Goal: Task Accomplishment & Management: Use online tool/utility

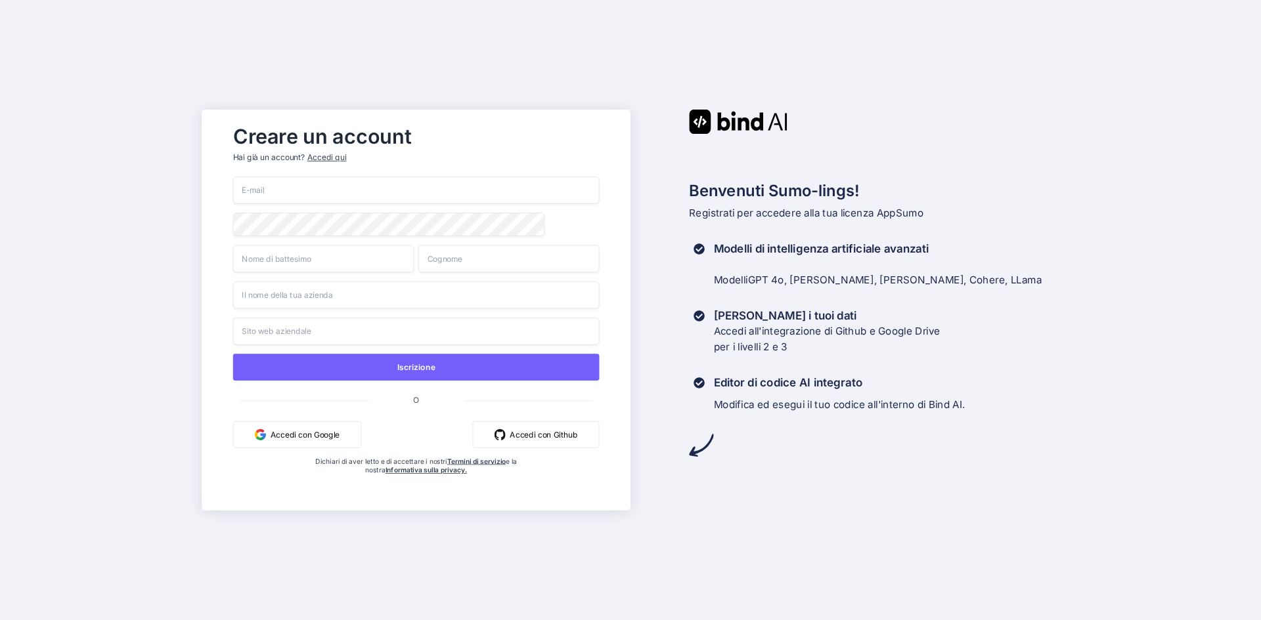
click at [309, 439] on font "Accedi con Google" at bounding box center [305, 434] width 69 height 9
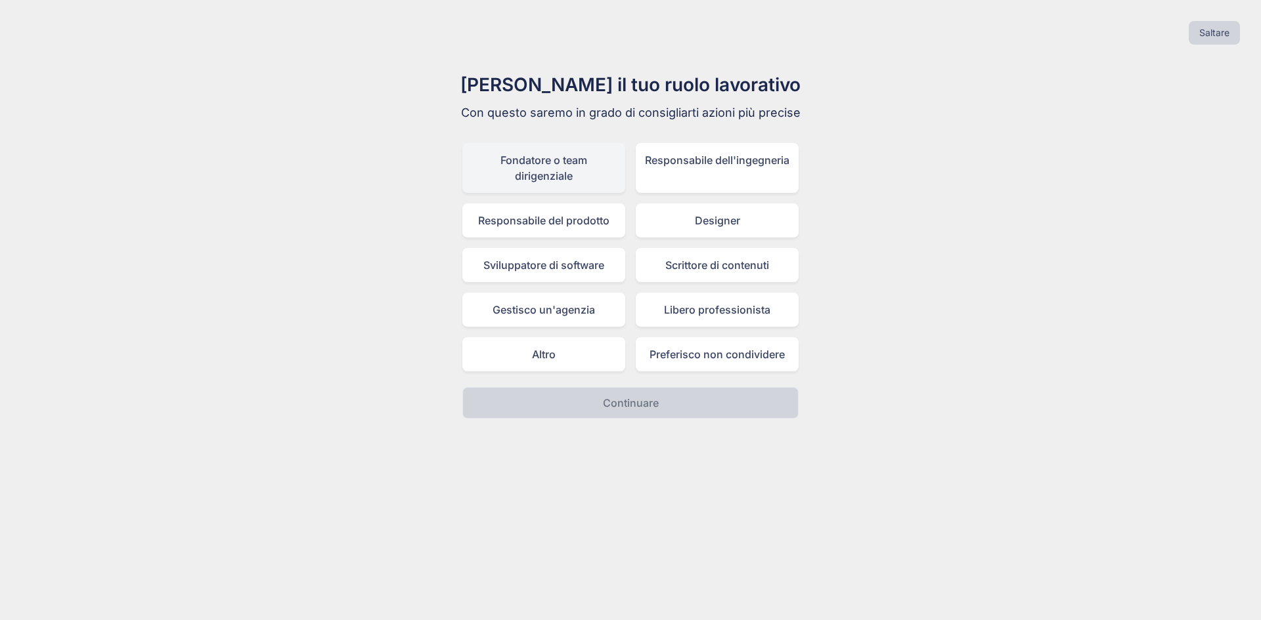
click at [557, 174] on font "Fondatore o team dirigenziale" at bounding box center [543, 168] width 87 height 29
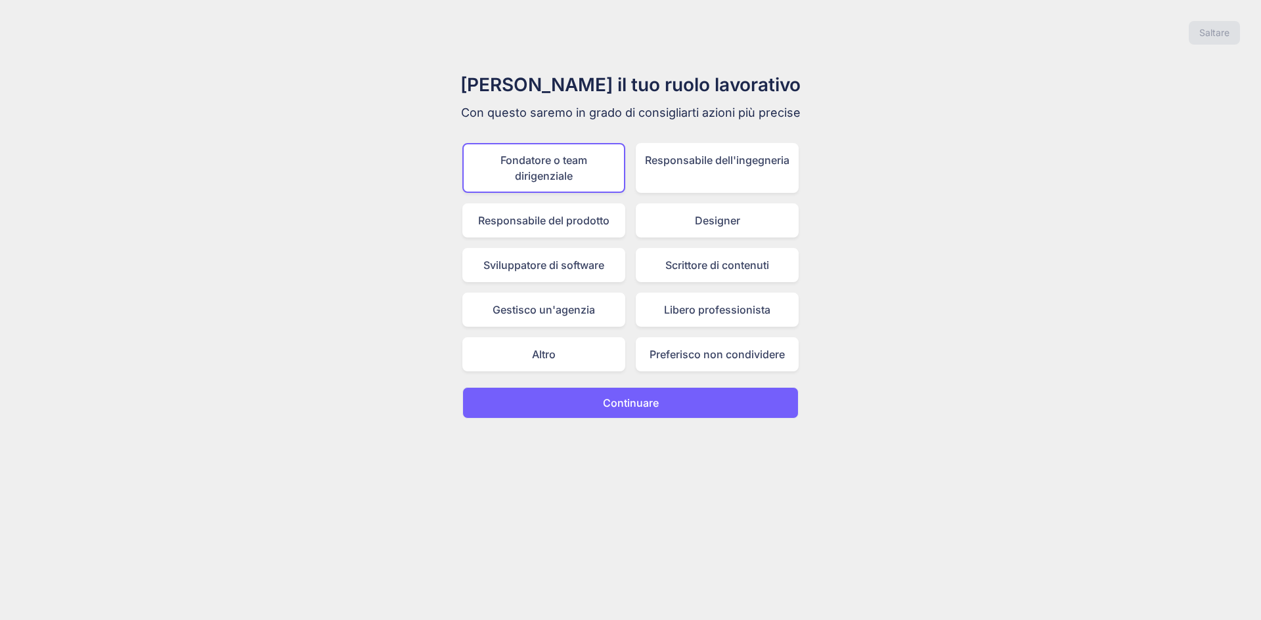
click at [637, 404] on font "Continuare" at bounding box center [631, 403] width 56 height 13
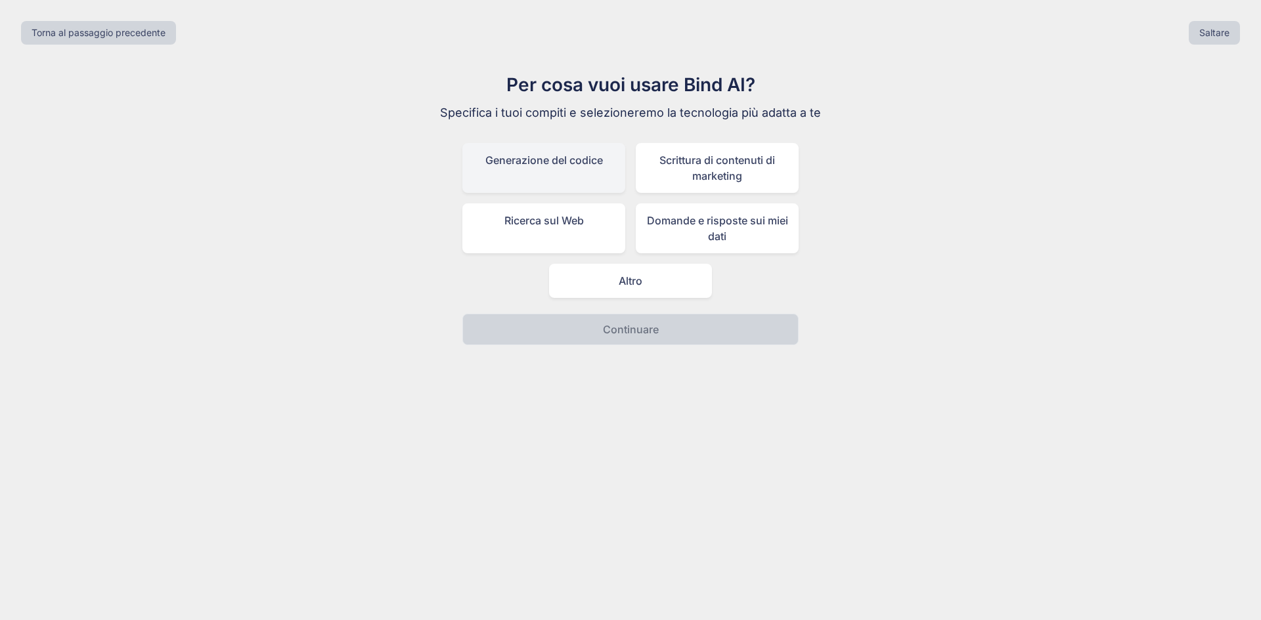
click at [565, 179] on div "Generazione del codice" at bounding box center [543, 168] width 163 height 50
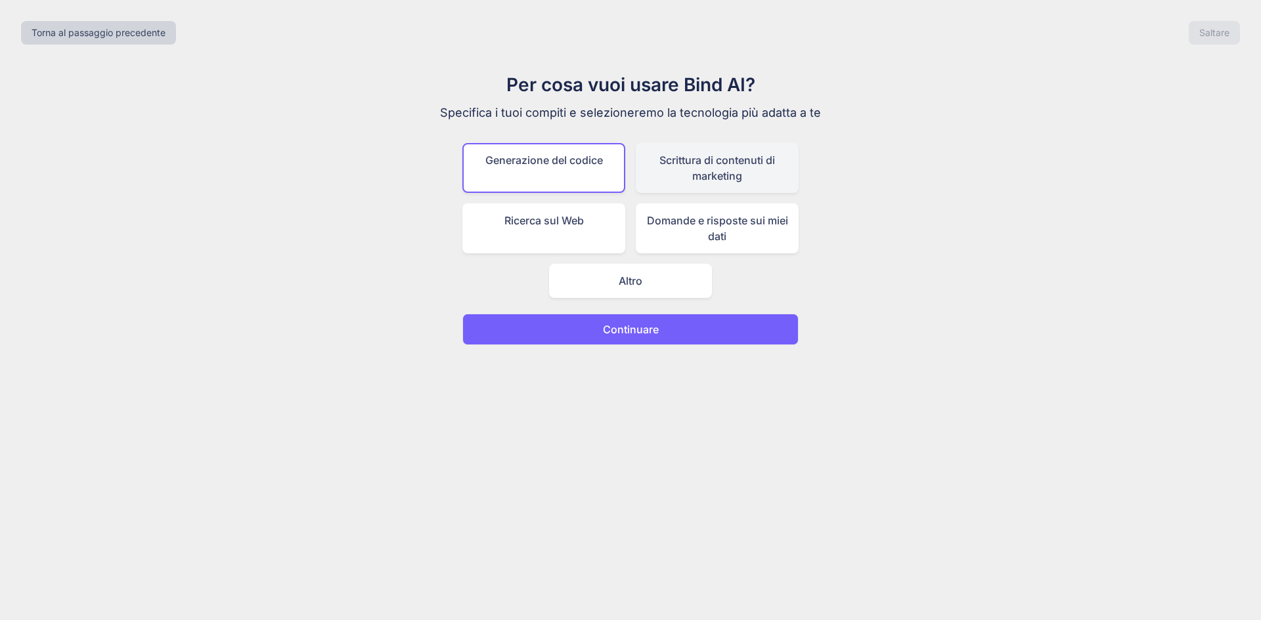
click at [730, 181] on font "Scrittura di contenuti di marketing" at bounding box center [717, 168] width 116 height 29
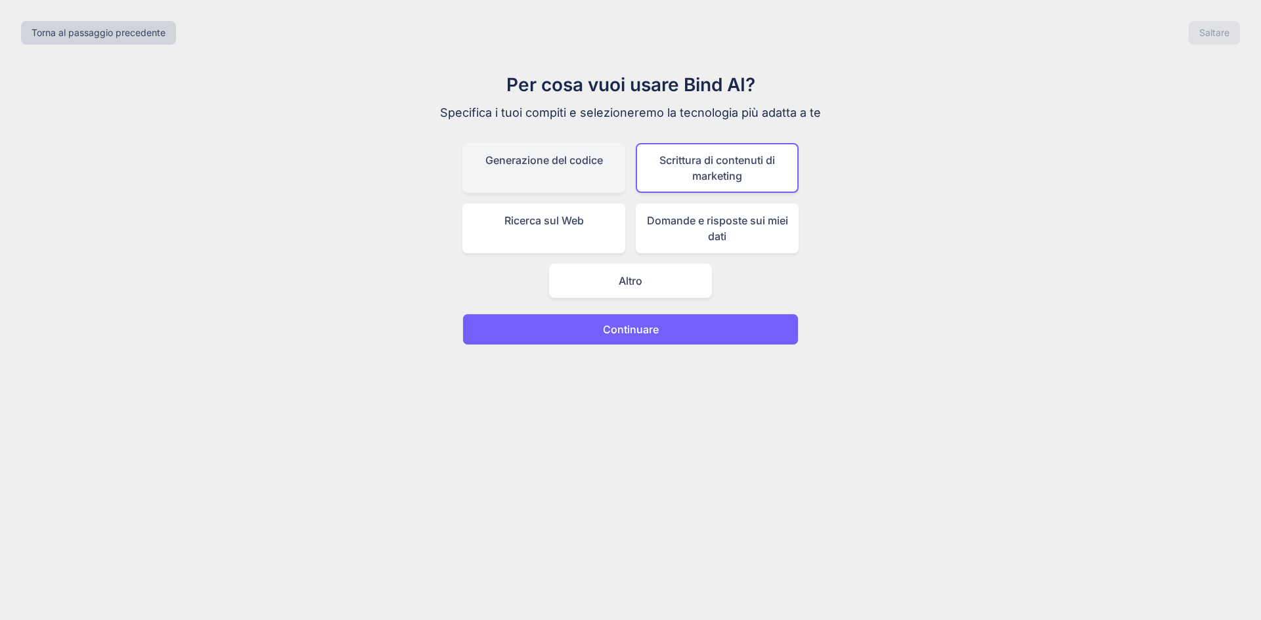
click at [585, 171] on div "Generazione del codice" at bounding box center [543, 168] width 163 height 50
click at [639, 328] on font "Continuare" at bounding box center [631, 329] width 56 height 13
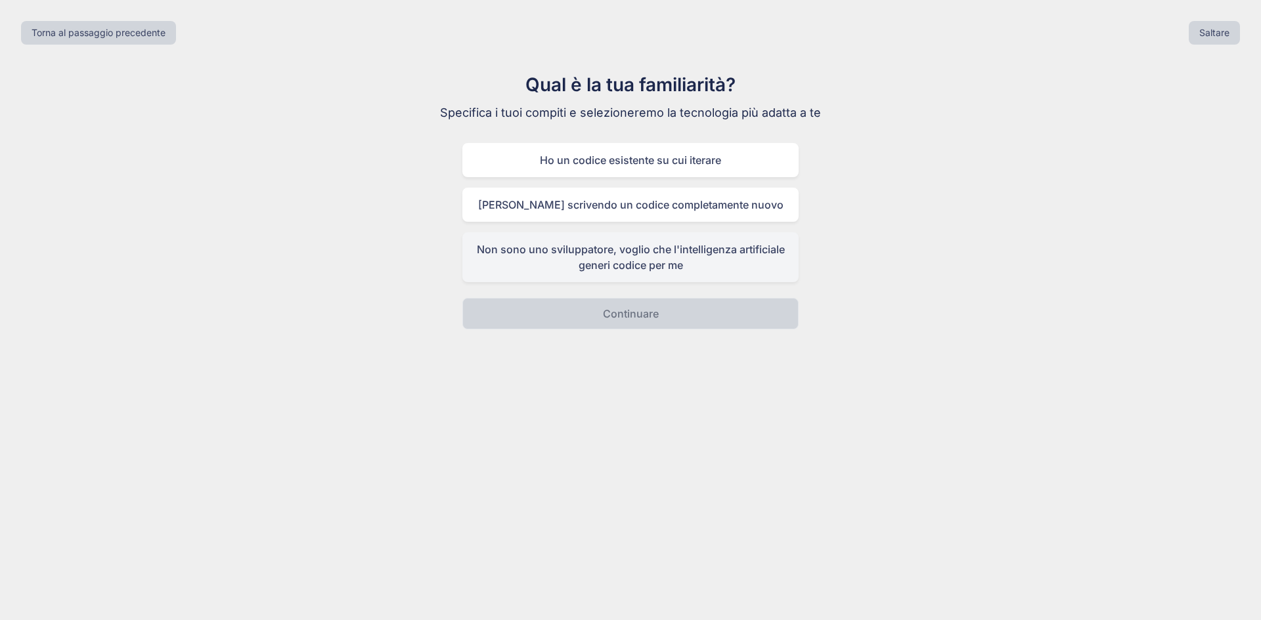
click at [620, 267] on font "Non sono uno sviluppatore, voglio che l'intelligenza artificiale generi codice …" at bounding box center [631, 257] width 308 height 29
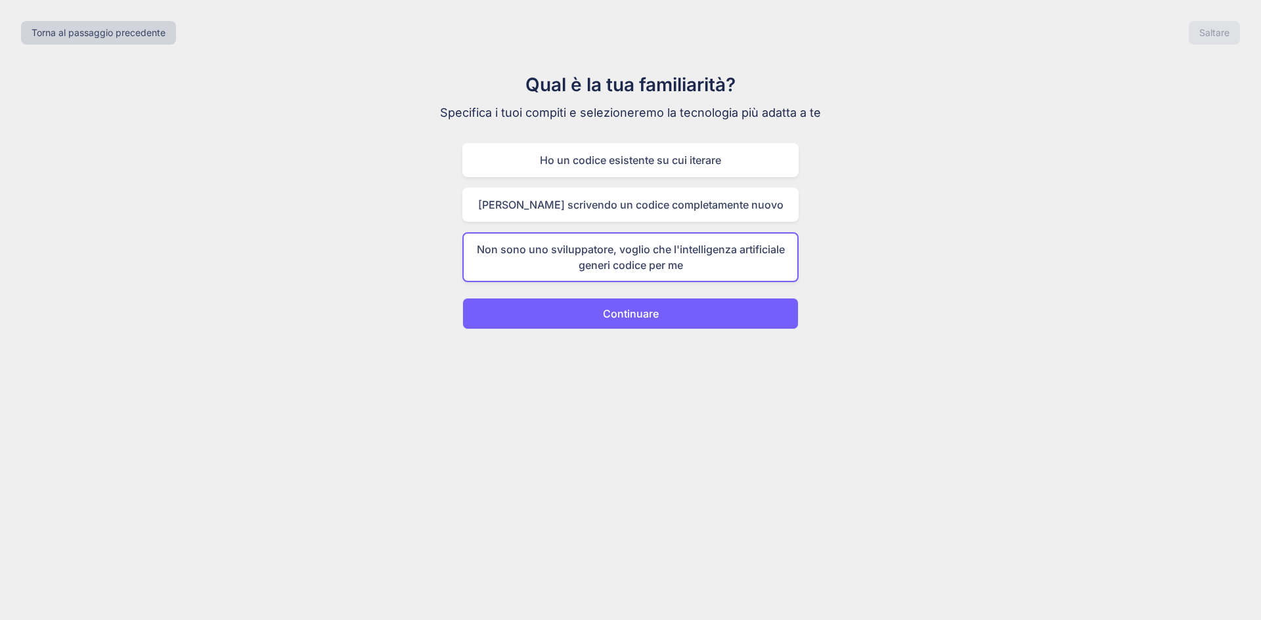
click at [647, 322] on button "Continuare" at bounding box center [630, 314] width 336 height 32
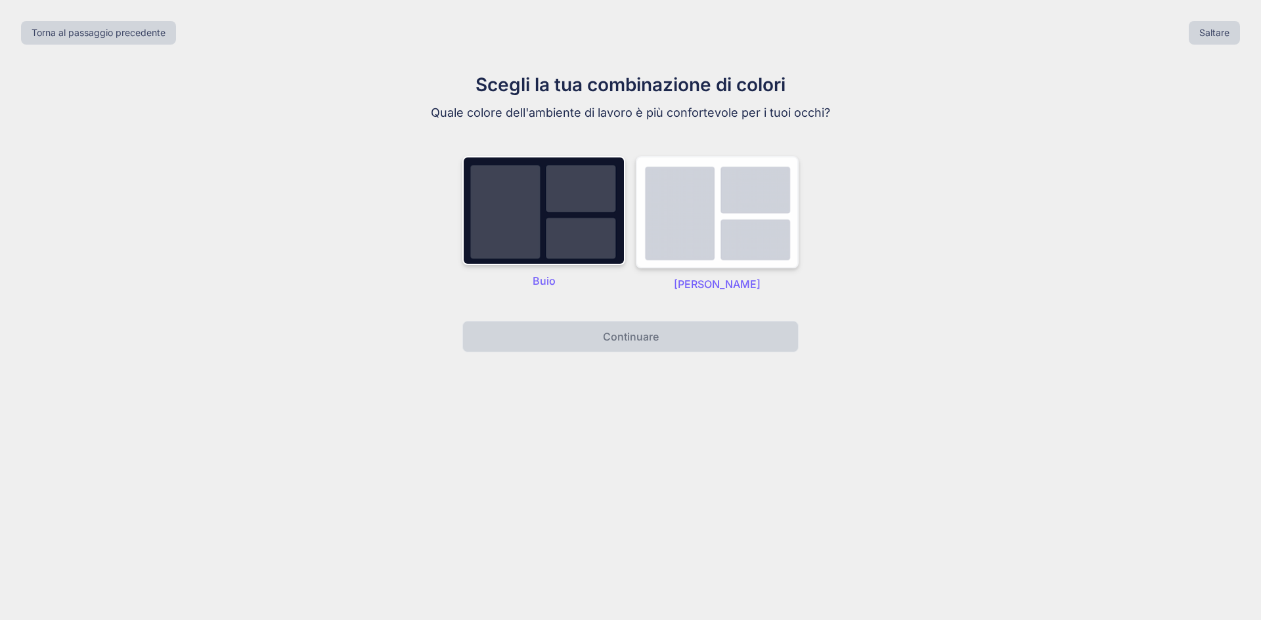
click at [678, 257] on img at bounding box center [717, 212] width 163 height 112
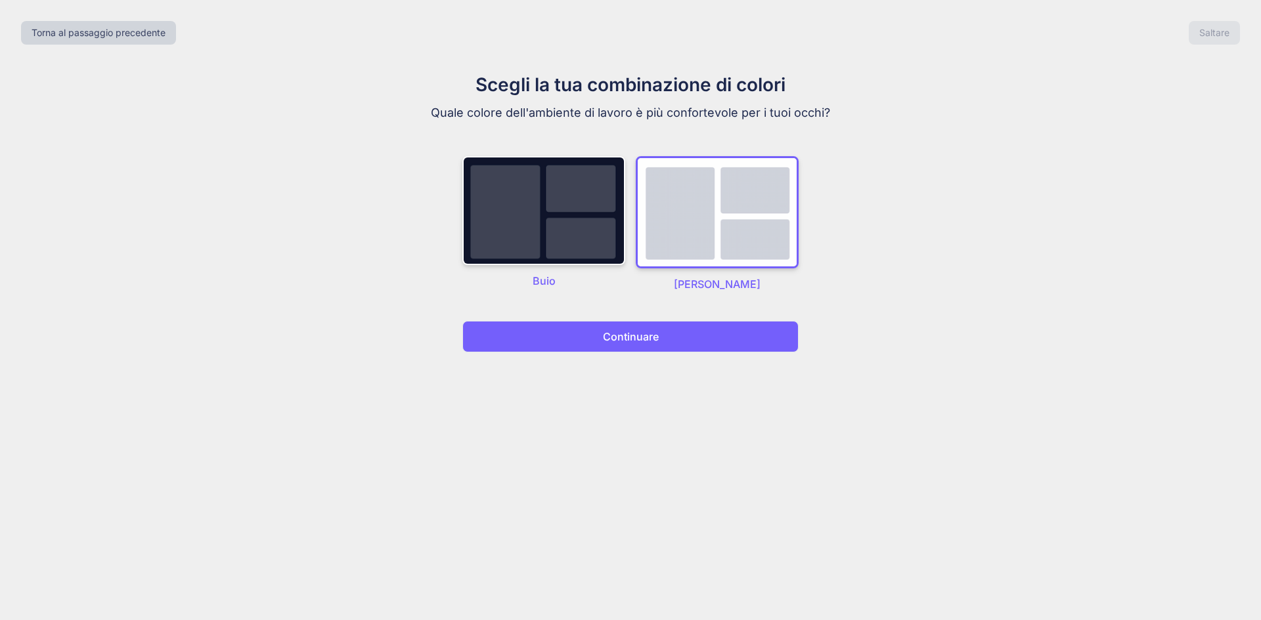
click at [651, 338] on font "Continuare" at bounding box center [631, 336] width 56 height 13
click at [614, 346] on button "Continuare" at bounding box center [630, 337] width 336 height 32
click at [732, 242] on img at bounding box center [717, 212] width 163 height 112
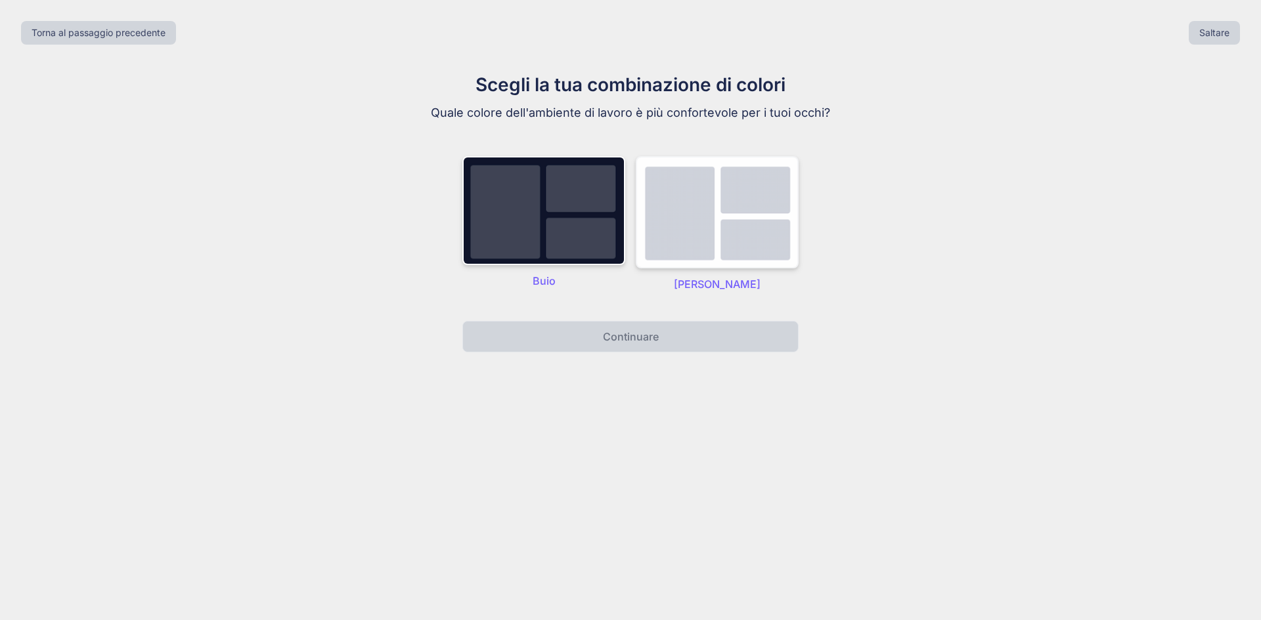
click at [655, 234] on img at bounding box center [717, 212] width 163 height 112
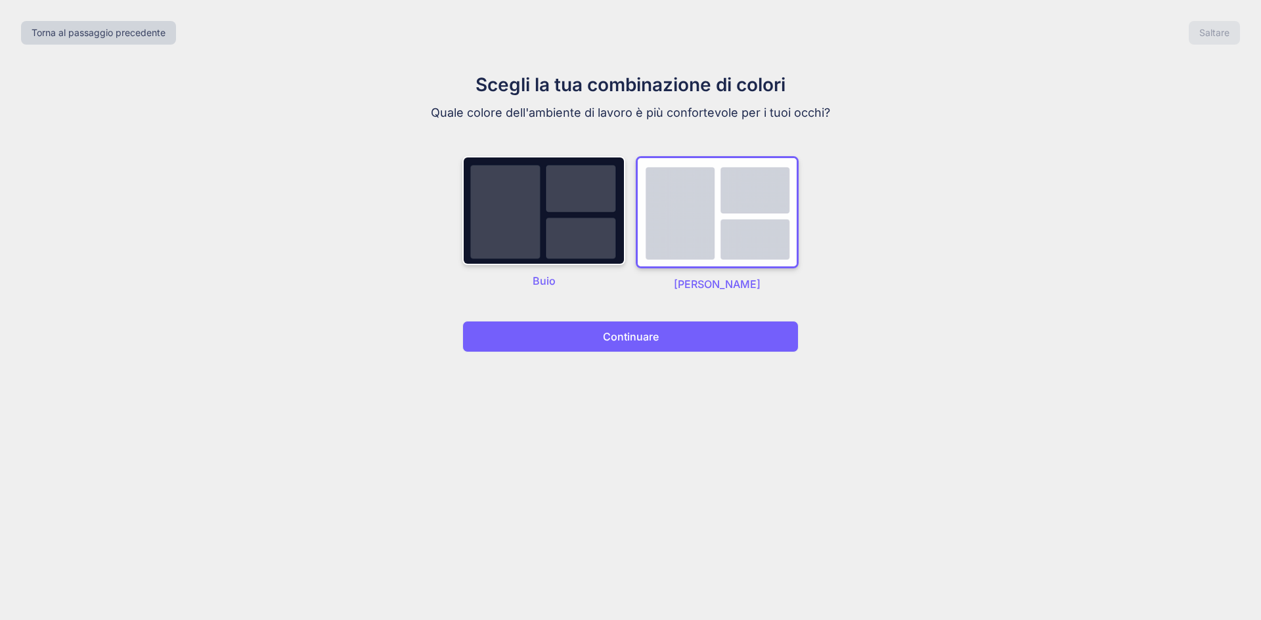
click at [686, 337] on button "Continuare" at bounding box center [630, 337] width 336 height 32
click at [703, 237] on img at bounding box center [717, 212] width 163 height 112
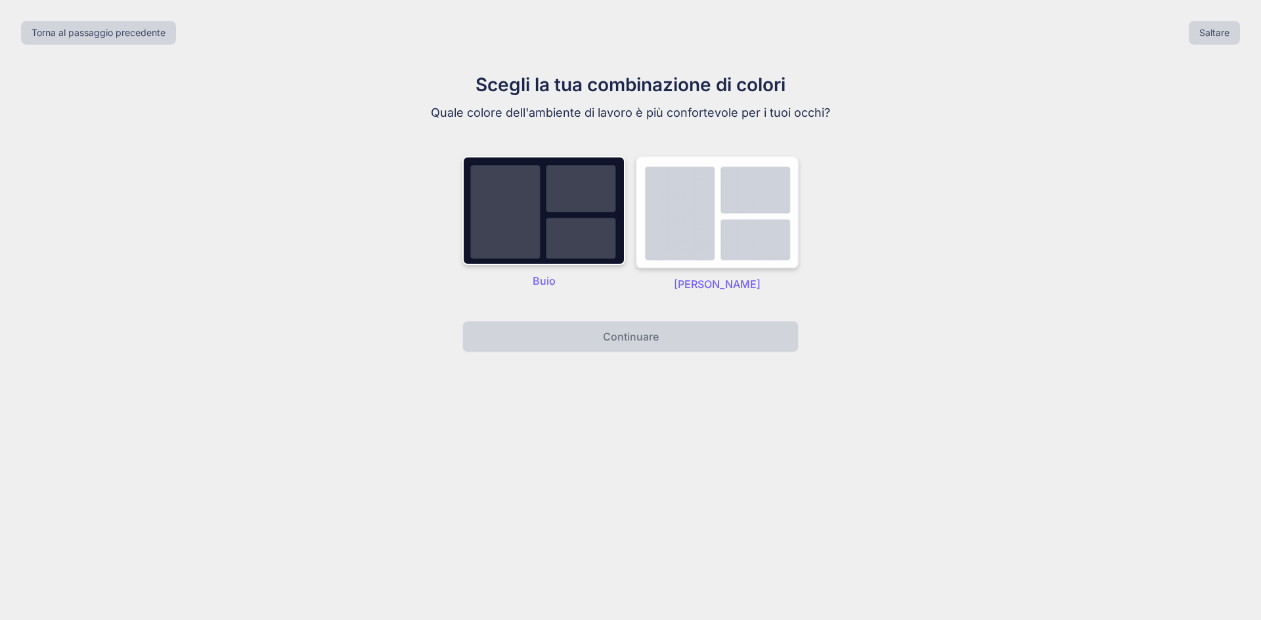
click at [701, 227] on img at bounding box center [717, 212] width 163 height 112
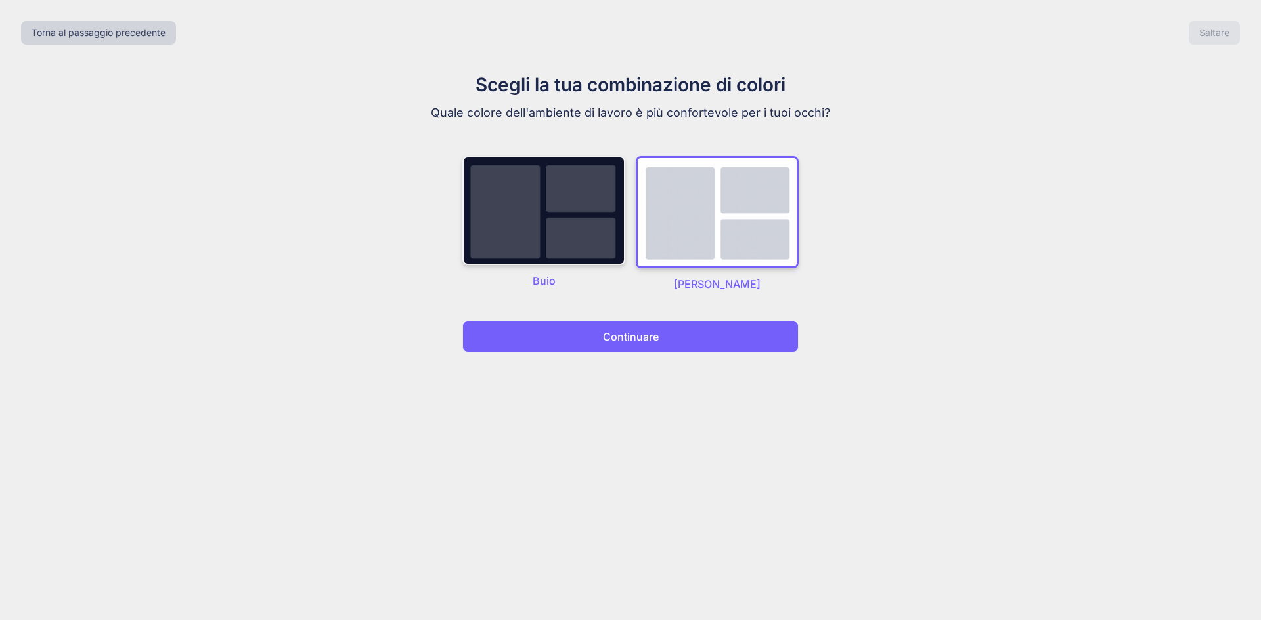
click at [558, 255] on img at bounding box center [543, 210] width 163 height 109
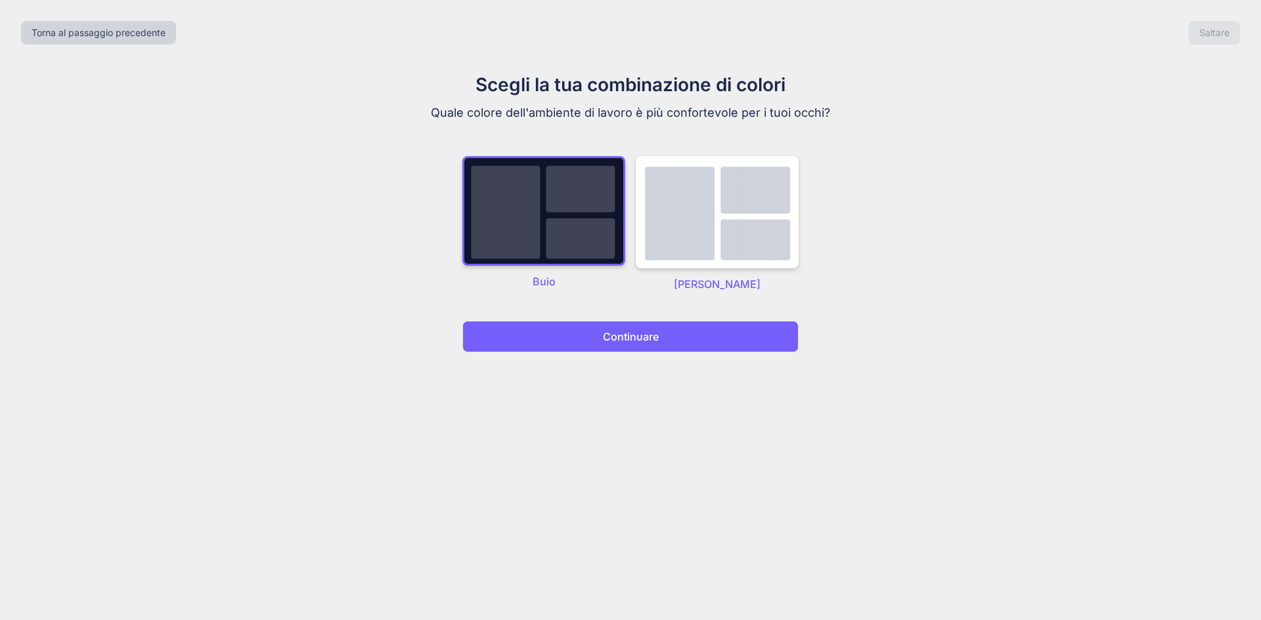
click at [599, 339] on button "Continuare" at bounding box center [630, 337] width 336 height 32
click at [747, 238] on img at bounding box center [717, 212] width 163 height 112
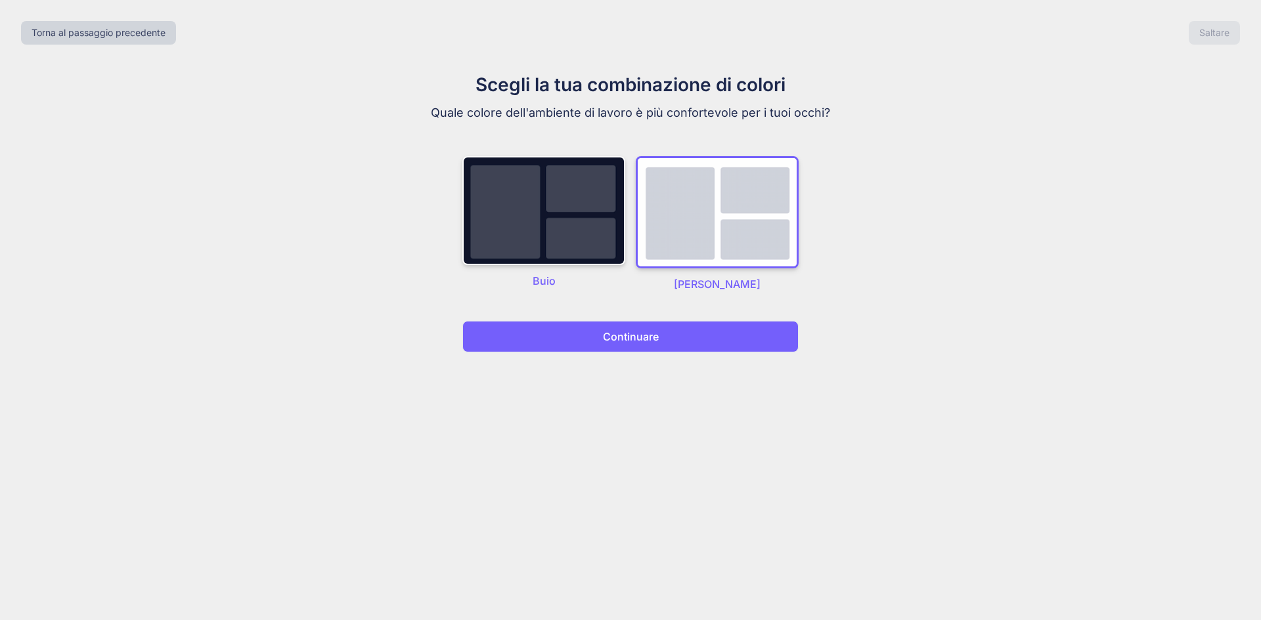
click at [695, 343] on button "Continuare" at bounding box center [630, 337] width 336 height 32
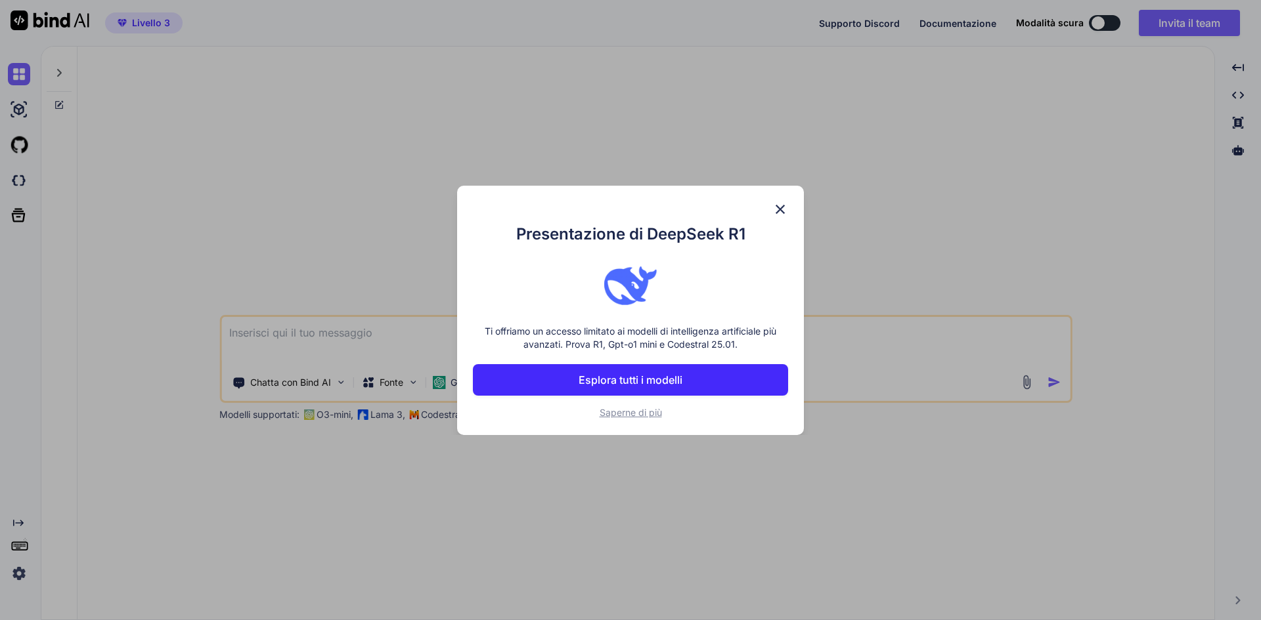
click at [659, 378] on font "Esplora tutti i modelli" at bounding box center [630, 380] width 104 height 13
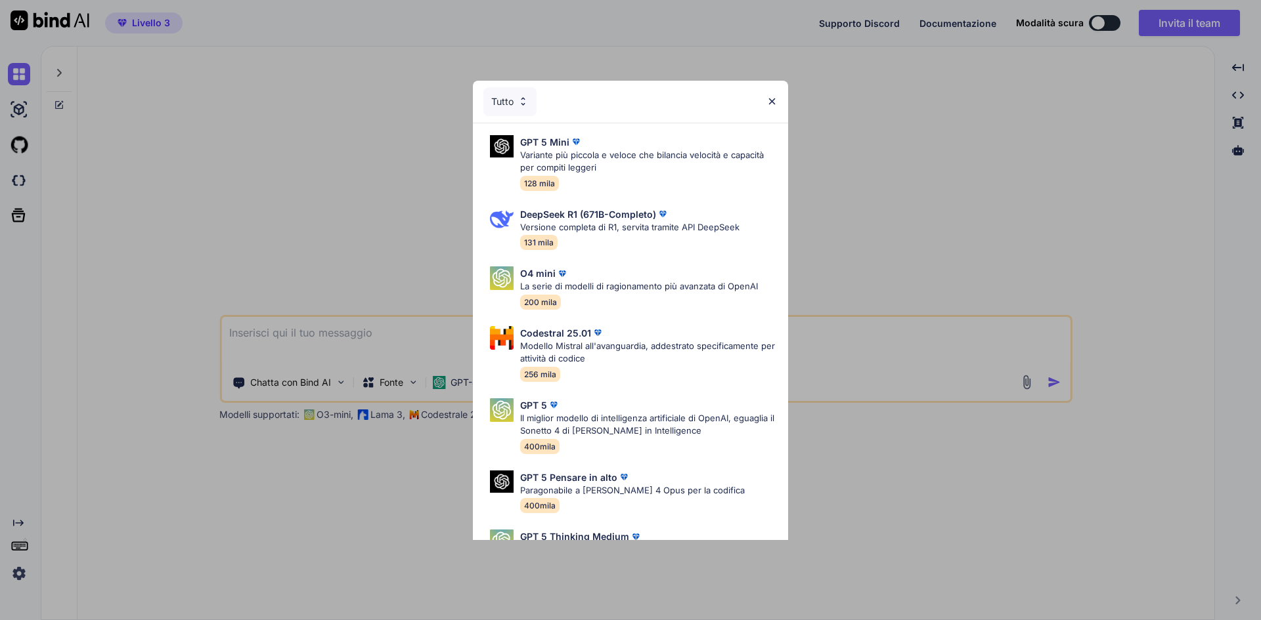
click at [766, 100] on img at bounding box center [771, 101] width 11 height 11
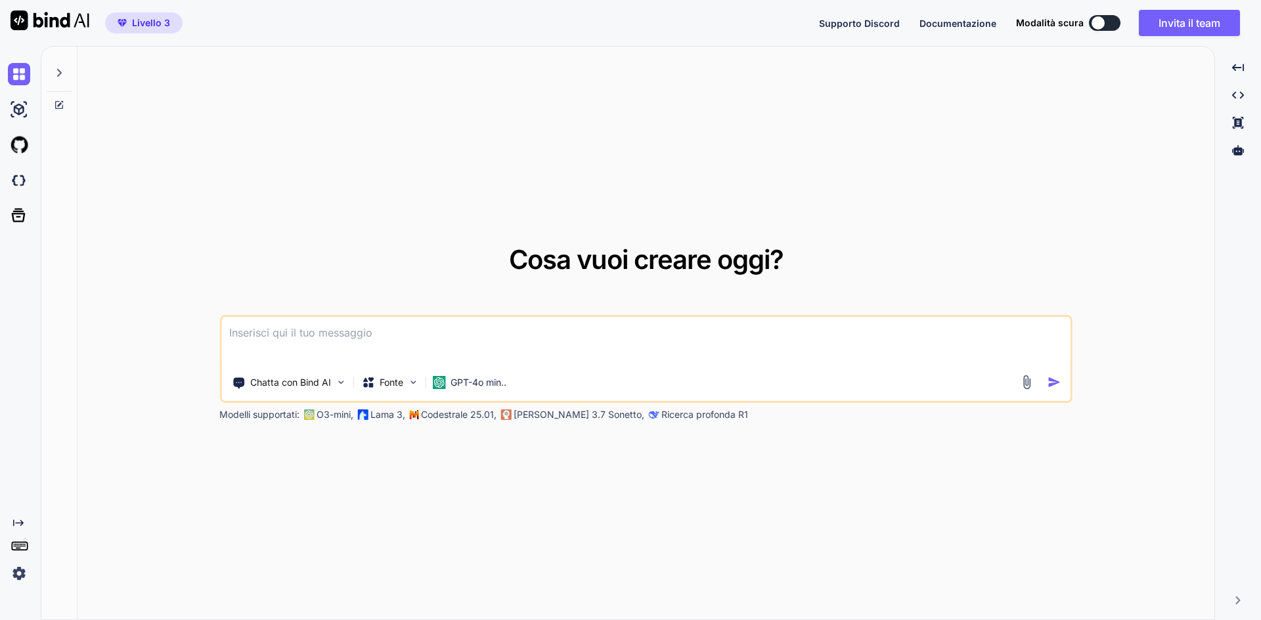
click at [405, 339] on textarea at bounding box center [645, 341] width 849 height 49
click at [304, 339] on textarea at bounding box center [645, 341] width 849 height 49
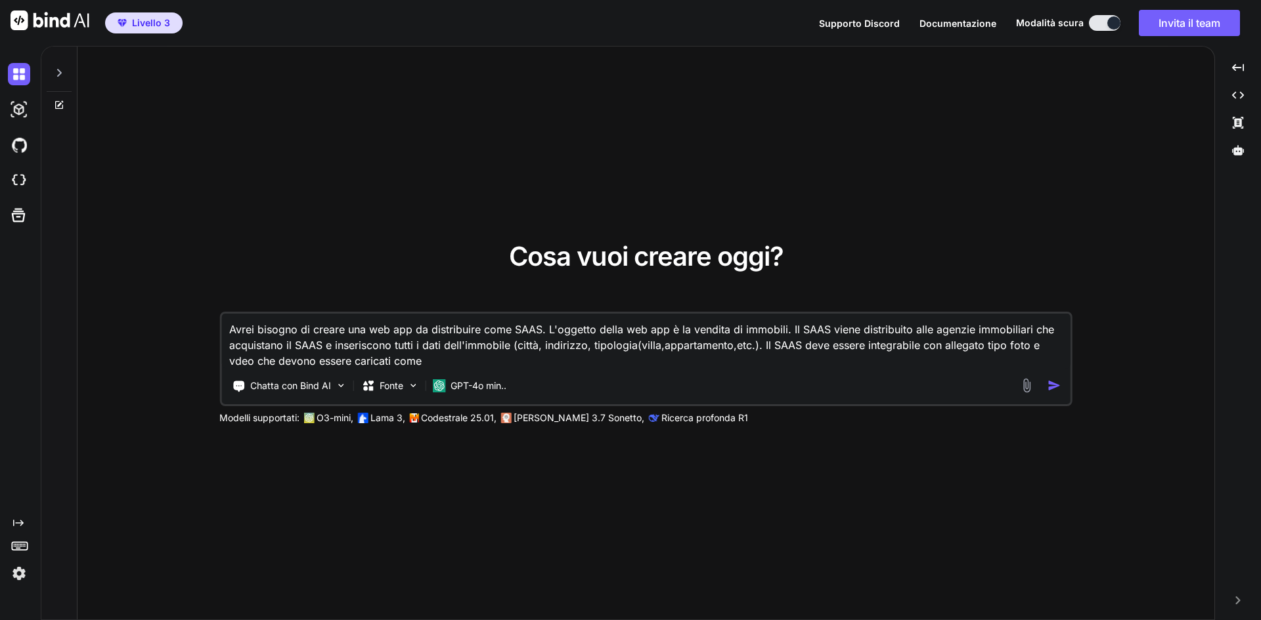
paste textarea "drag and drop"
click at [822, 359] on textarea "Avrei bisogno di creare una web app da distribuire come SAAS. L'oggetto della w…" at bounding box center [645, 341] width 849 height 55
click at [871, 360] on textarea "Avrei bisogno di creare una web app da distribuire come SAAS. L'oggetto della w…" at bounding box center [645, 341] width 849 height 55
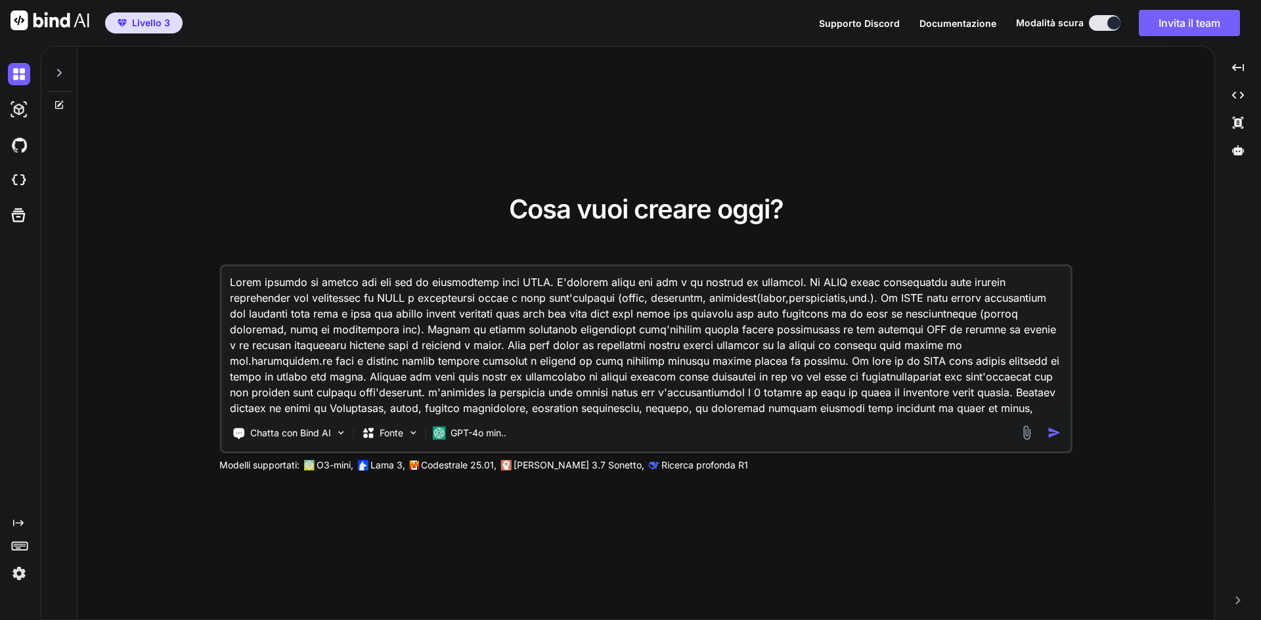
scroll to position [2, 0]
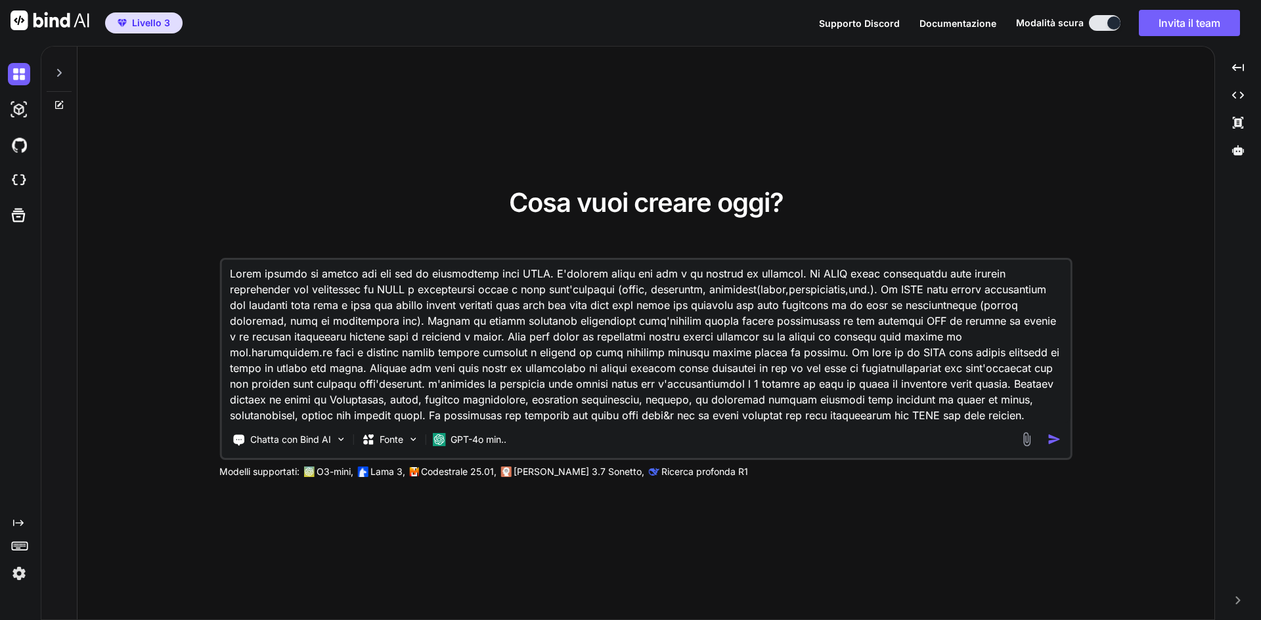
click at [315, 337] on textarea at bounding box center [645, 341] width 849 height 163
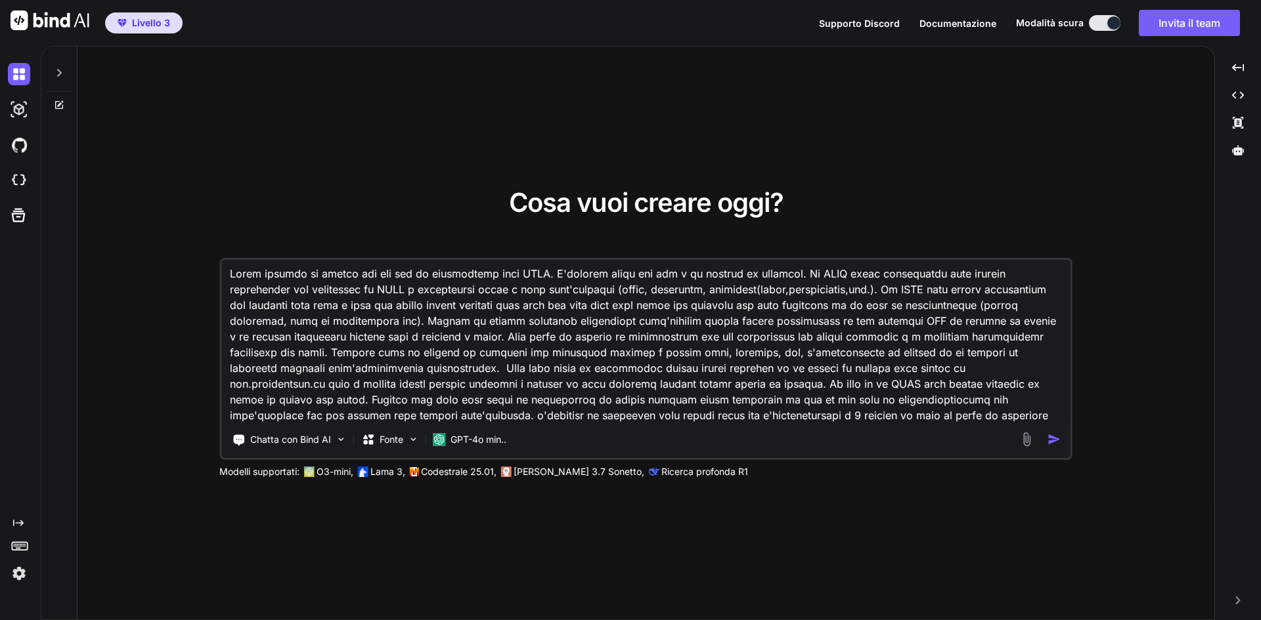
scroll to position [34, 0]
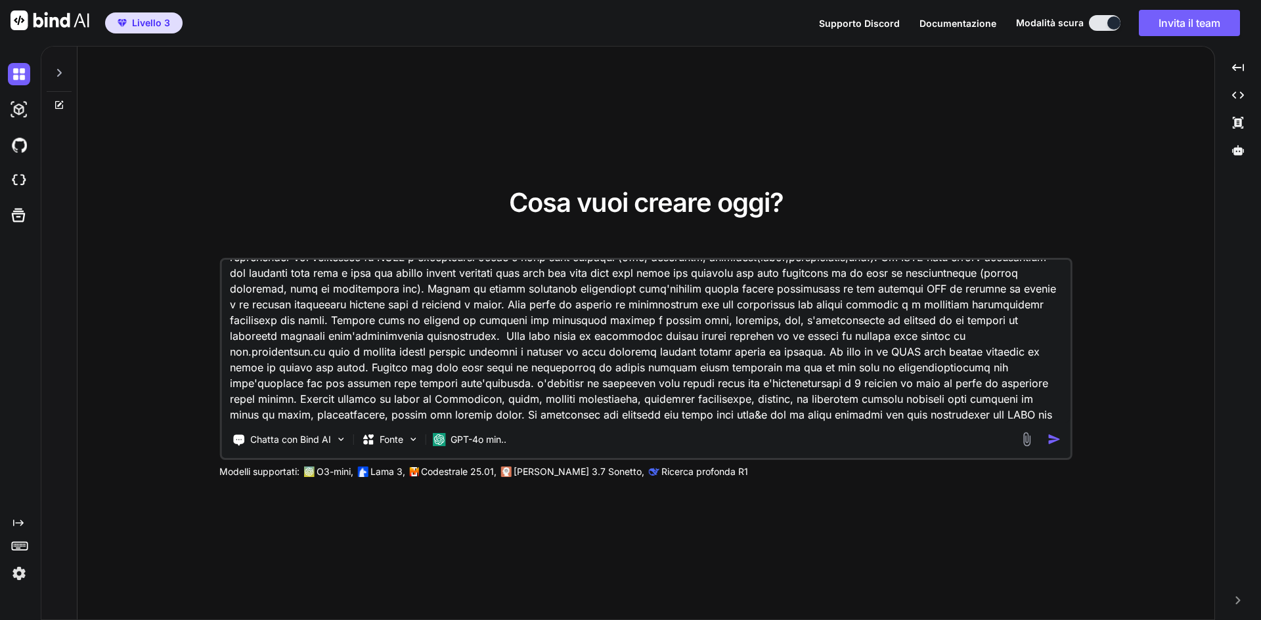
click at [768, 351] on textarea at bounding box center [645, 341] width 849 height 163
click at [357, 417] on textarea at bounding box center [645, 341] width 849 height 163
click at [534, 412] on textarea at bounding box center [645, 341] width 849 height 163
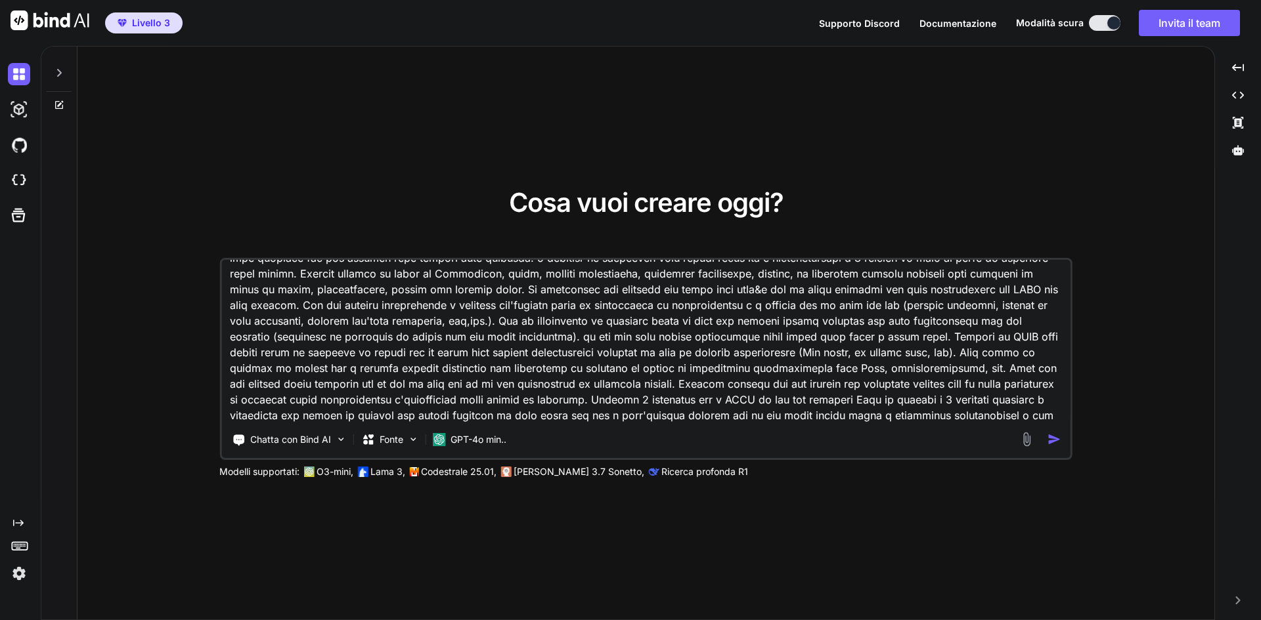
scroll to position [175, 0]
type textarea "Lorem ipsumdo si ametco adi eli sed do eiusmodtemp inci UTLA. E'dolorem aliqu e…"
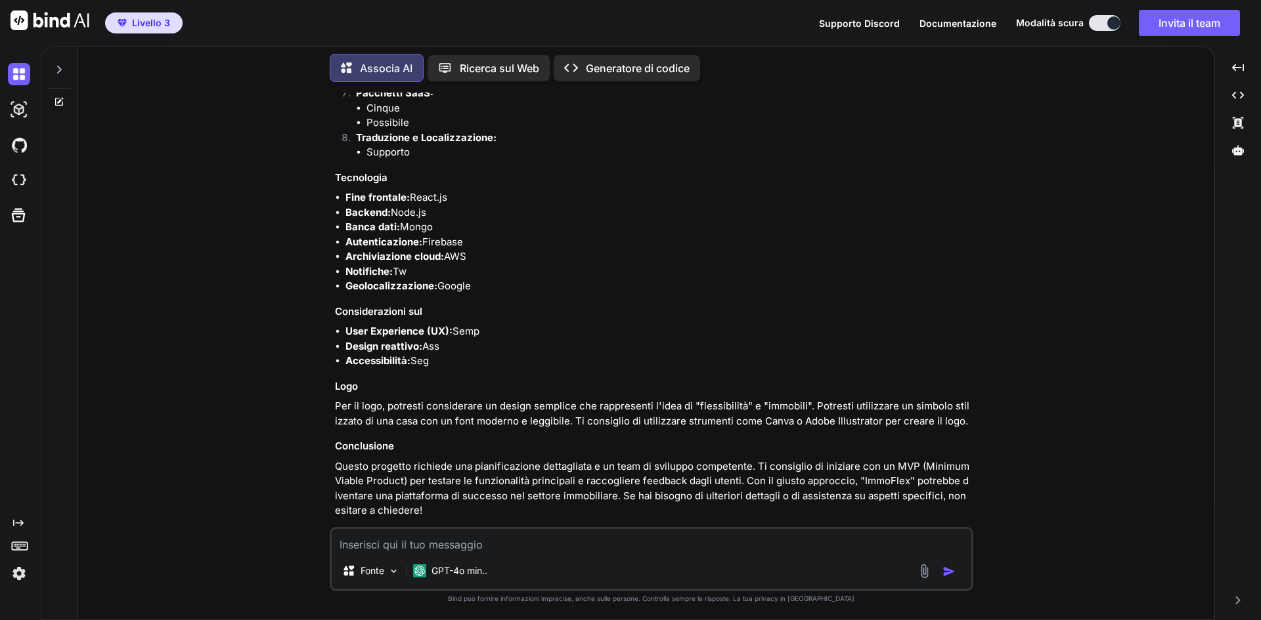
scroll to position [857, 0]
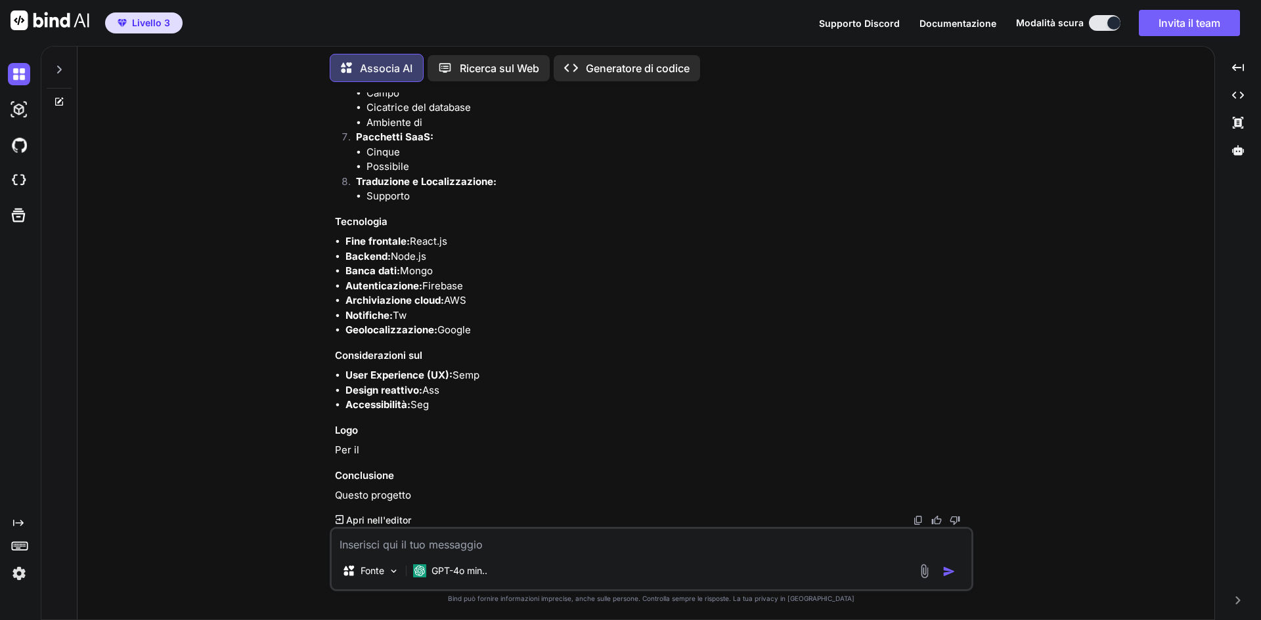
click at [388, 518] on font "Apri nell'editor" at bounding box center [378, 520] width 65 height 11
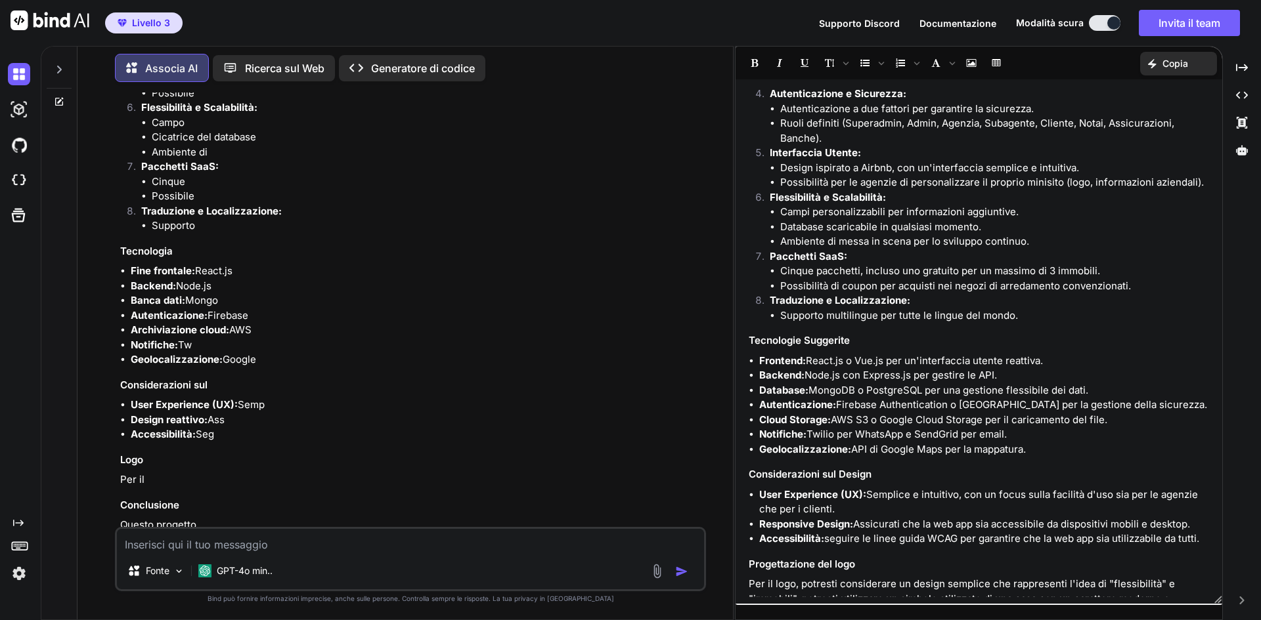
scroll to position [466, 0]
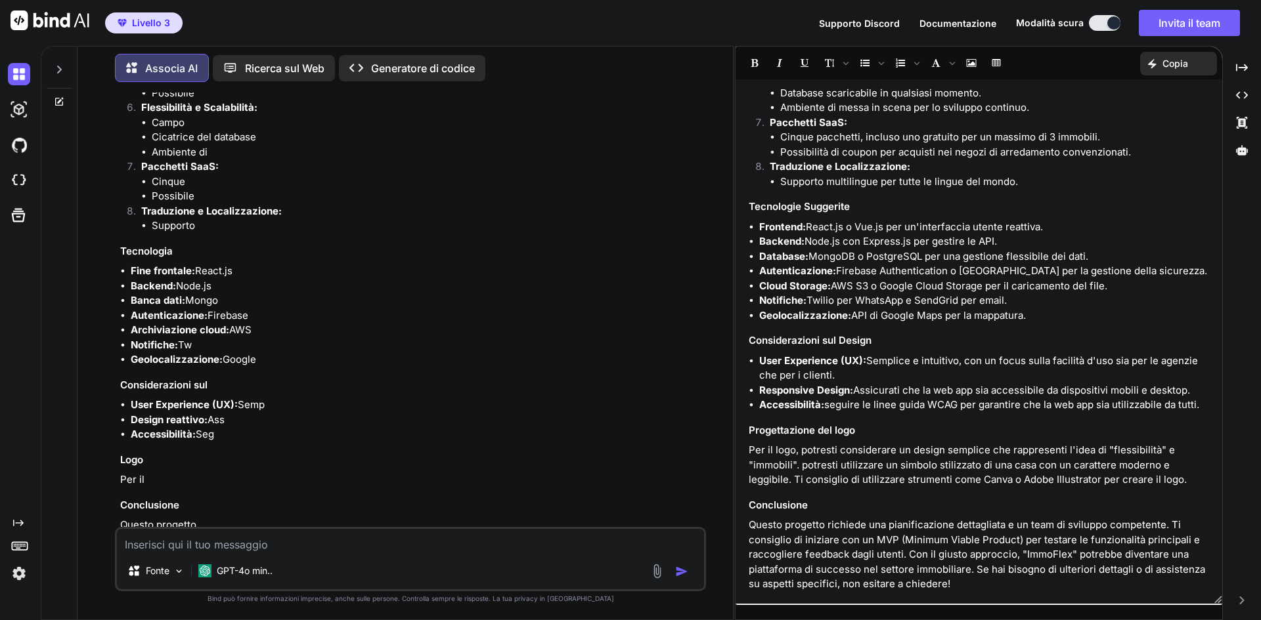
click at [377, 546] on textarea at bounding box center [410, 541] width 587 height 24
type textarea "Perfetto procedi!"
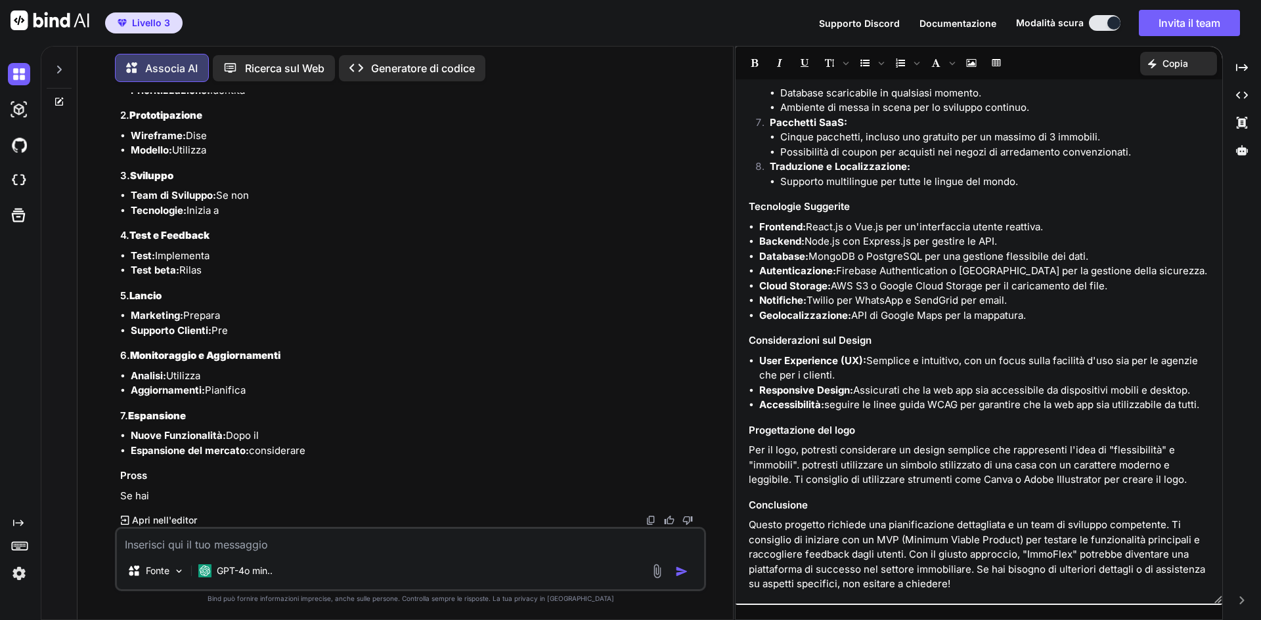
scroll to position [1485, 0]
click at [165, 552] on textarea at bounding box center [410, 541] width 587 height 24
type textarea "Ok procedi"
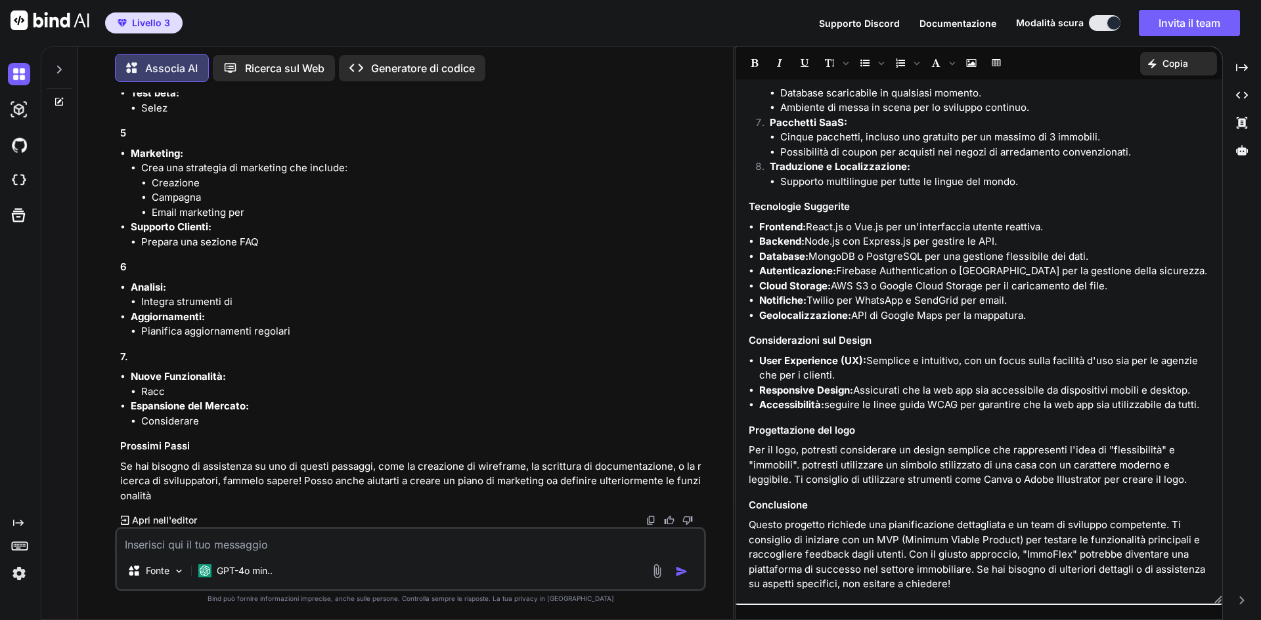
scroll to position [2586, 0]
type textarea "Questo lo vediamo dopo, intanto procedi con la costruzione della webapp"
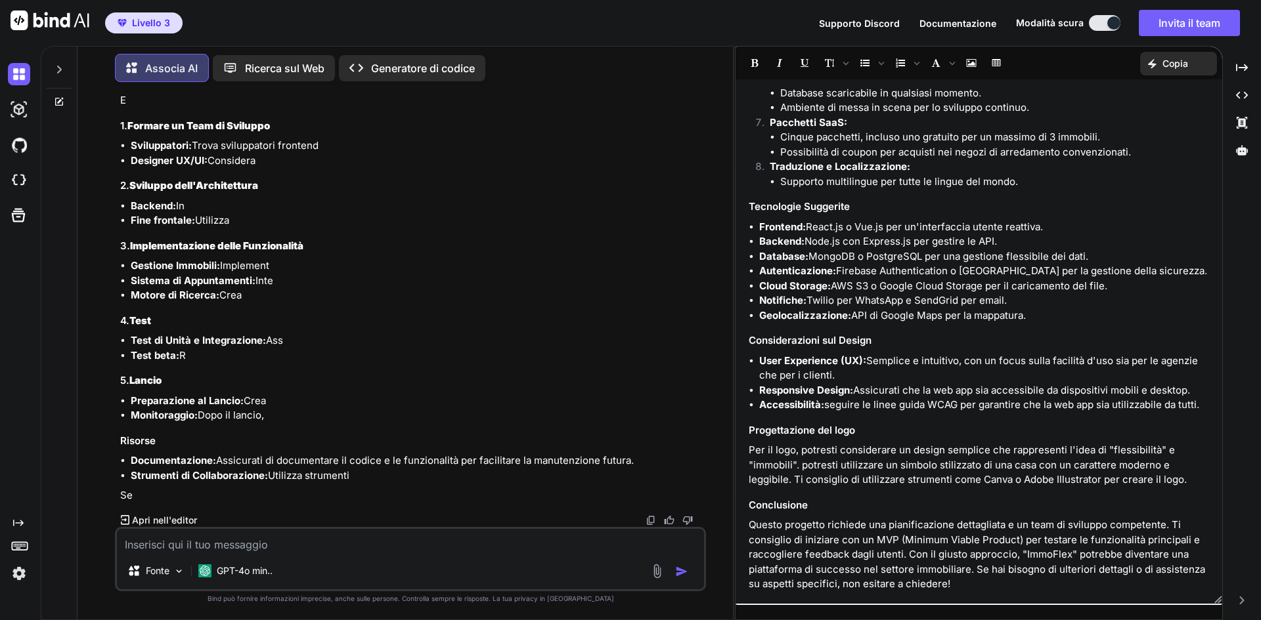
scroll to position [3149, 0]
click at [455, 62] on font "Generatore di codice" at bounding box center [423, 68] width 104 height 13
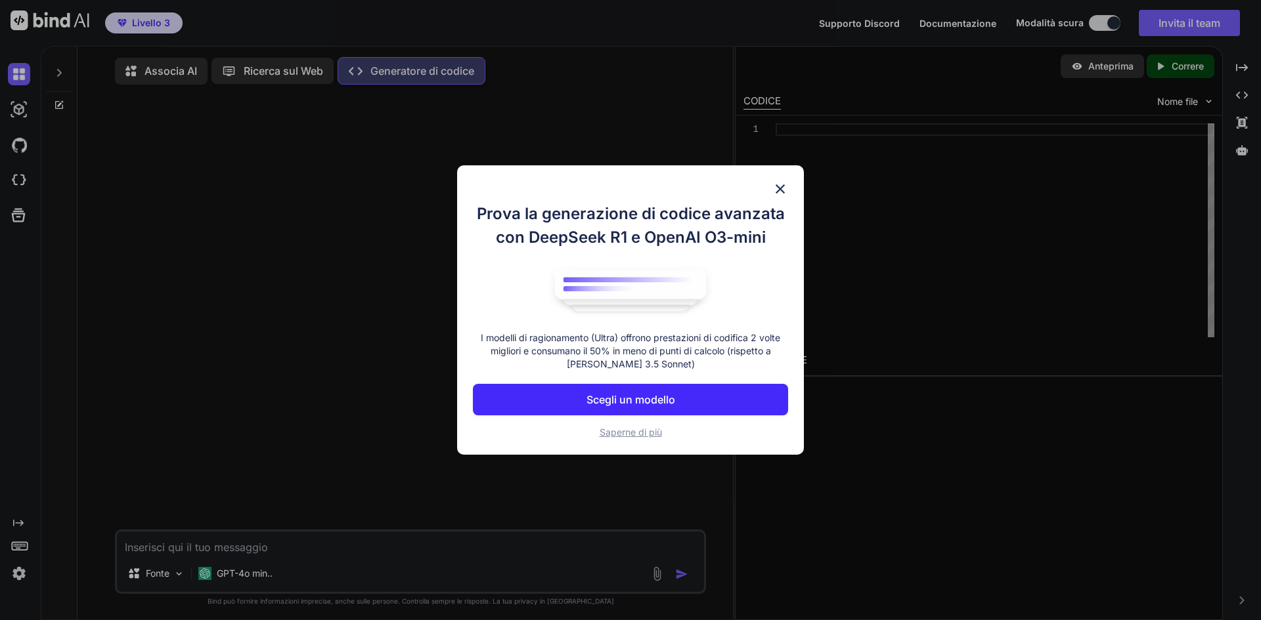
click at [643, 398] on font "Scegli un modello" at bounding box center [630, 399] width 89 height 13
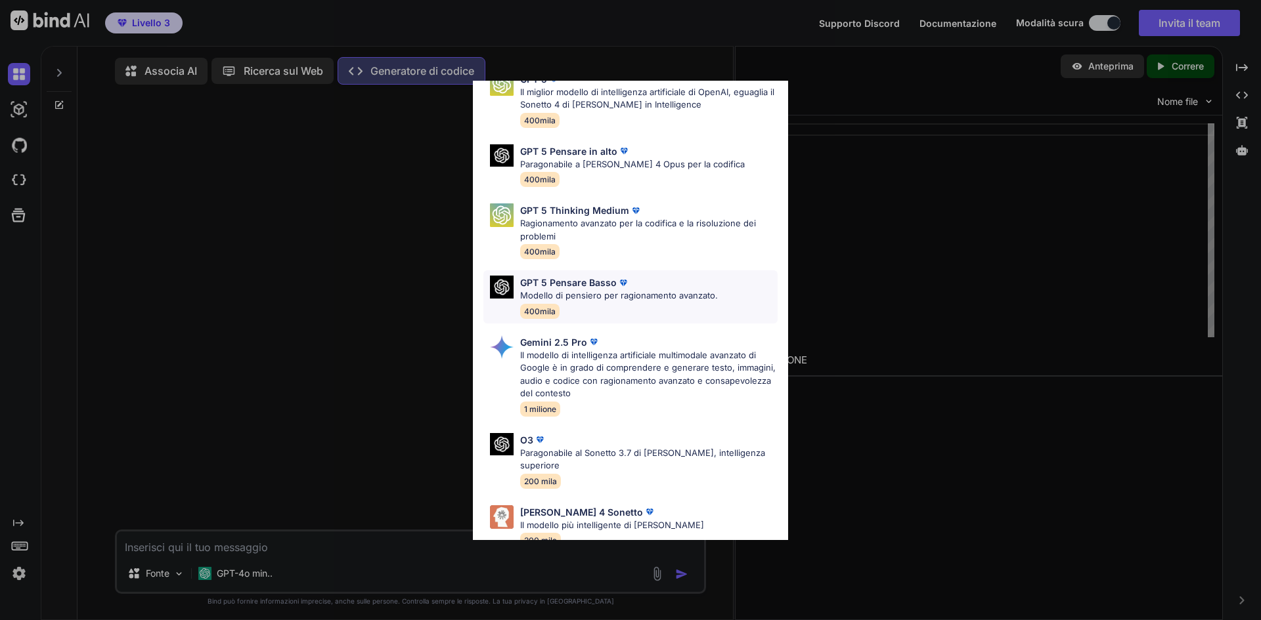
scroll to position [66, 0]
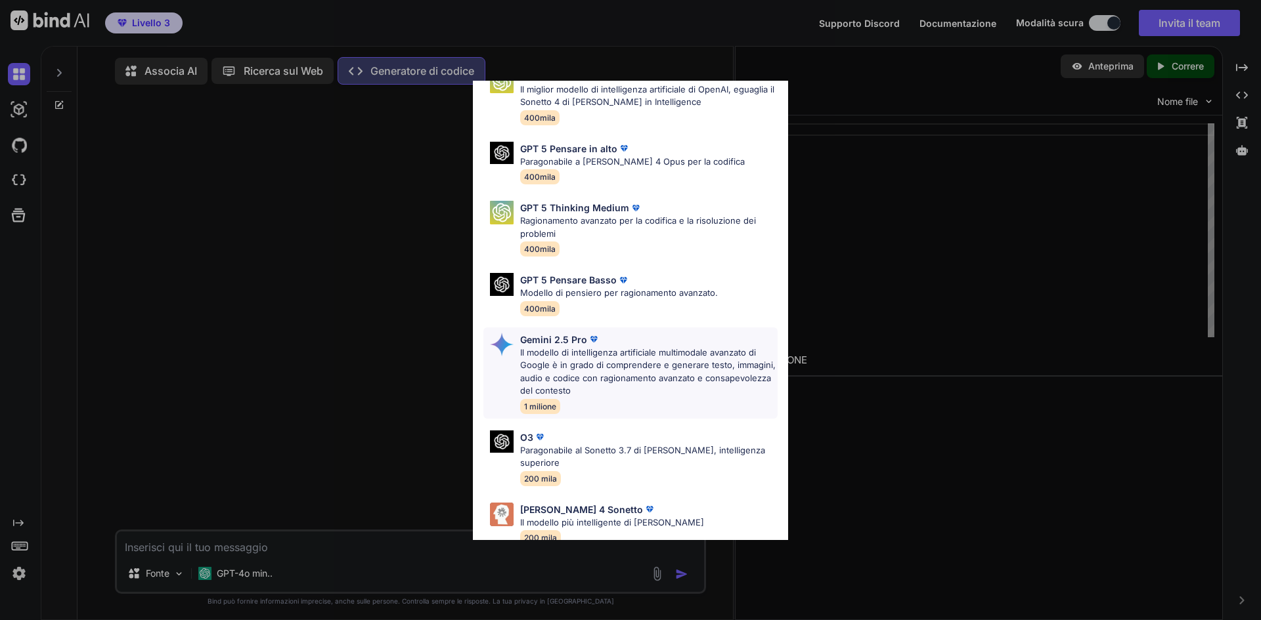
click at [612, 375] on font "Il modello di intelligenza artificiale multimodale avanzato di Google è in grad…" at bounding box center [647, 371] width 255 height 49
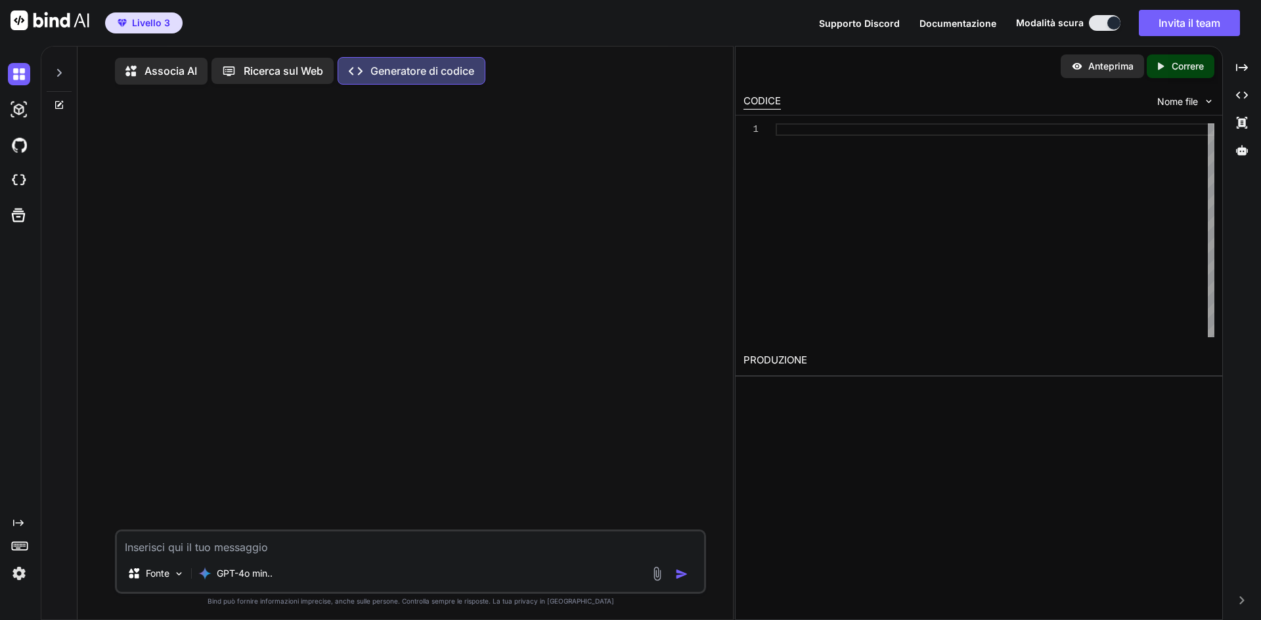
click at [168, 66] on font "Associa AI" at bounding box center [170, 70] width 53 height 13
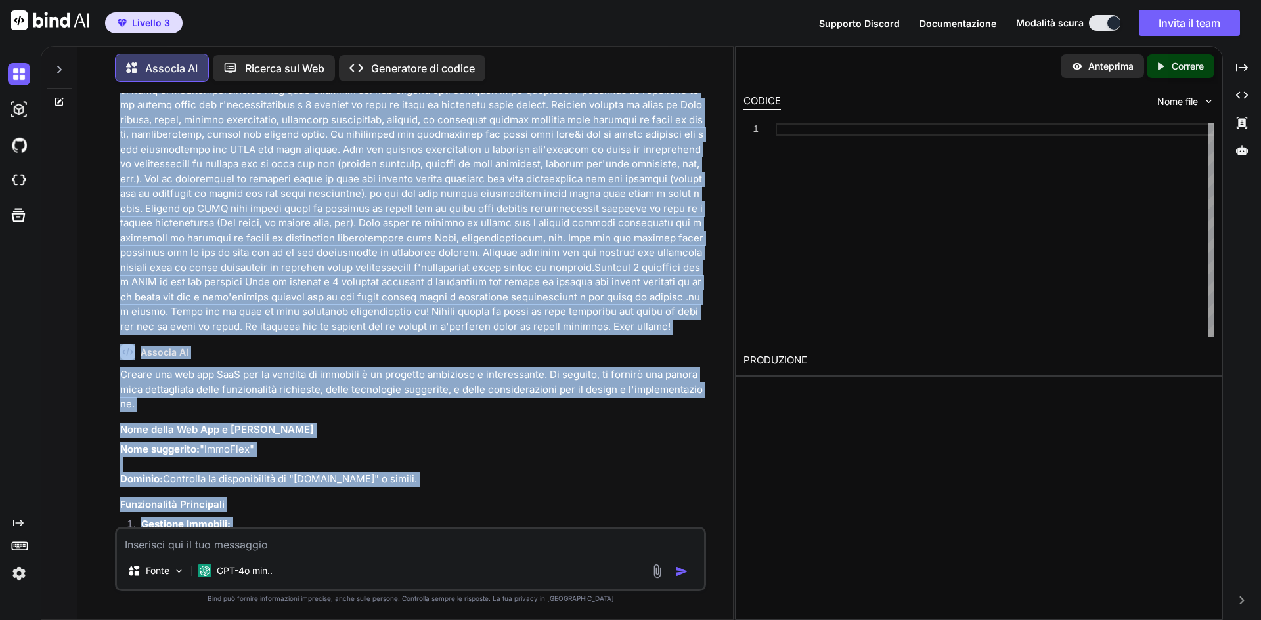
scroll to position [353, 0]
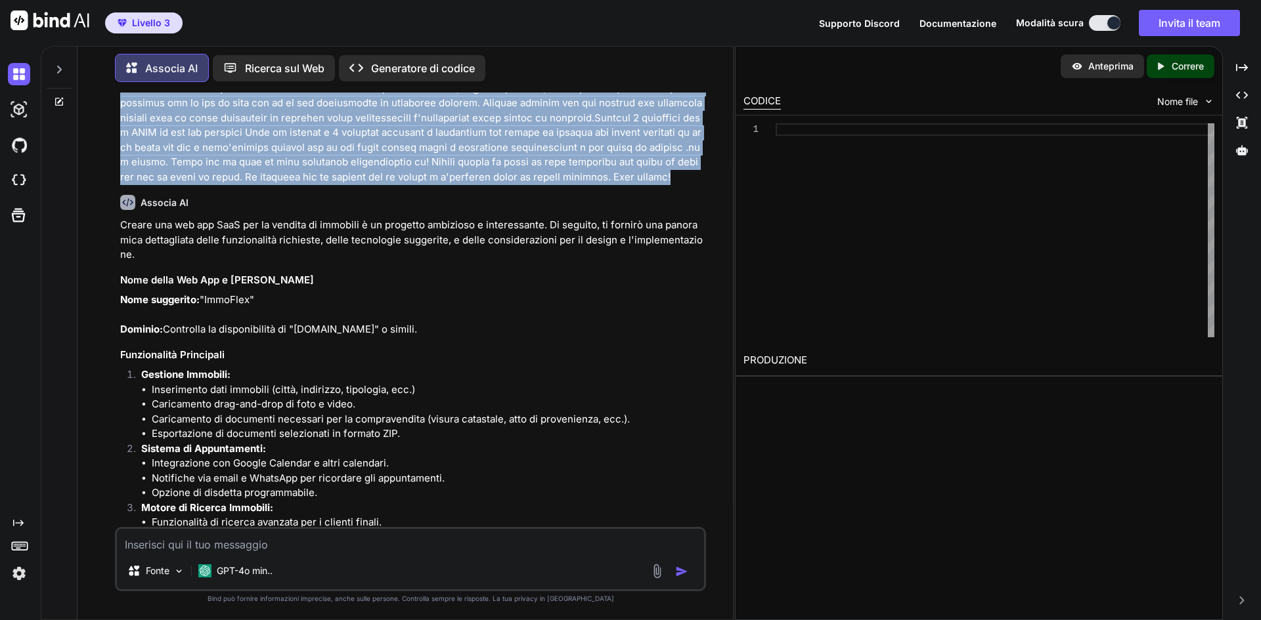
drag, startPoint x: 121, startPoint y: 125, endPoint x: 341, endPoint y: 179, distance: 226.6
copy font "Lorem ipsumdo si ametco adi eli sed do eiusmodtemp inci UTLA. E'dolorem aliqu e…"
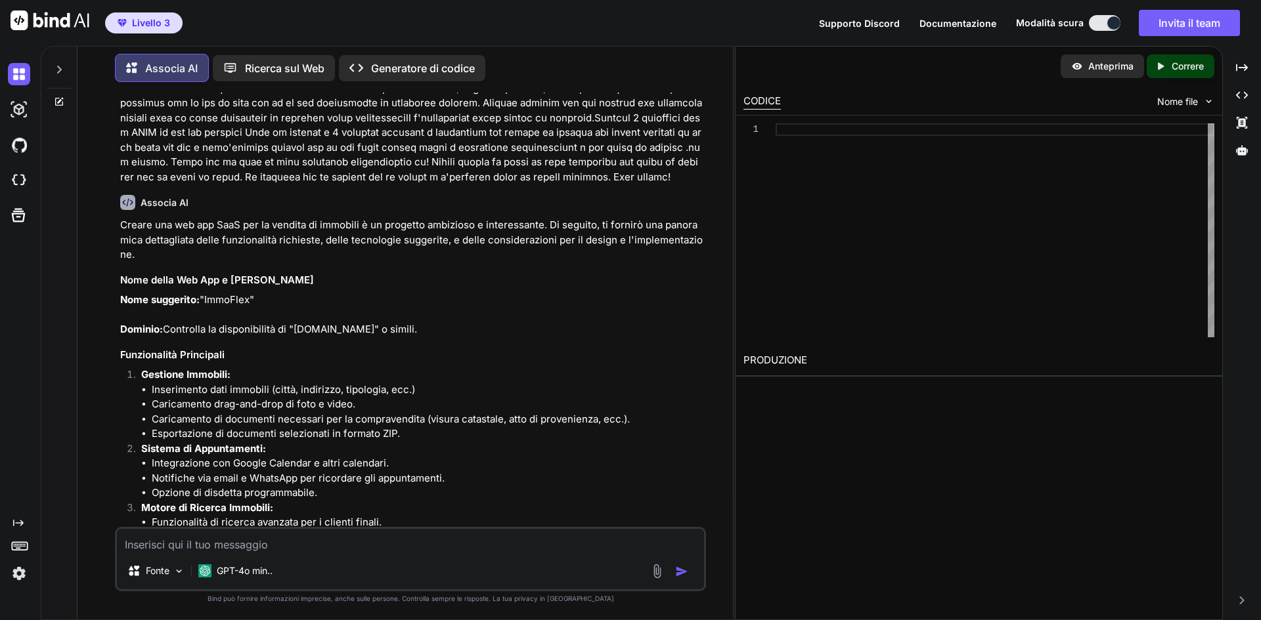
click at [429, 55] on div "Created with Pixso. Generatore di codice" at bounding box center [412, 68] width 146 height 26
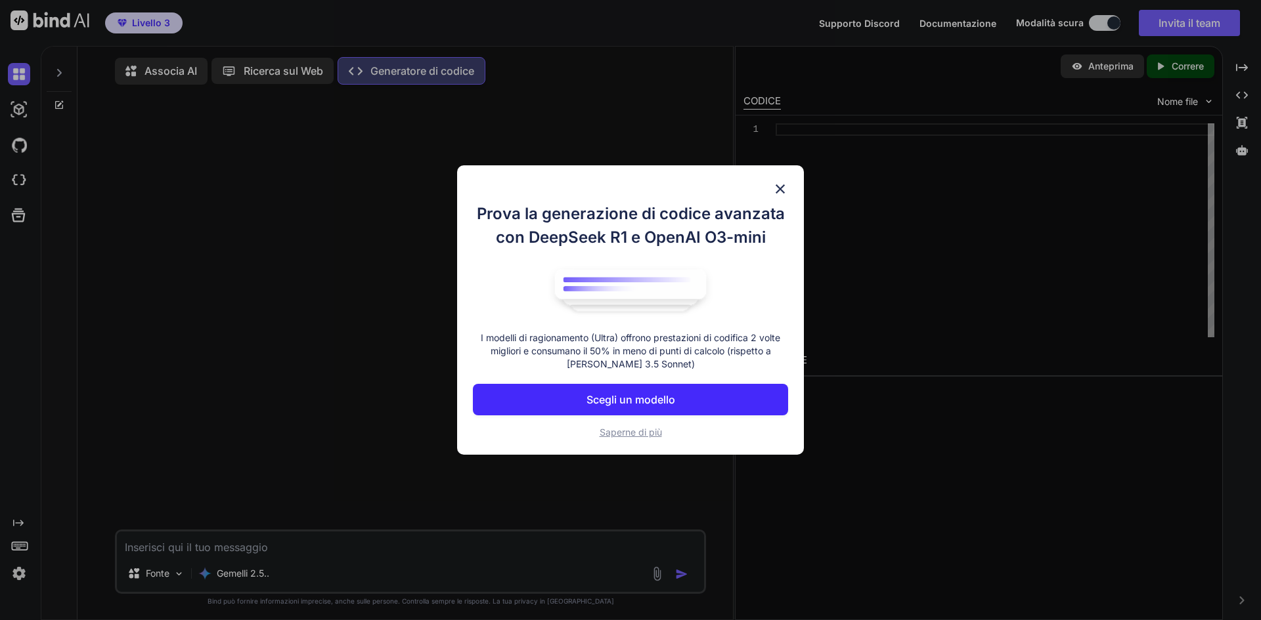
click at [382, 553] on div "Prova la generazione di codice avanzata con DeepSeek R1 e OpenAI O3-mini I mode…" at bounding box center [630, 310] width 1261 height 620
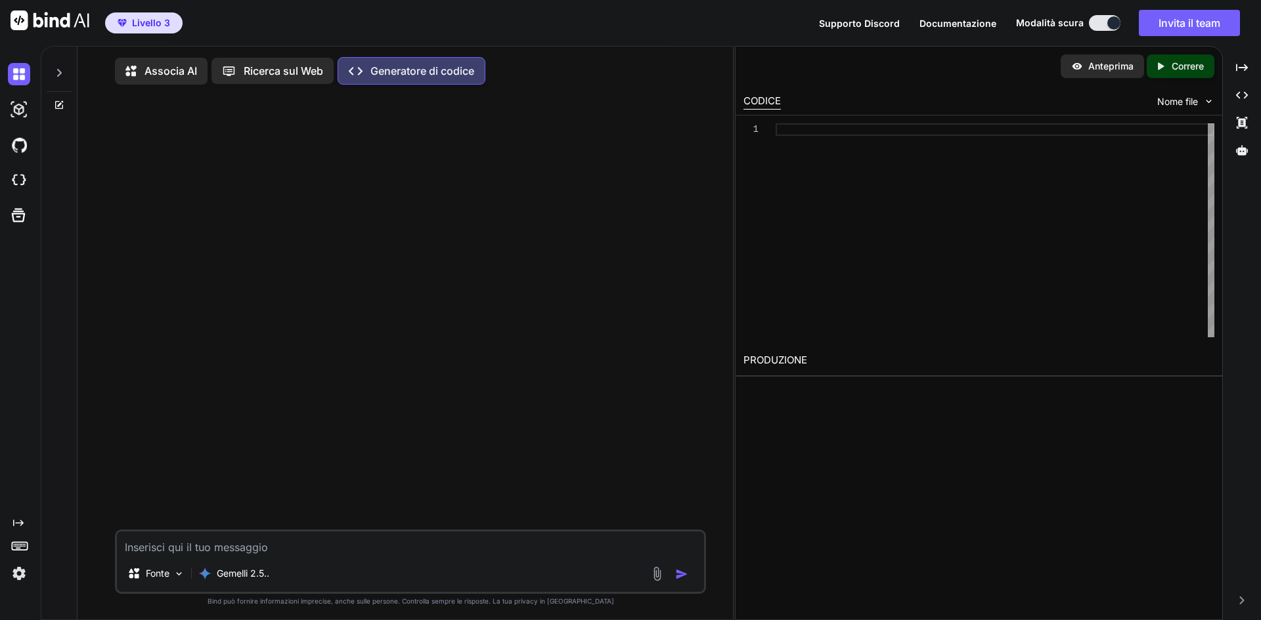
click at [180, 69] on font "Associa AI" at bounding box center [170, 70] width 53 height 13
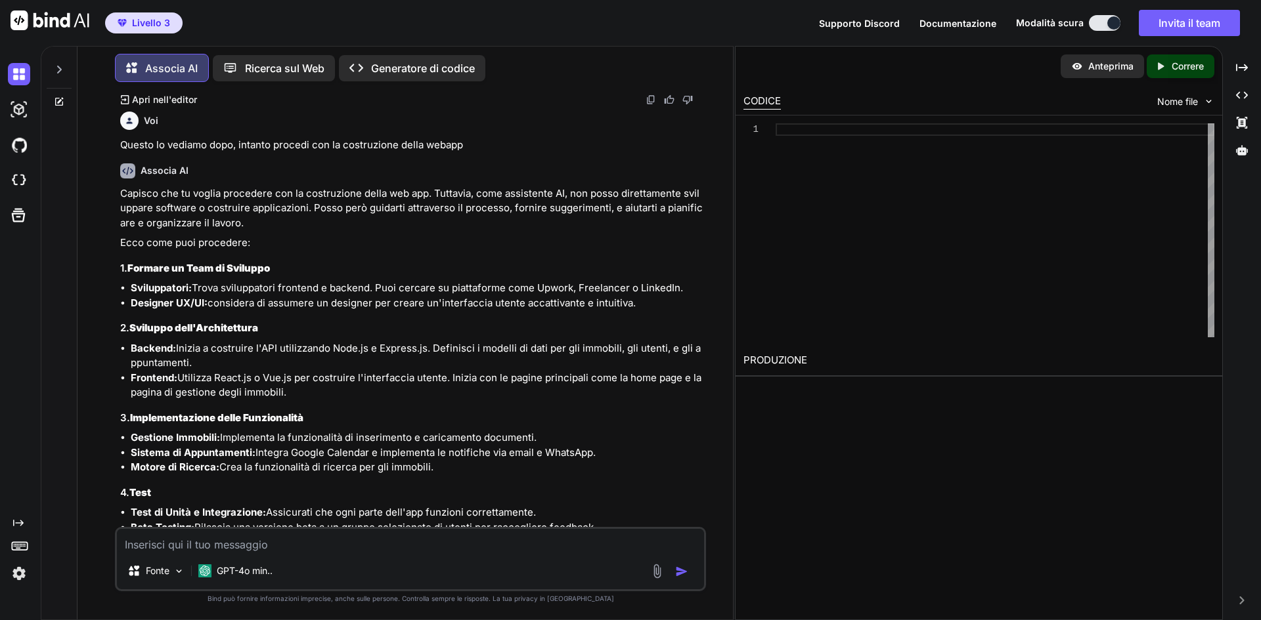
scroll to position [3272, 0]
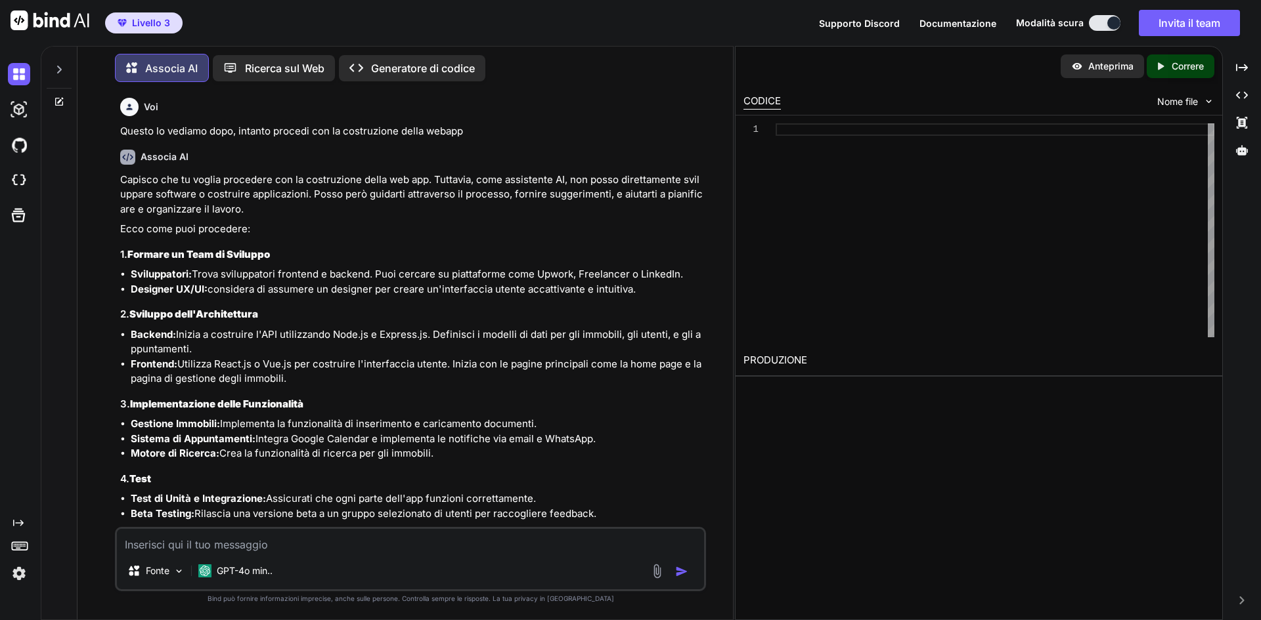
click at [425, 71] on font "Generatore di codice" at bounding box center [423, 68] width 104 height 13
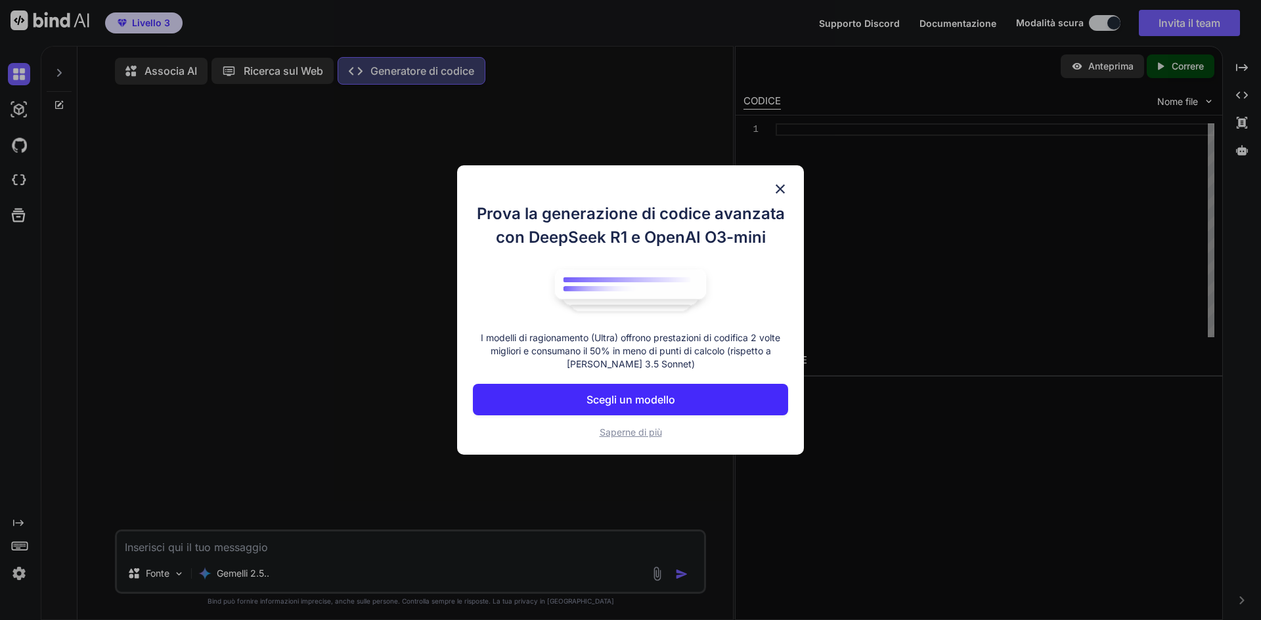
click at [628, 406] on font "Scegli un modello" at bounding box center [630, 399] width 89 height 13
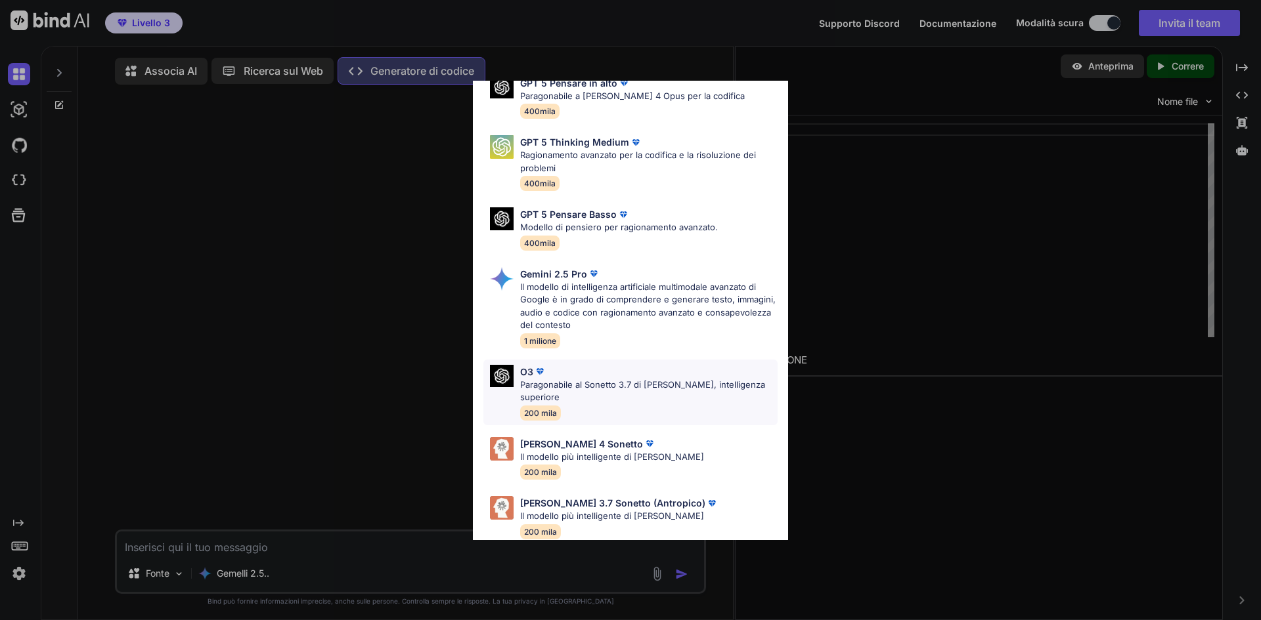
scroll to position [132, 0]
click at [583, 510] on font "Il modello più intelligente di [PERSON_NAME]" at bounding box center [612, 515] width 184 height 11
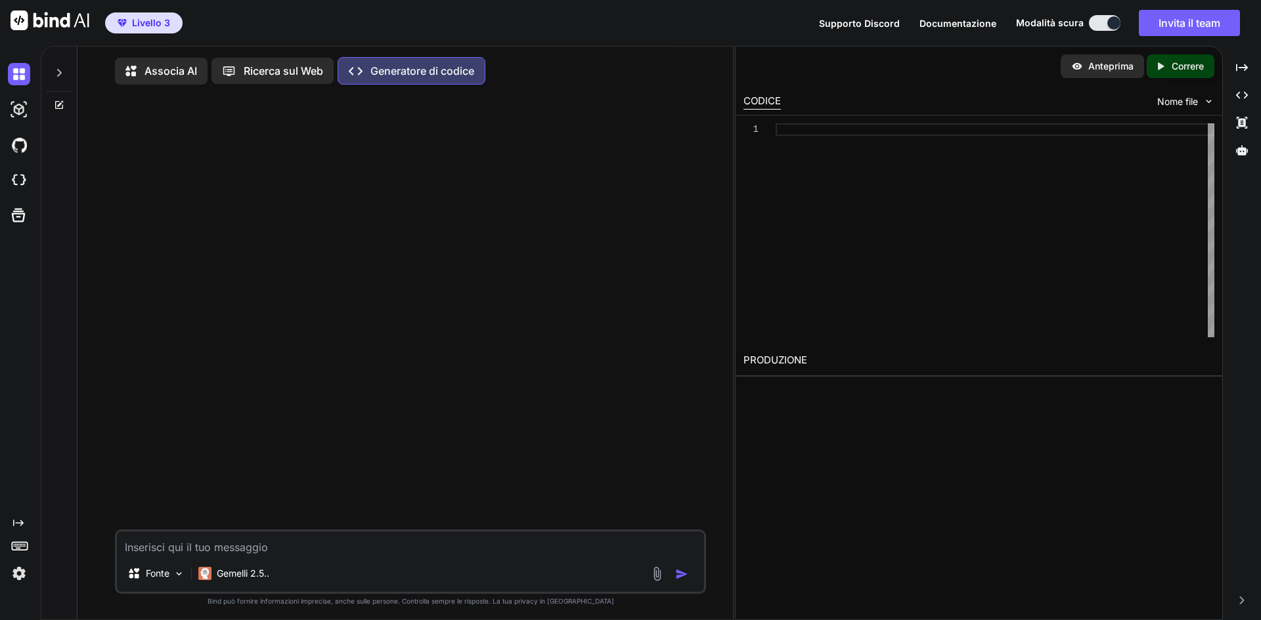
drag, startPoint x: 420, startPoint y: 529, endPoint x: 367, endPoint y: 541, distance: 54.6
paste textarea "Lorem ipsumdo si ametco adi eli sed do eiusmodtemp inci UTLA. E'dolorem aliqu e…"
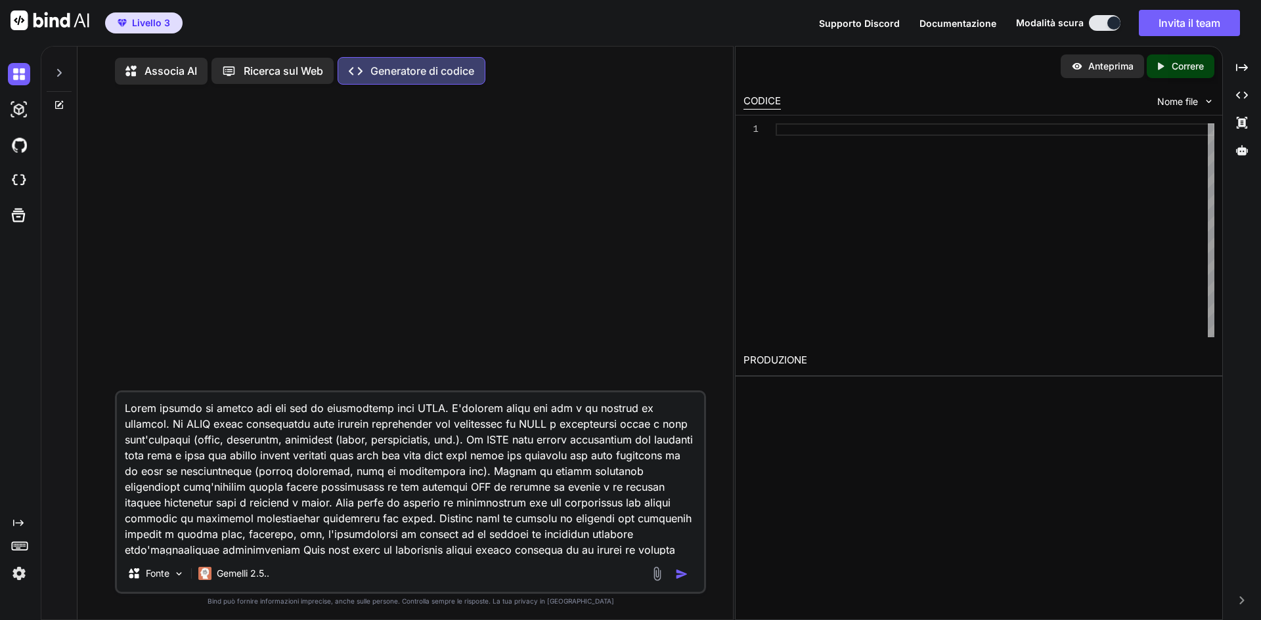
scroll to position [332, 0]
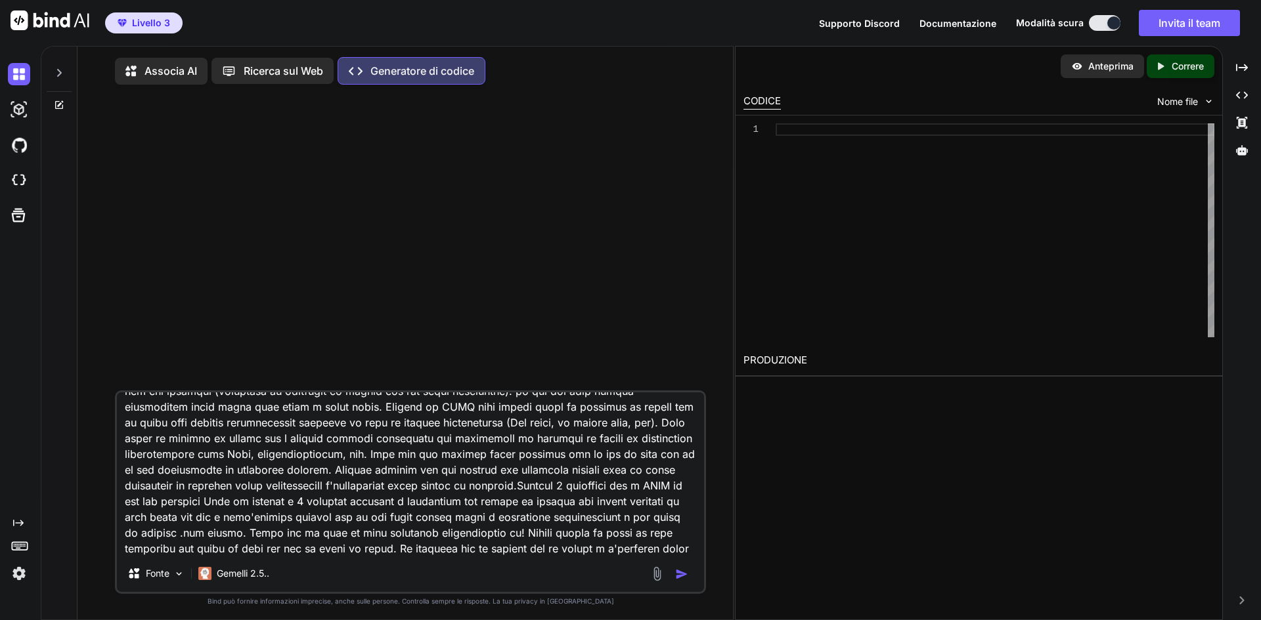
type textarea "Lorem ipsumdo si ametco adi eli sed do eiusmodtemp inci UTLA. E'dolorem aliqu e…"
click at [683, 573] on img "button" at bounding box center [681, 574] width 13 height 13
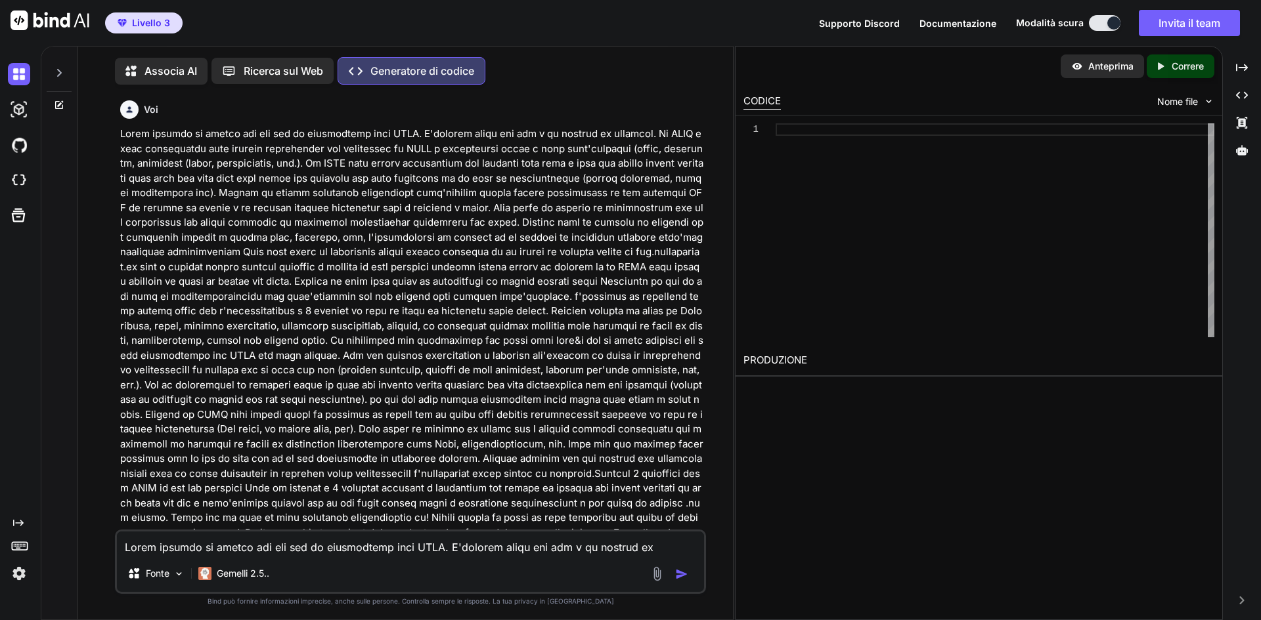
scroll to position [6, 0]
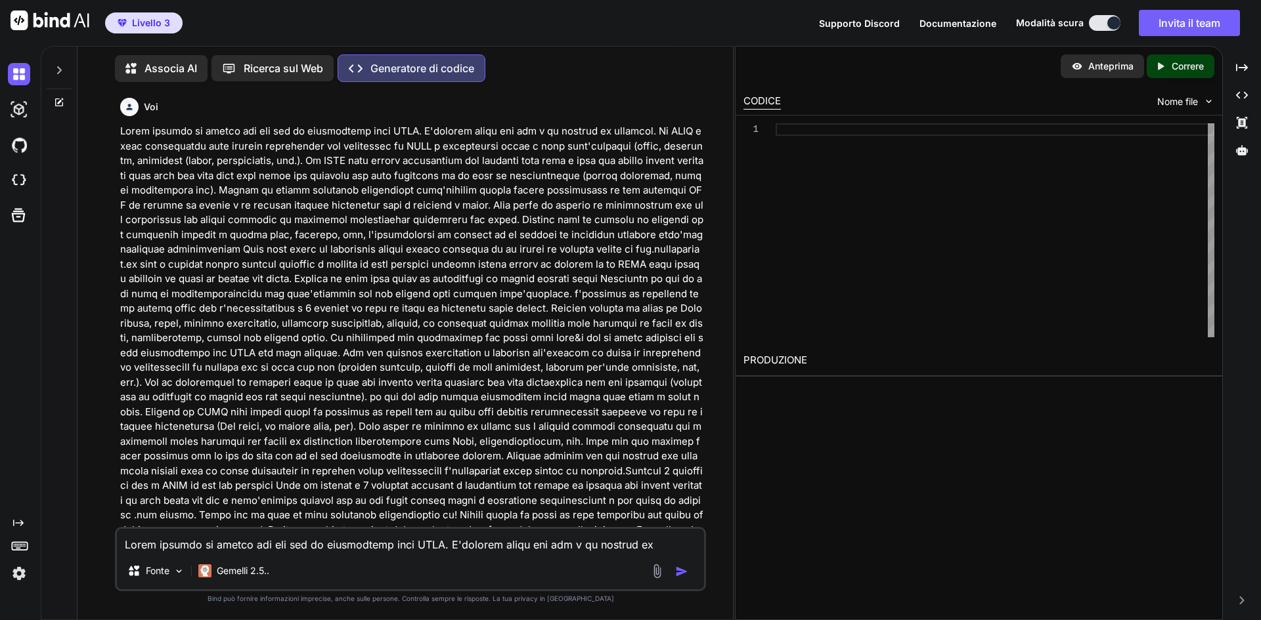
click at [684, 569] on img "button" at bounding box center [681, 571] width 13 height 13
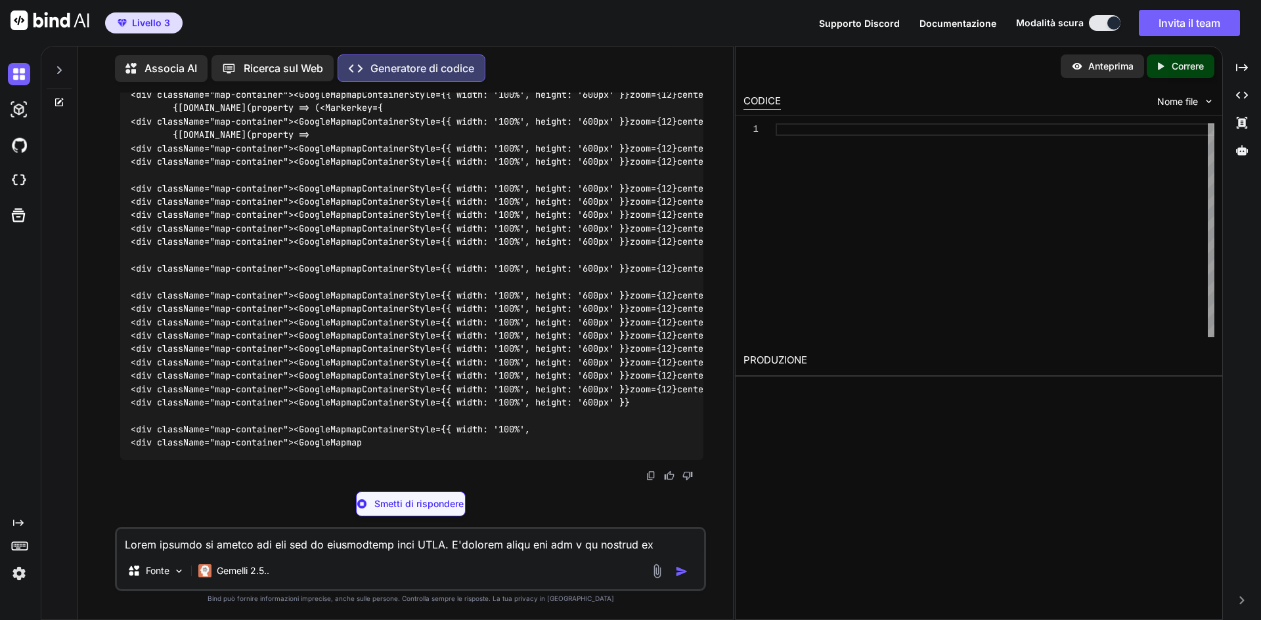
scroll to position [24740, 0]
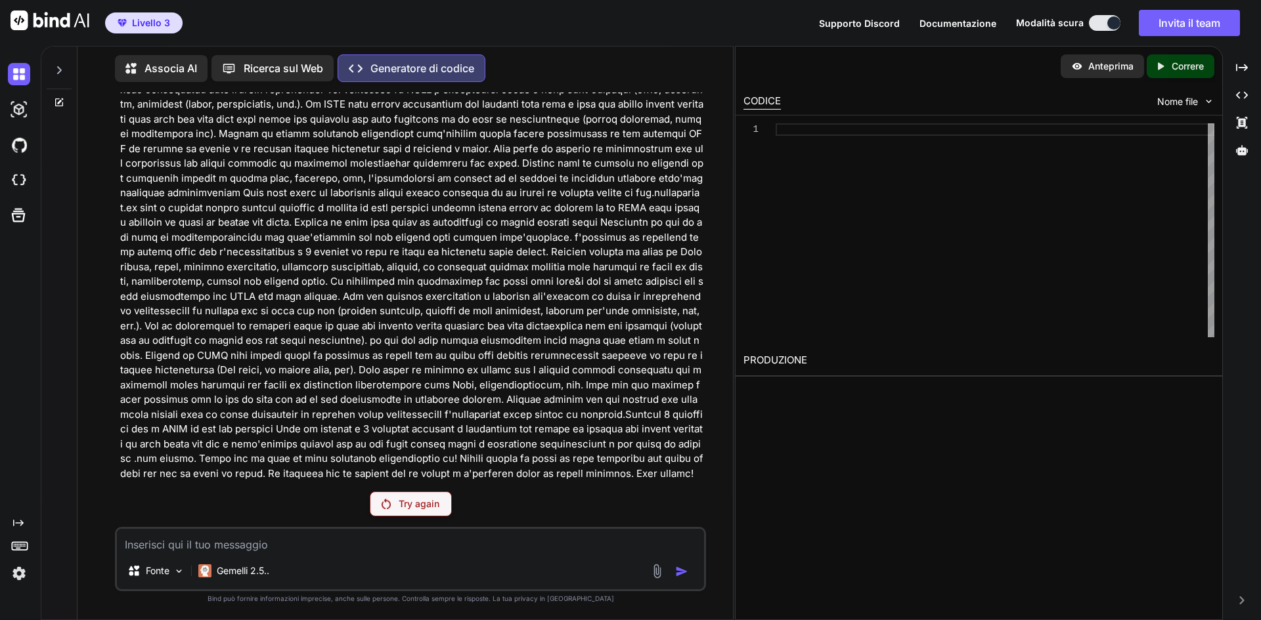
scroll to position [56, 0]
click at [148, 542] on textarea at bounding box center [410, 541] width 587 height 24
click at [402, 501] on font "Riprova" at bounding box center [418, 503] width 33 height 11
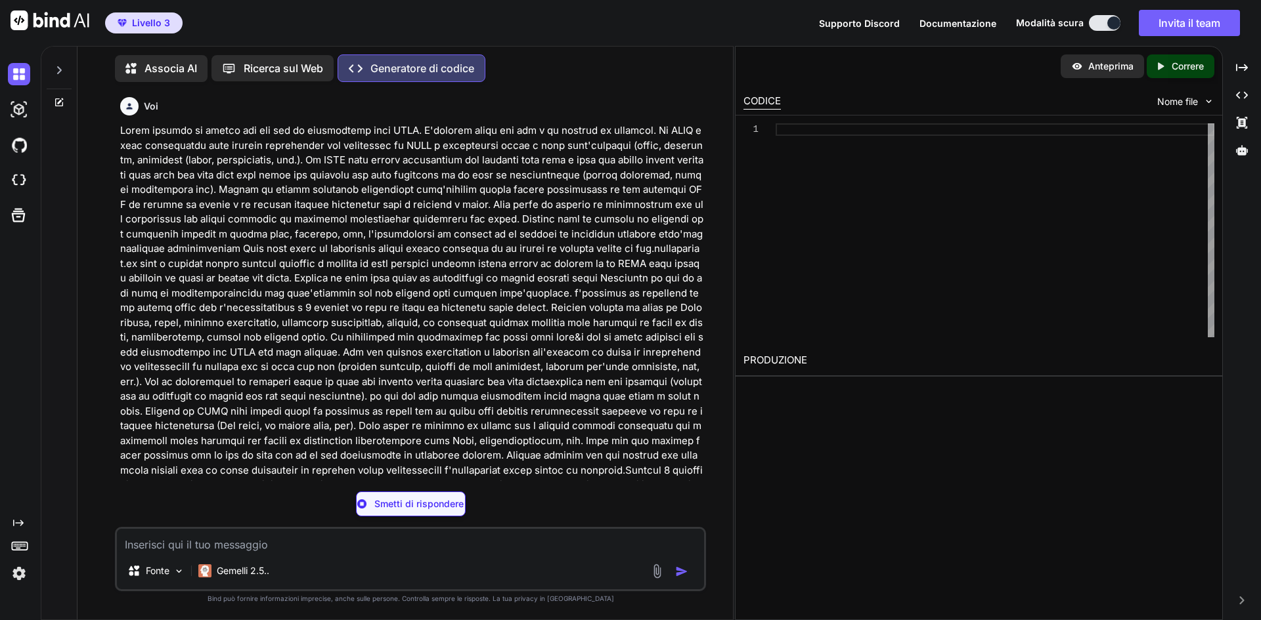
scroll to position [0, 0]
click at [1095, 21] on button at bounding box center [1105, 23] width 32 height 16
click at [1109, 26] on div at bounding box center [1113, 22] width 13 height 13
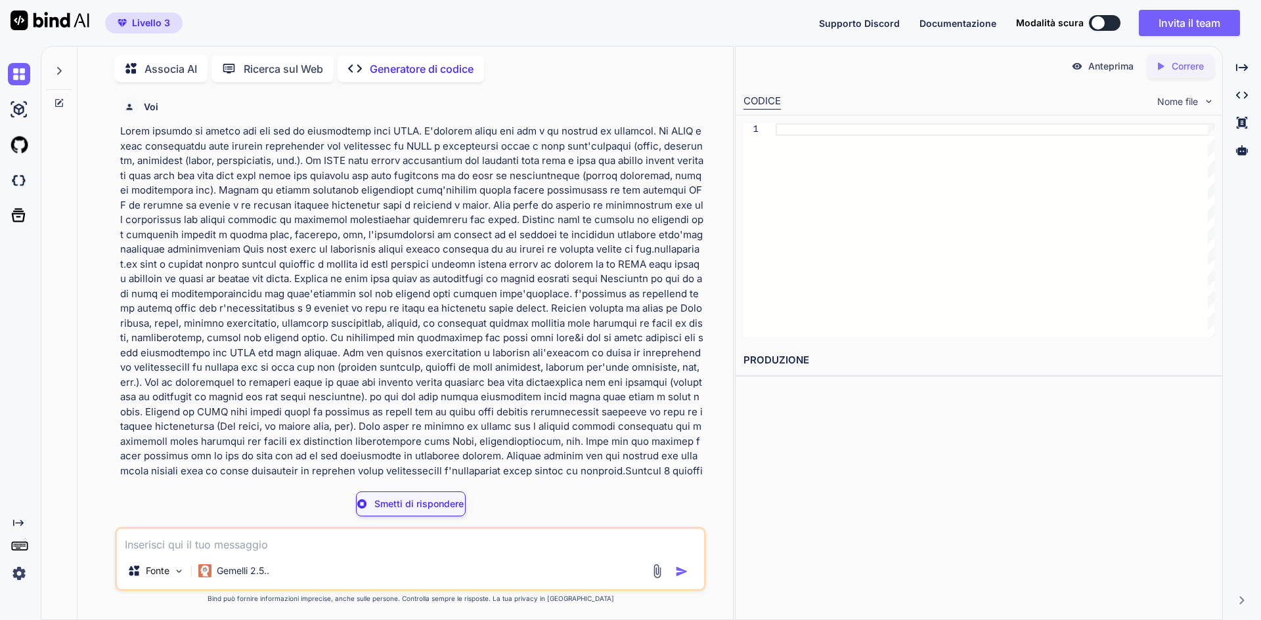
scroll to position [5, 0]
drag, startPoint x: 1110, startPoint y: 20, endPoint x: 1082, endPoint y: 19, distance: 27.6
click at [1082, 19] on div "Modalità scura" at bounding box center [1072, 23] width 112 height 16
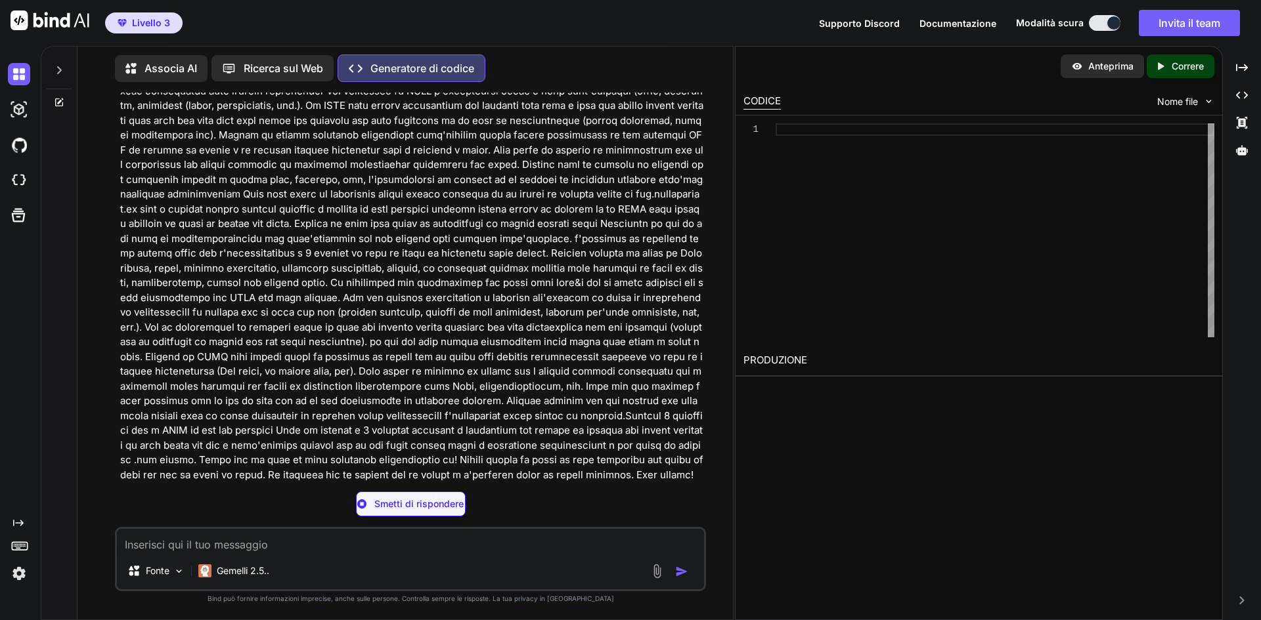
scroll to position [131, 0]
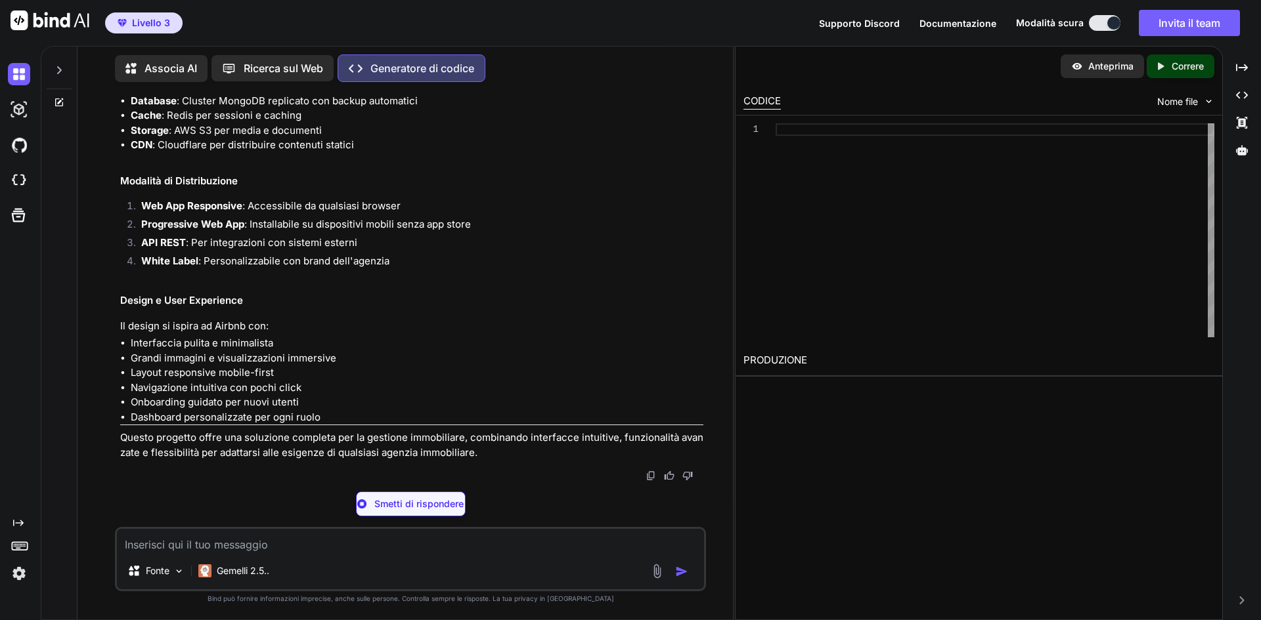
type textarea "x"
type textarea "isActive: { type: Boolean, default: true }, createdAt: { type: Date, default: D…"
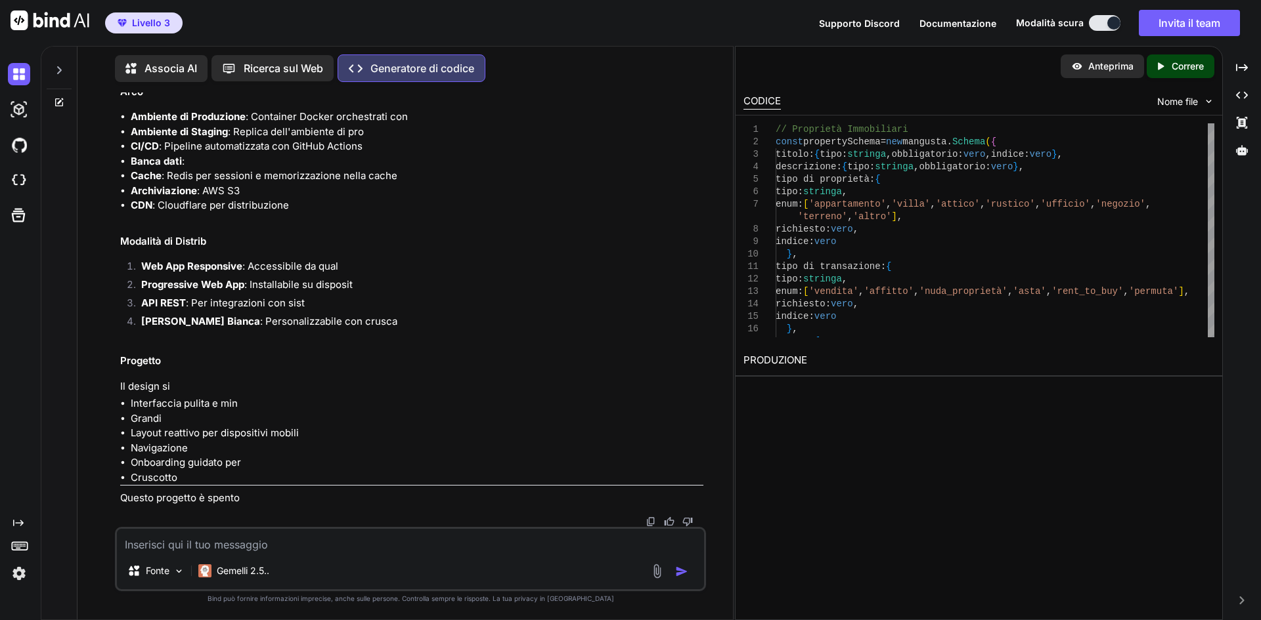
scroll to position [34464, 0]
click at [793, 354] on font "PRODUZIONE" at bounding box center [775, 360] width 64 height 12
click at [223, 546] on textarea at bounding box center [410, 541] width 587 height 24
type textarea "x"
type textarea "C"
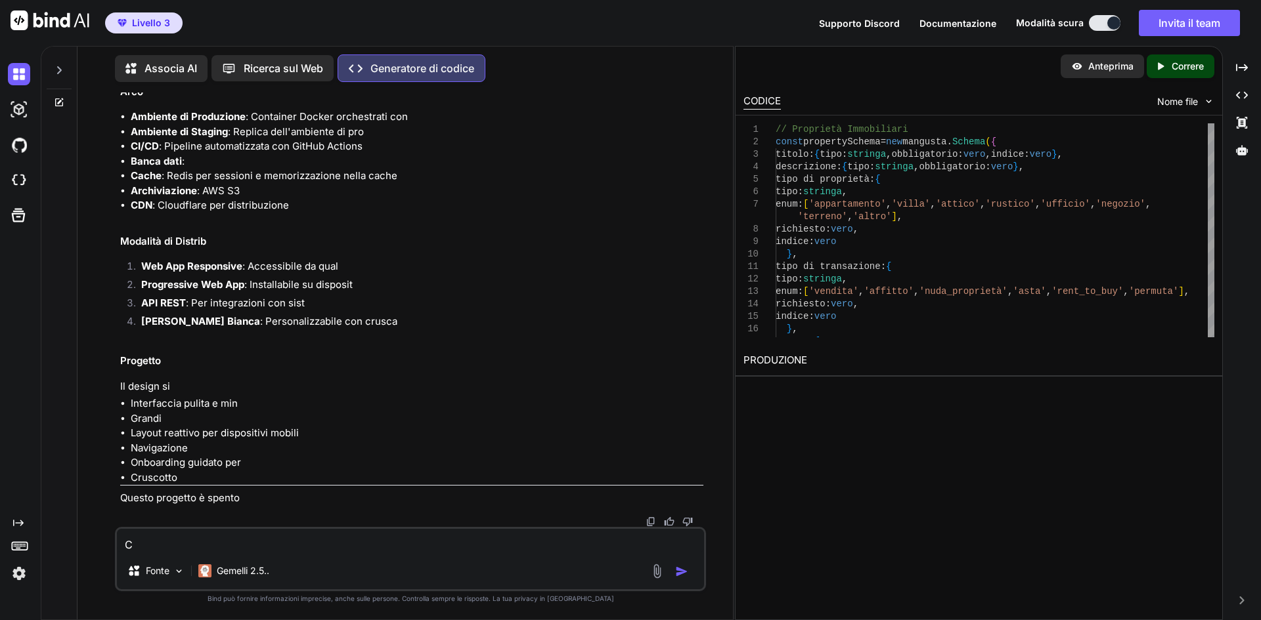
type textarea "x"
type textarea "Co"
type textarea "x"
type textarea "Con"
type textarea "x"
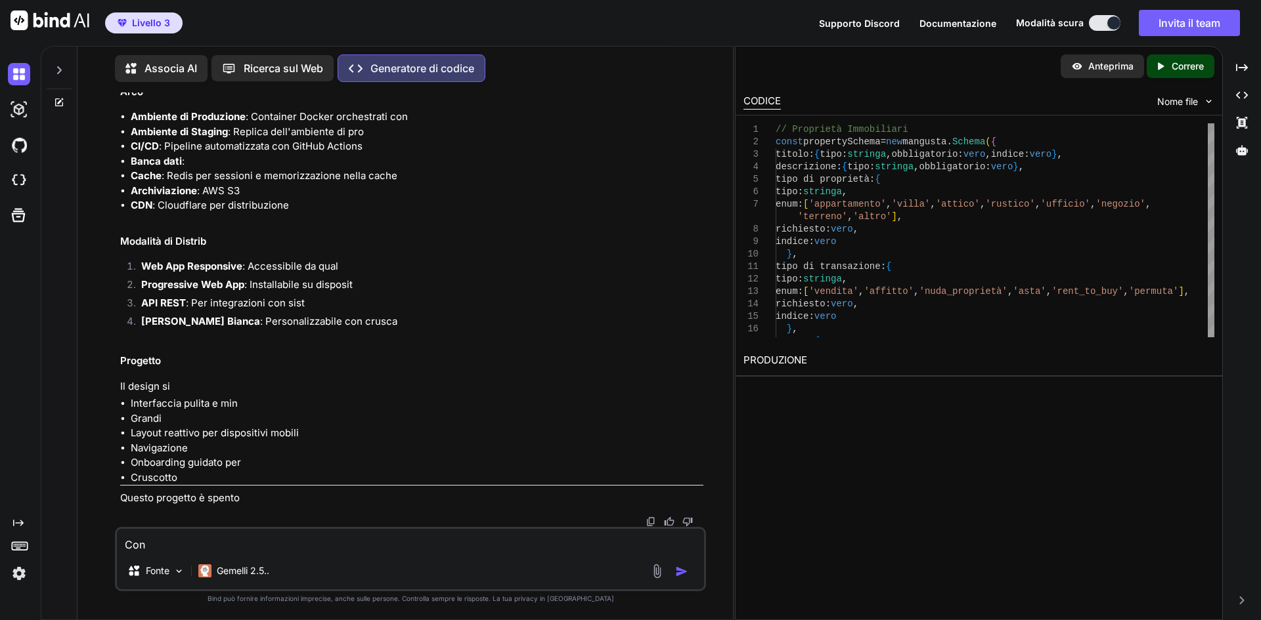
type textarea "Cont"
type textarea "x"
type textarea "Conti"
type textarea "x"
type textarea "Contin"
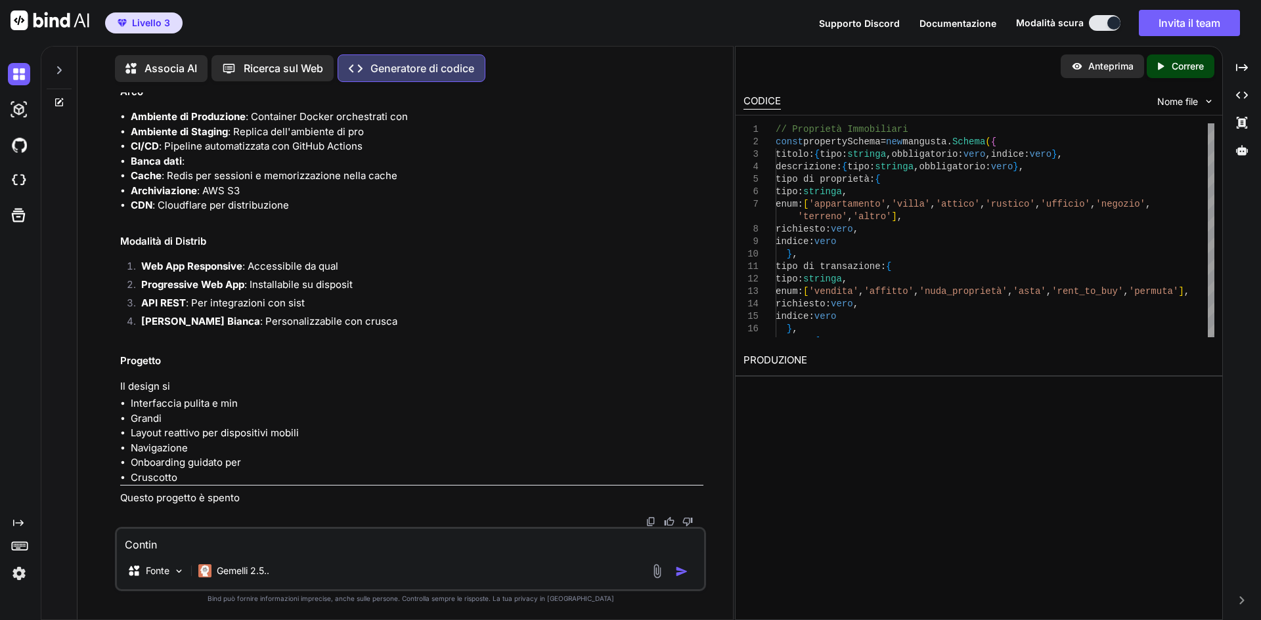
type textarea "x"
type textarea "Continu"
type textarea "x"
type textarea "Continua"
type textarea "x"
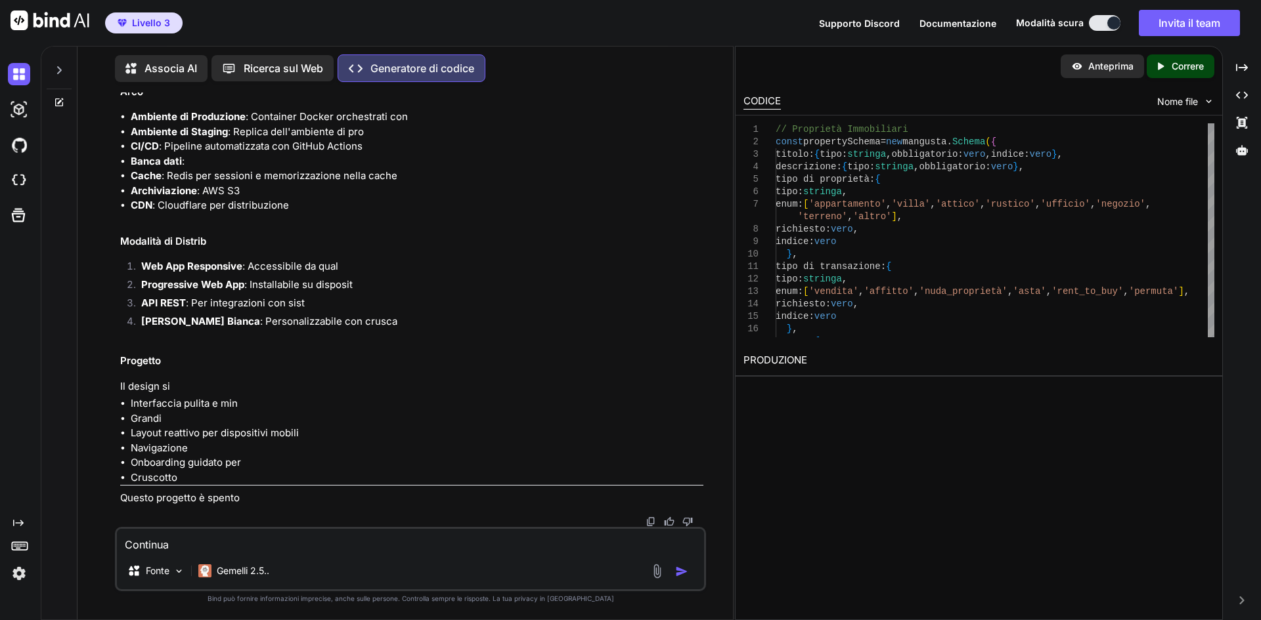
type textarea "Continua"
type textarea "x"
type textarea "Continua o"
type textarea "x"
type textarea "Continua oi"
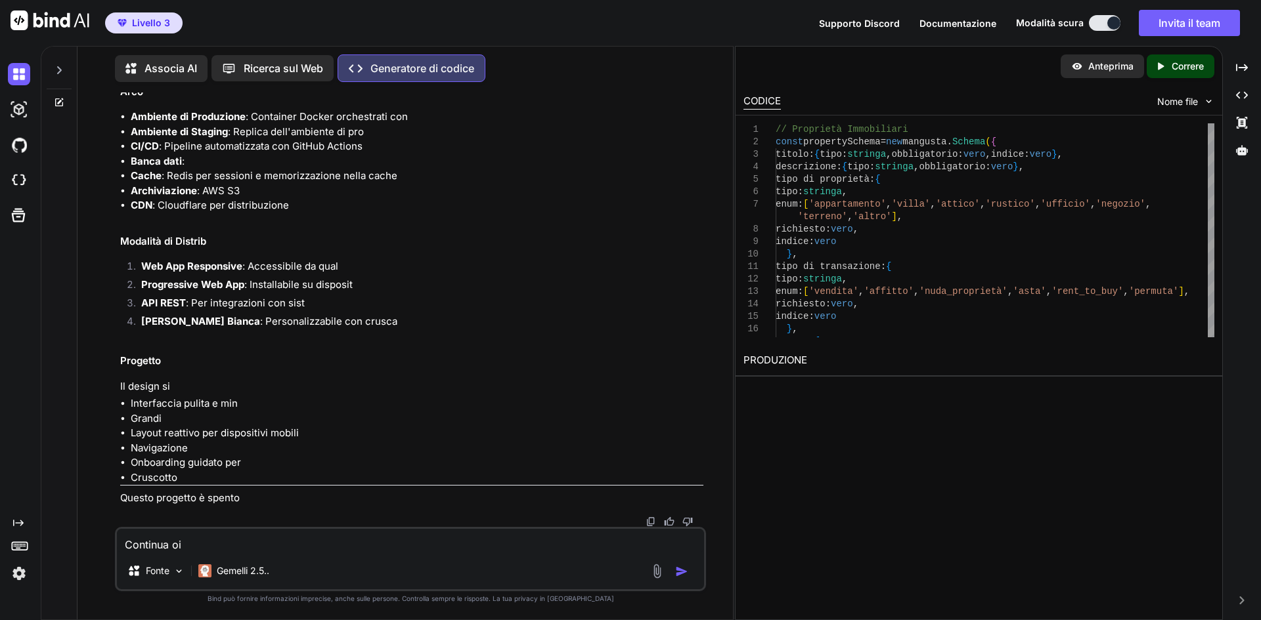
type textarea "x"
type textarea "Continua oil"
type textarea "x"
type textarea "Continua oil"
type textarea "x"
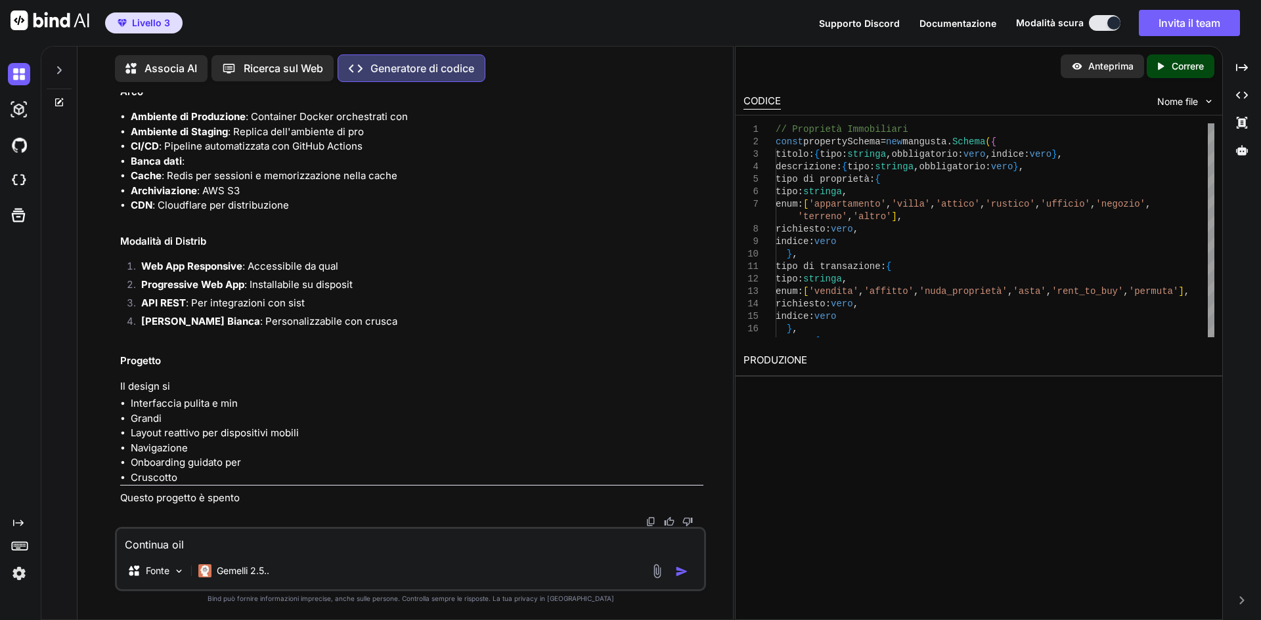
type textarea "Continua oil p"
type textarea "x"
type textarea "Continua oil pr"
type textarea "x"
type textarea "Continua oil pro"
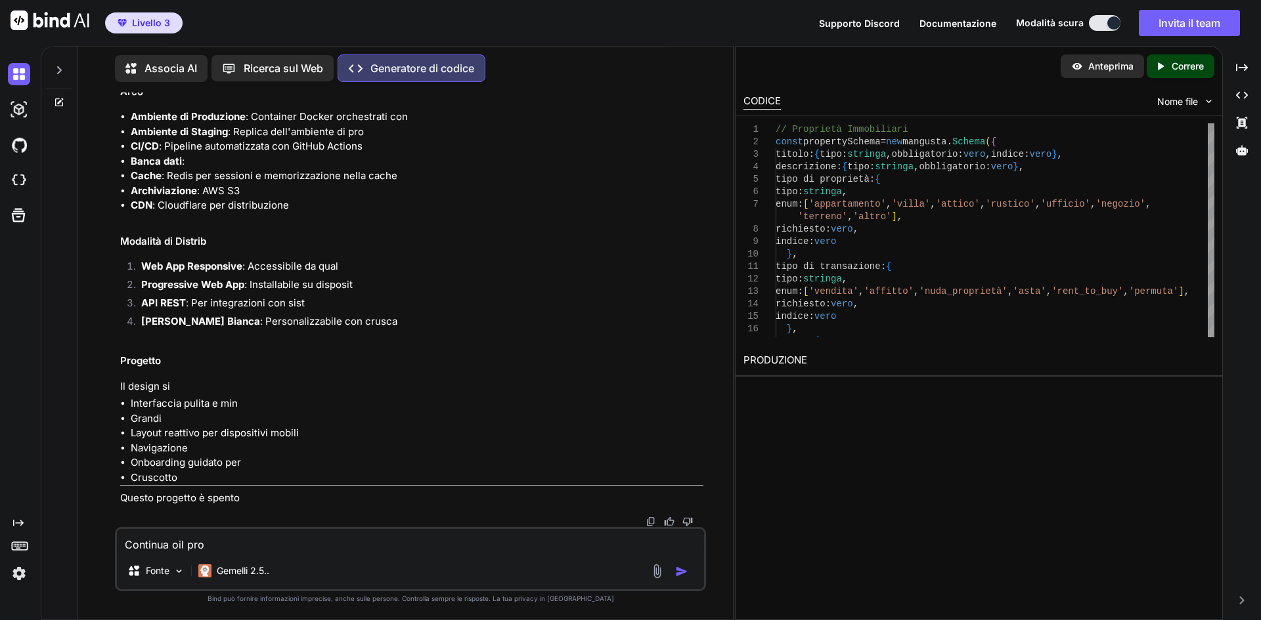
type textarea "x"
type textarea "Continua oil prog"
type textarea "x"
type textarea "Continua oil proge"
type textarea "x"
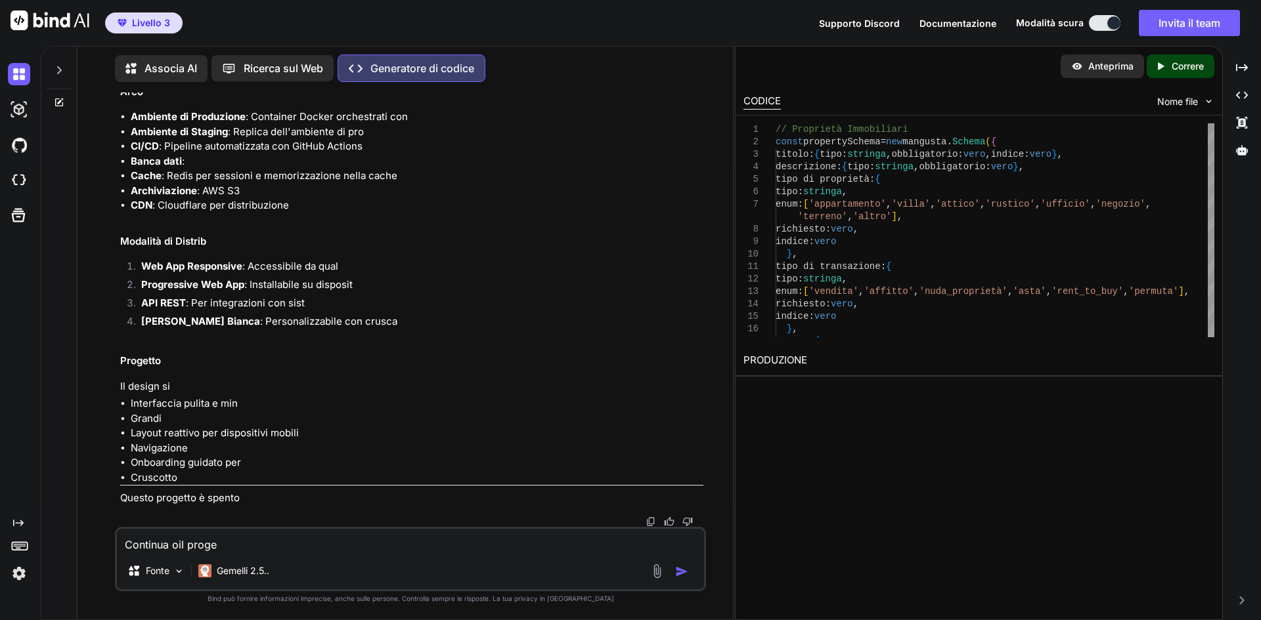
type textarea "Continua oil proget"
type textarea "x"
type textarea "Continua oil progeto"
type textarea "x"
type textarea "Continua oil progetoo"
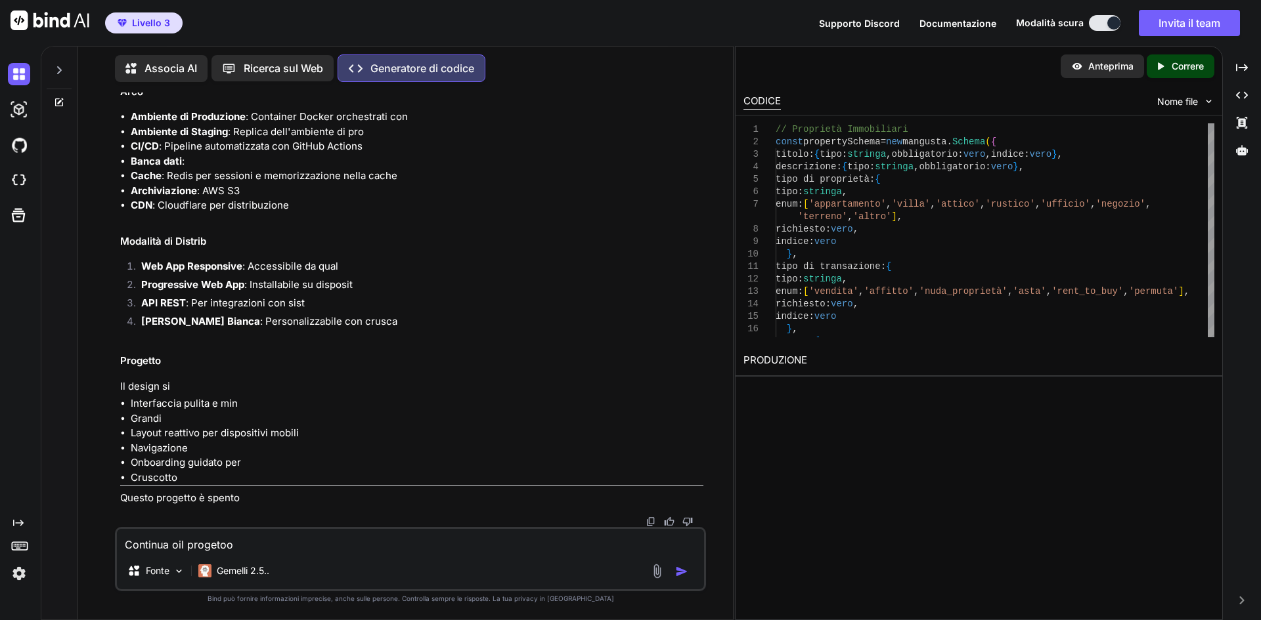
type textarea "x"
type textarea "Continua oil progetoo."
type textarea "x"
type textarea "Continua oil progetoo."
type textarea "x"
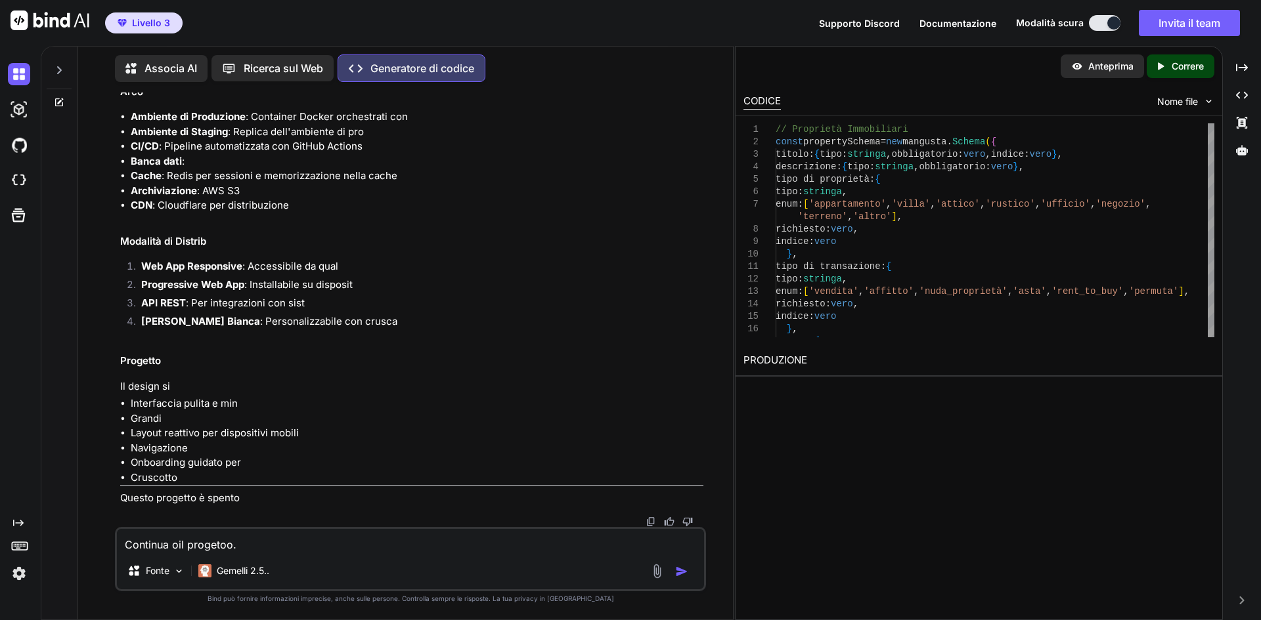
type textarea "Continua oil progetoo. P"
type textarea "x"
type textarea "Continua oil progetoo. Pe"
type textarea "x"
type textarea "Continua oil progetoo. Per"
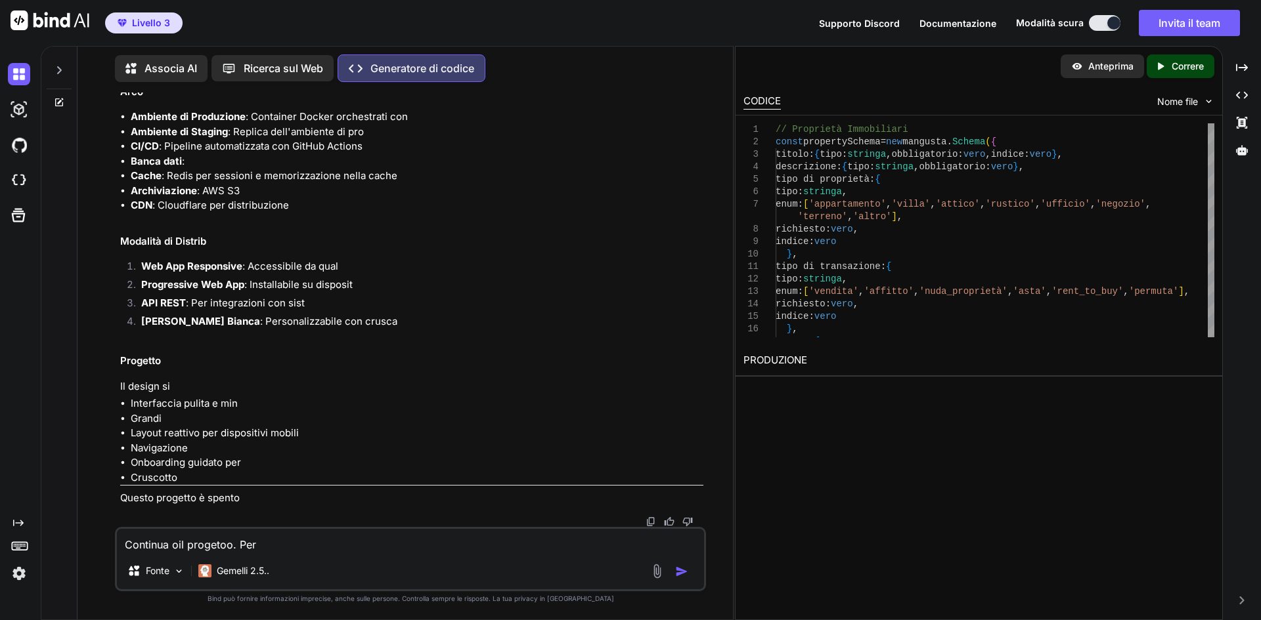
type textarea "x"
type textarea "Continua oil progetoo. Perc"
type textarea "x"
type textarea "Continua oil progetoo. Perch"
type textarea "x"
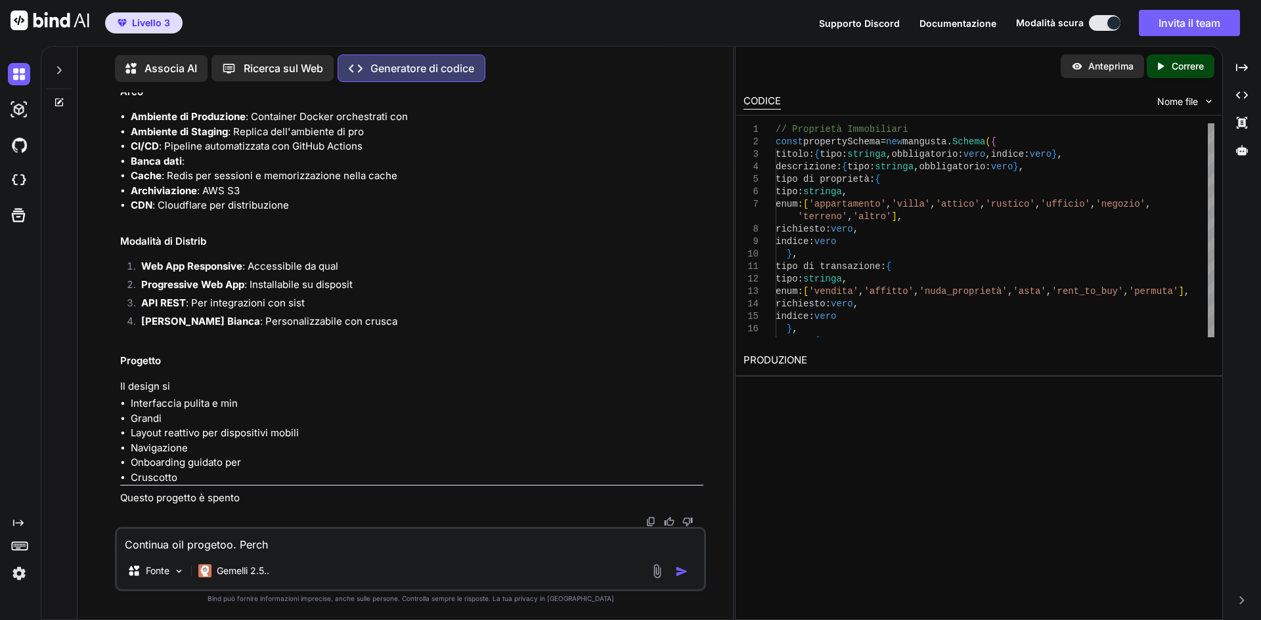
type textarea "Continua oil progetoo. Perche"
type textarea "x"
type textarea "Continua oil progetoo. Perche"
type textarea "x"
type textarea "Continua oil progetoo. Perche"
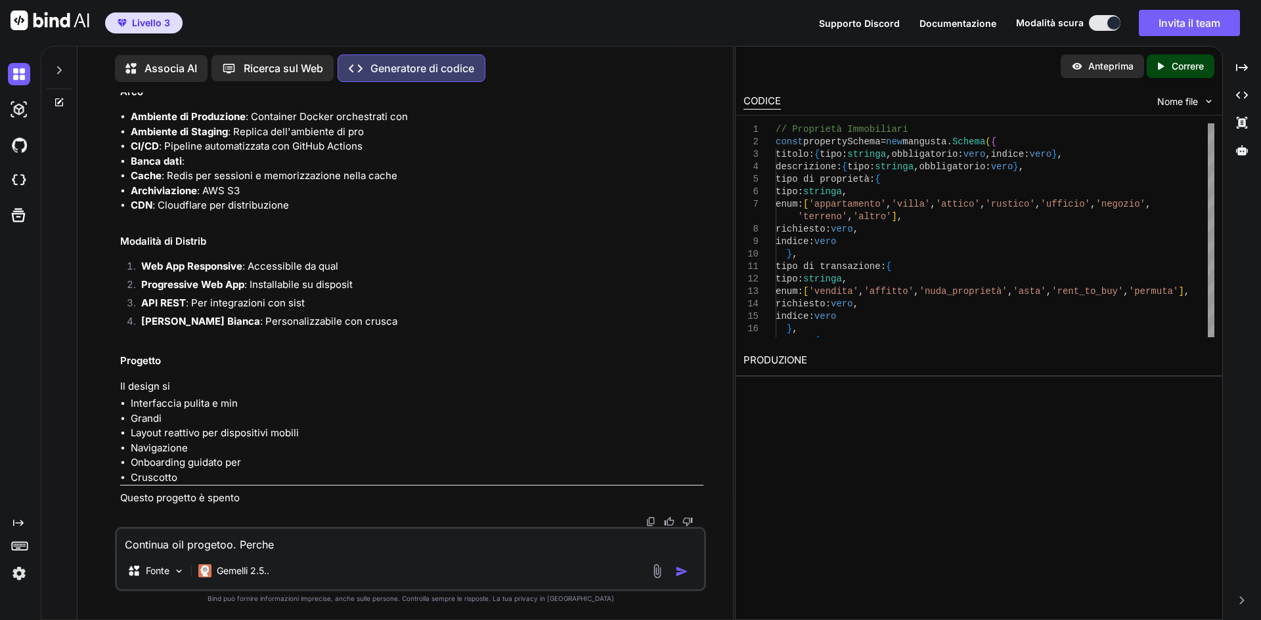
type textarea "x"
type textarea "Continua oil progetoo. Perch"
type textarea "x"
type textarea "Continua oil progetoo. Perchè"
type textarea "x"
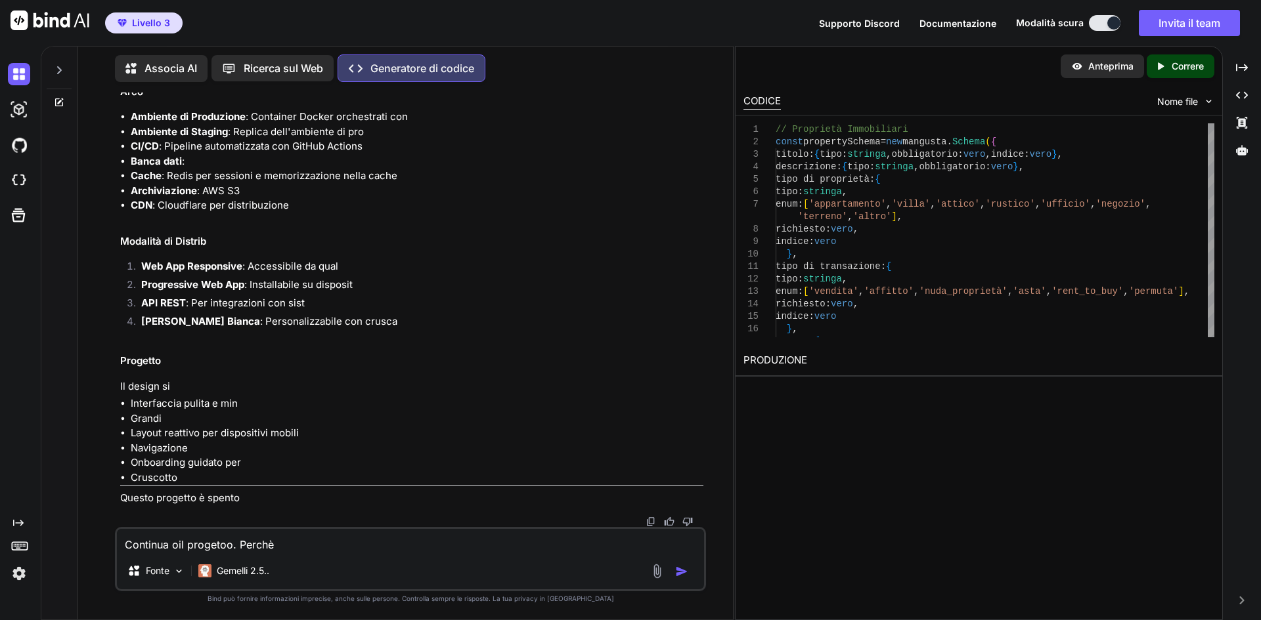
type textarea "Continua oil progetoo. Perchè"
type textarea "x"
type textarea "Continua oil progetoo. Perchè è"
type textarea "x"
type textarea "Continua oil progetoo. Perchè è"
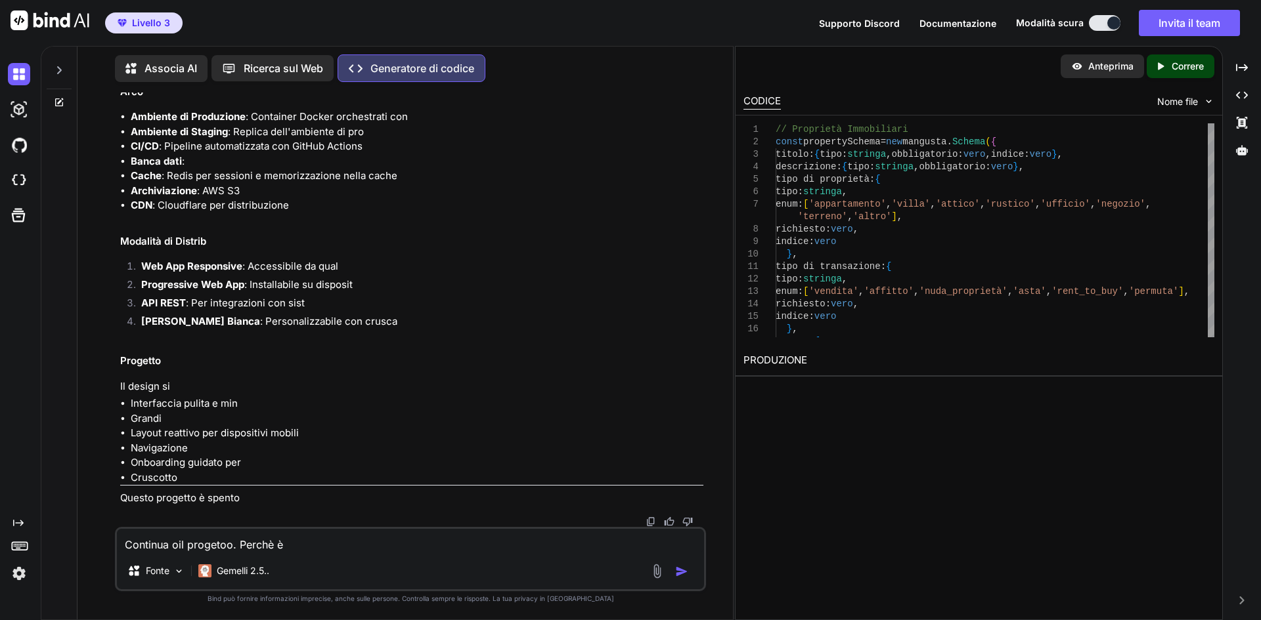
type textarea "x"
type textarea "Continua oil progetoo. Perchè è s"
type textarea "x"
type textarea "Continua oil progetoo. Perchè è sc"
type textarea "x"
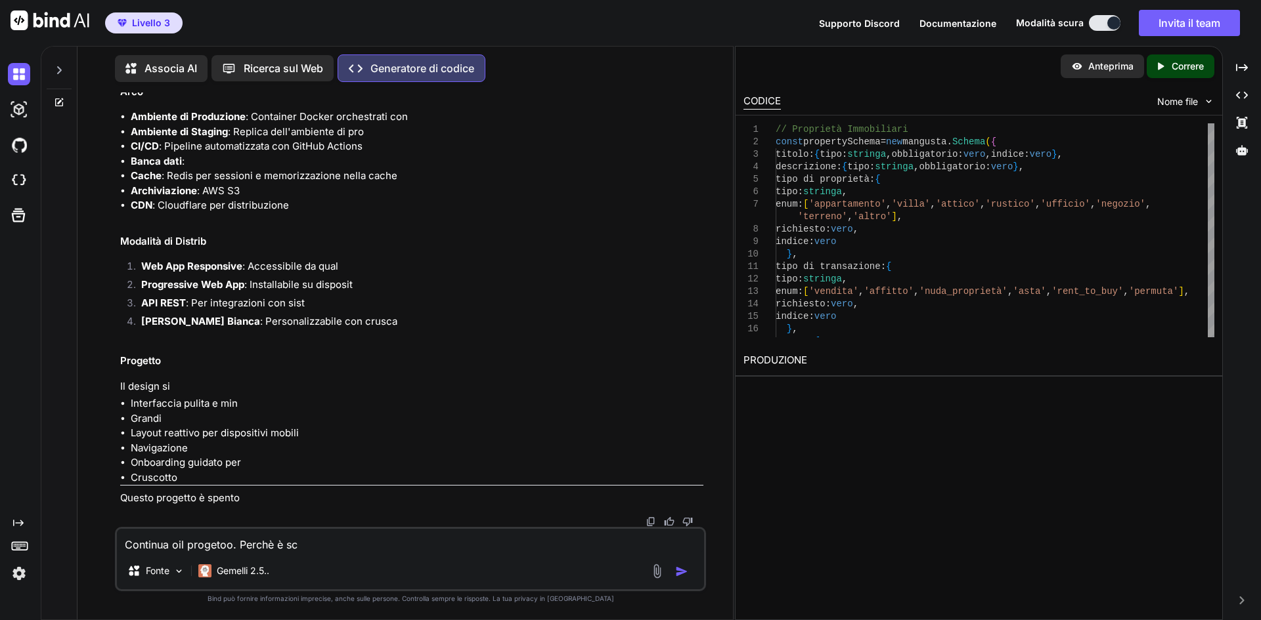
type textarea "Continua oil progetoo. Perchè è scr"
type textarea "x"
type textarea "Continua oil progetoo. Perchè è scri"
type textarea "x"
type textarea "Continua oil progetoo. Perchè è scrit"
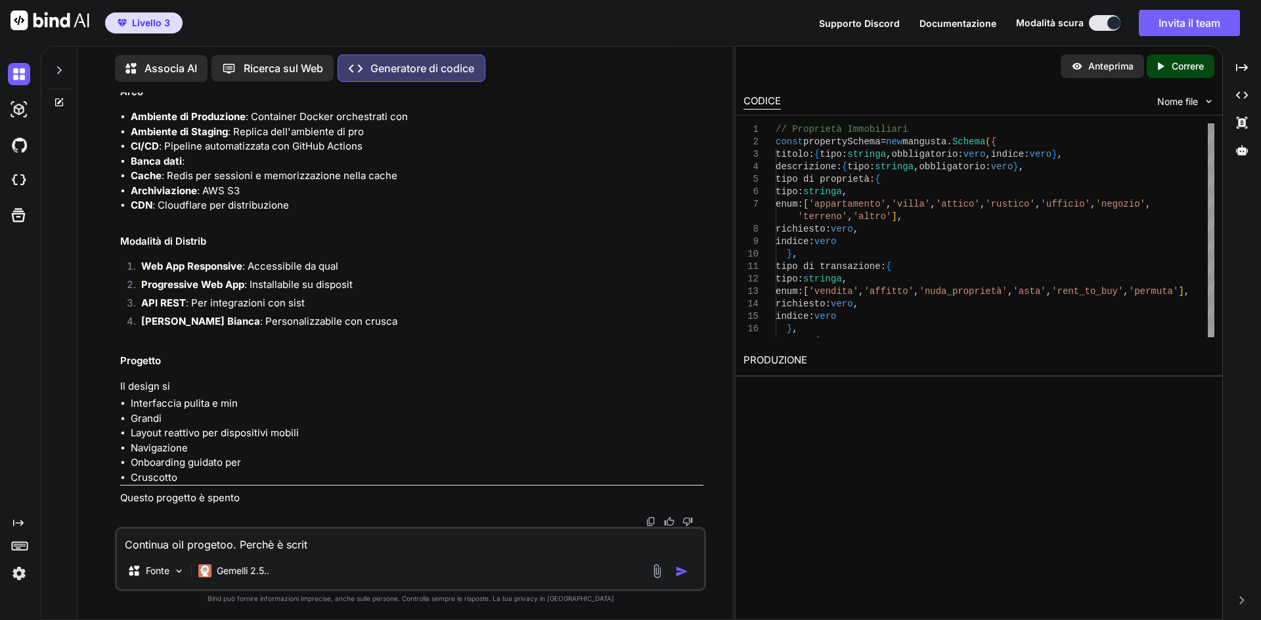
type textarea "x"
type textarea "Continua oil progetoo. Perchè è scritt"
type textarea "x"
type textarea "Continua oil progetoo. Perchè è scritto"
type textarea "x"
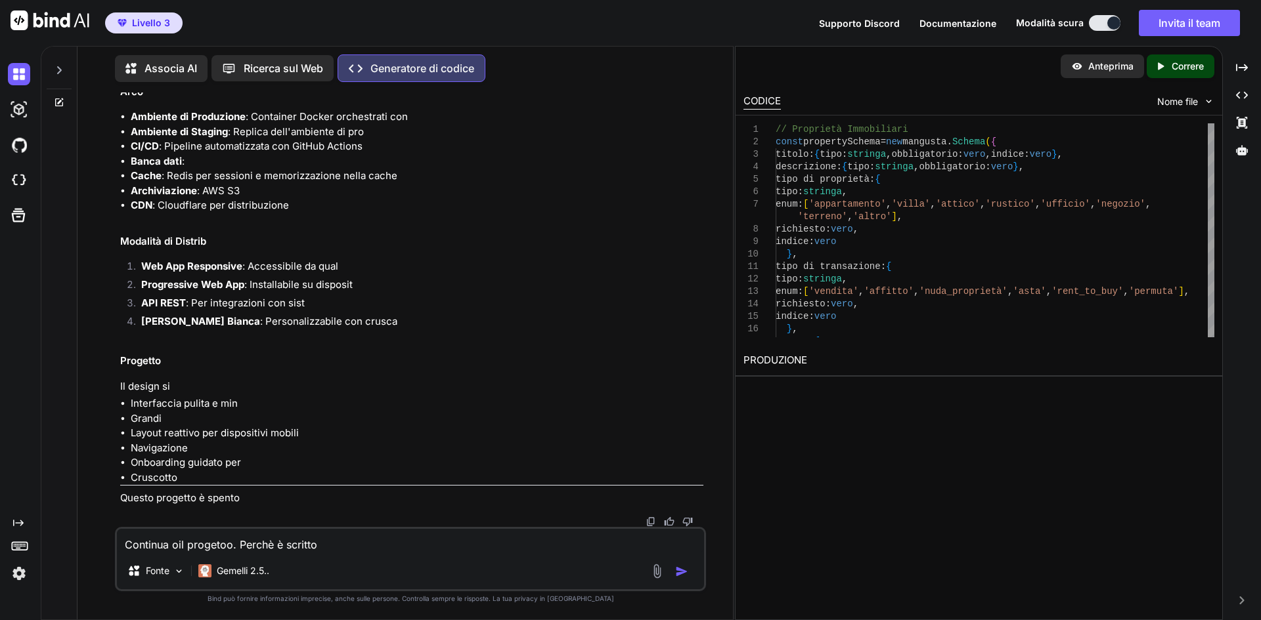
type textarea "Continua oil progetoo. Perchè è scritto"
type textarea "x"
type textarea "Continua oil progetoo. Perchè è scritto ""
type textarea "x"
type textarea "Continua oil progetoo. Perchè è scritto "q"
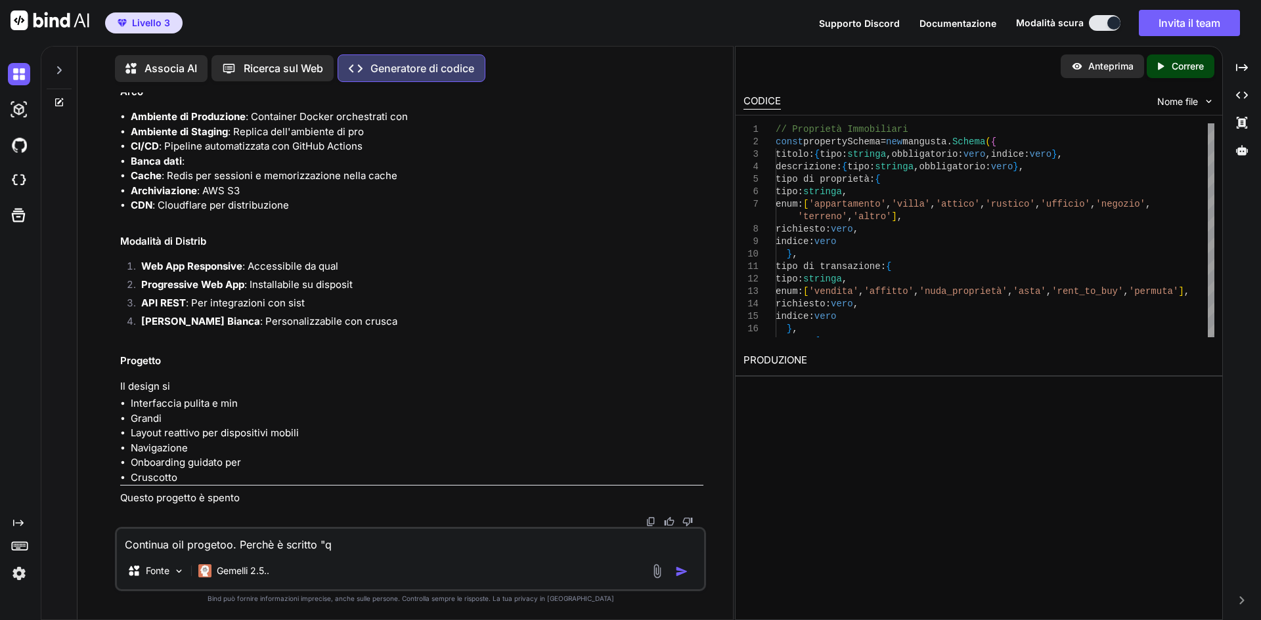
type textarea "x"
type textarea "Continua oil progetoo. Perchè è scritto "qu"
type textarea "x"
type textarea "Continua oil progetoo. Perchè è scritto "que"
type textarea "x"
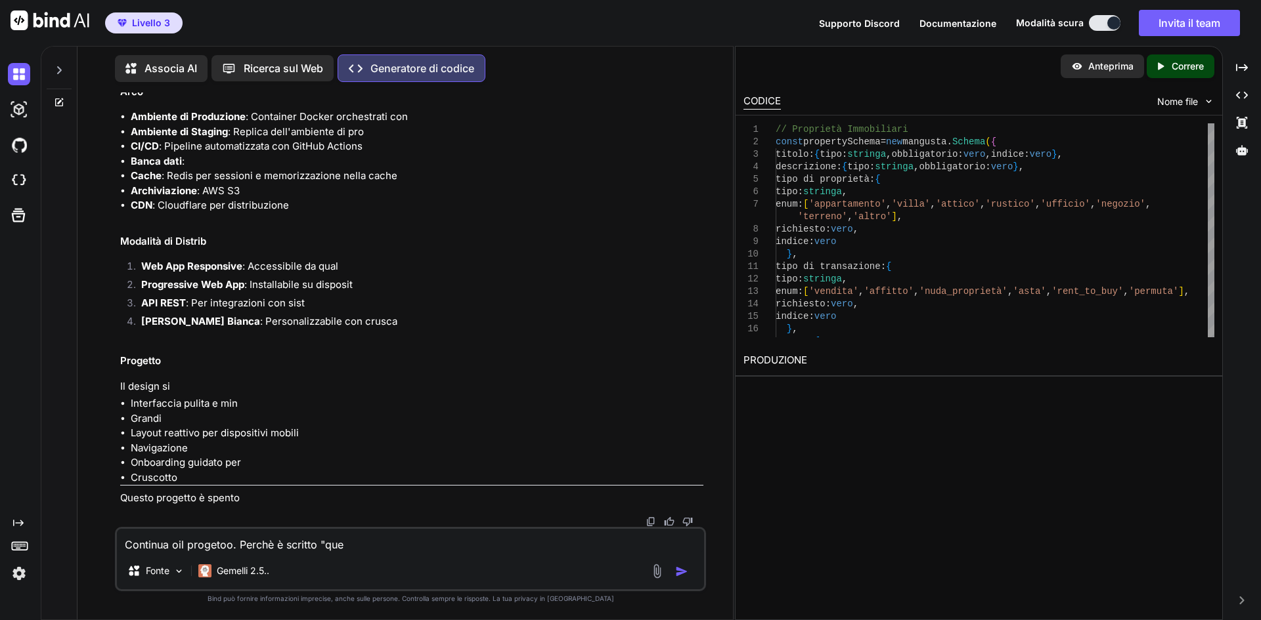
type textarea "Continua oil progetoo. Perchè è scritto "ques"
type textarea "x"
type textarea "Continua oil progetoo. Perchè è scritto "quest"
type textarea "x"
type textarea "Continua oil progetoo. Perchè è scritto "questo"
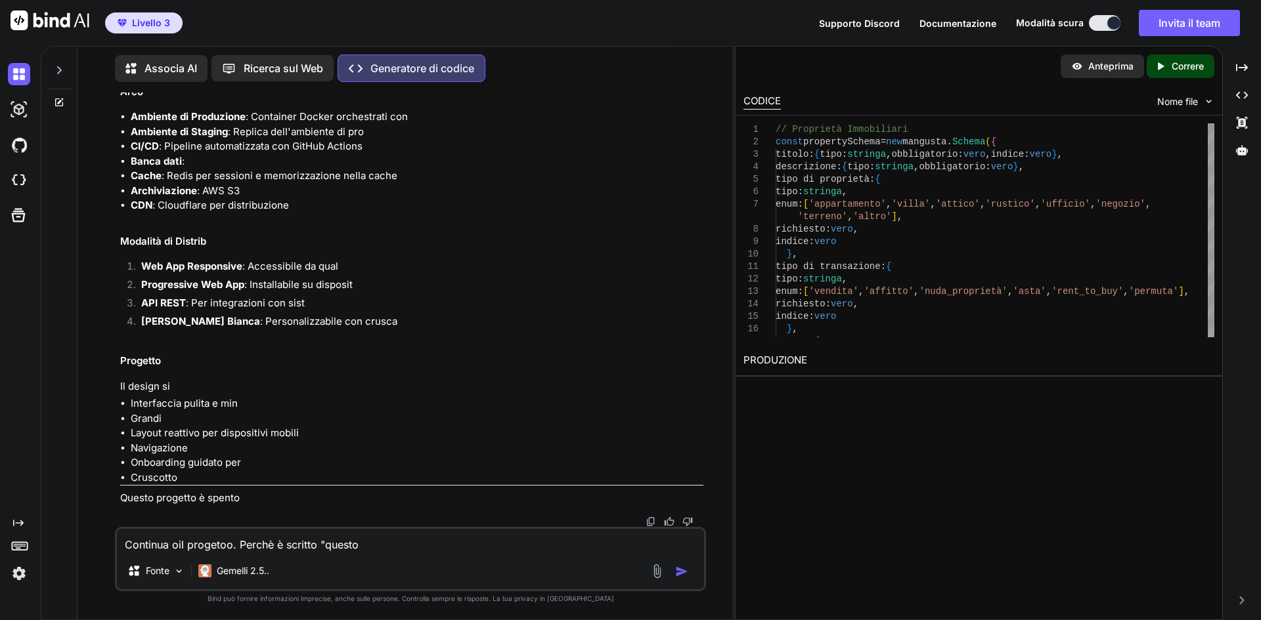
type textarea "x"
type textarea "Continua oil progetoo. Perchè è scritto "questo"
type textarea "x"
type textarea "Continua oil progetoo. Perchè è scritto "questo p"
type textarea "x"
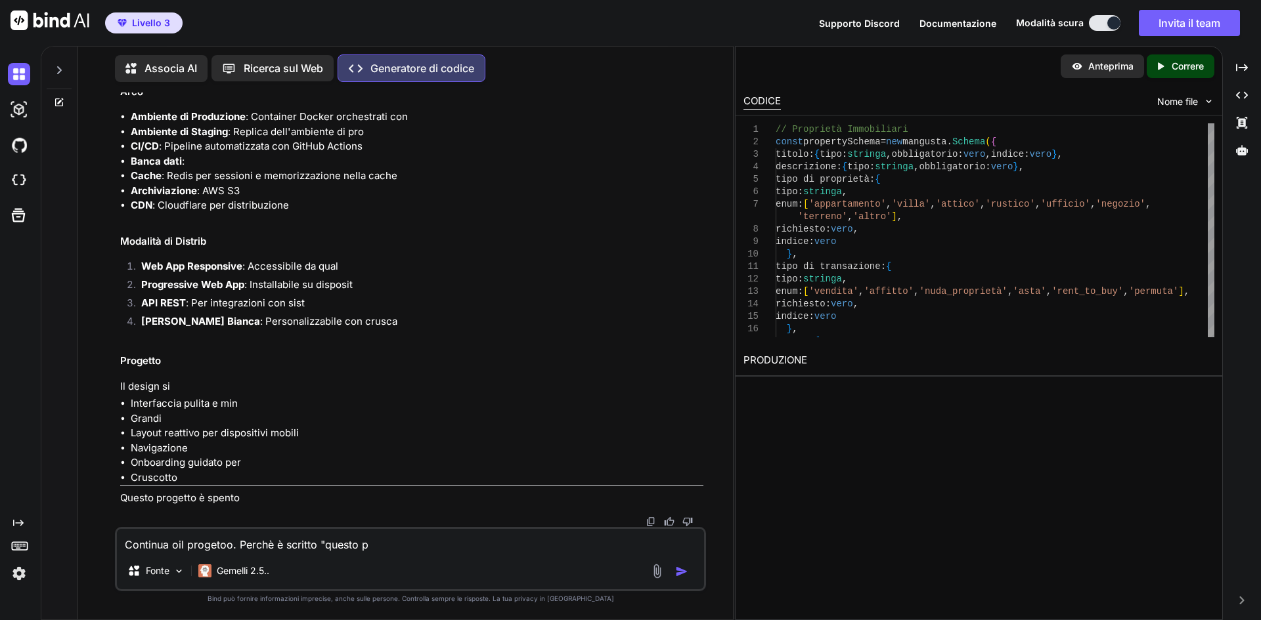
type textarea "Continua oil progetoo. Perchè è scritto "questo pr"
type textarea "x"
type textarea "Continua oil progetoo. Perchè è scritto "questo pro"
type textarea "x"
type textarea "Continua oil progetoo. Perchè è scritto "questo prog"
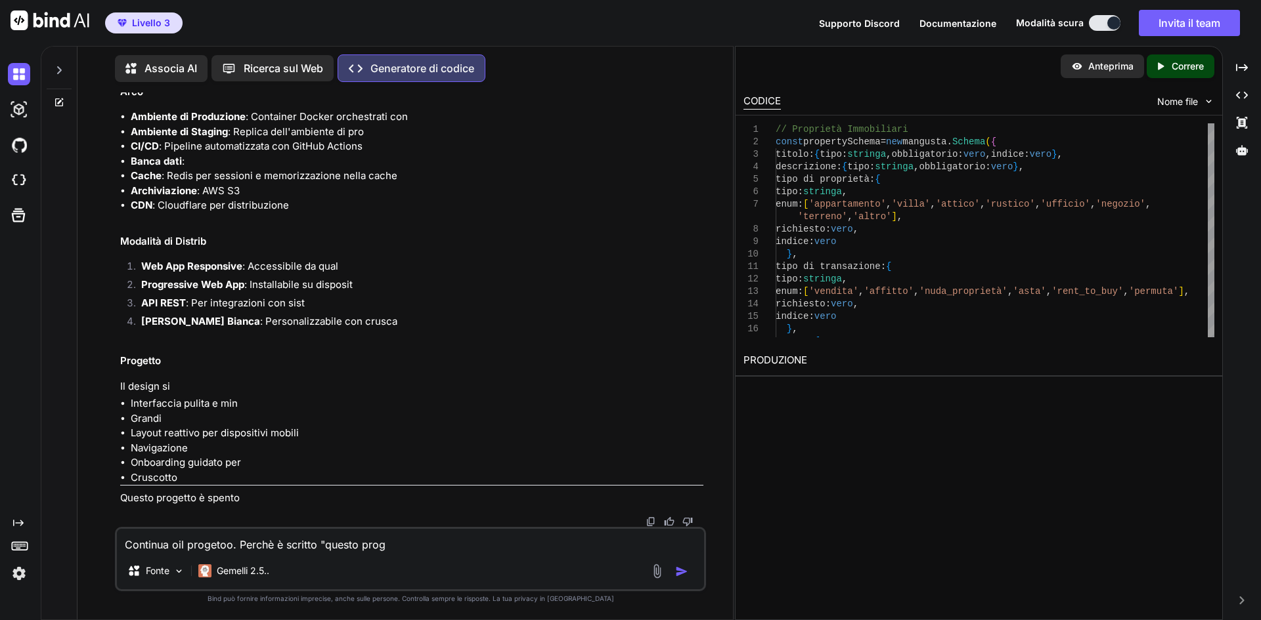
type textarea "x"
type textarea "Continua oil progetoo. Perchè è scritto "questo proge"
type textarea "x"
type textarea "Continua oil progetoo. Perchè è scritto "questo proget"
type textarea "x"
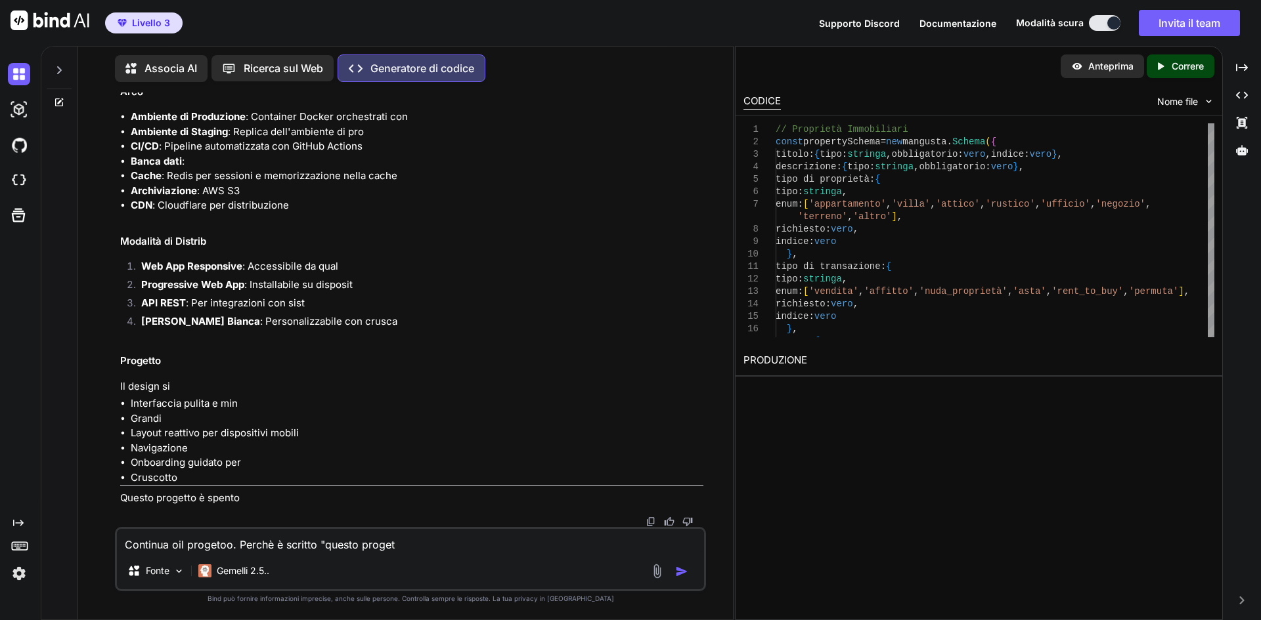
type textarea "Continua oil progetoo. Perchè è scritto "questo progett"
type textarea "x"
type textarea "Continua oil progetoo. Perchè è scritto "questo progetto"
type textarea "x"
type textarea "Continua oil progetoo. Perchè è scritto "questo progetto"
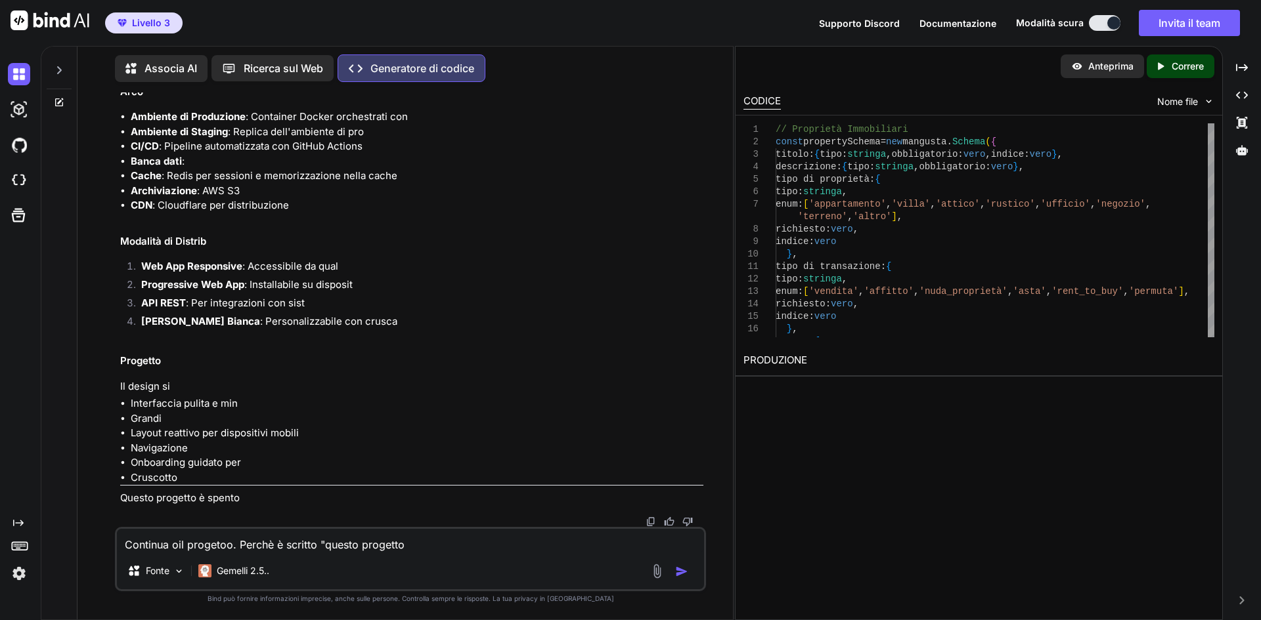
type textarea "x"
type textarea "Continua oil progetoo. Perchè è scritto "questo progetto è"
type textarea "x"
type textarea "Continua oil progetoo. Perchè è scritto "questo progetto è"
type textarea "x"
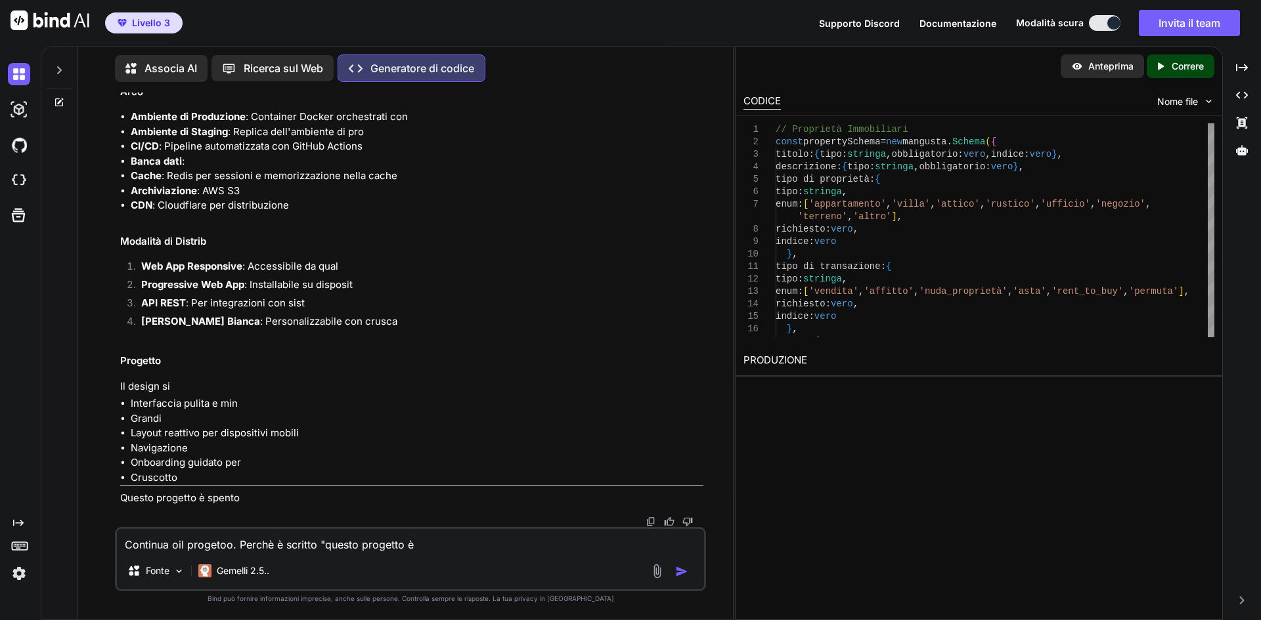
type textarea "Continua oil progetoo. Perchè è scritto "questo progetto è s"
type textarea "x"
type textarea "Continua oil progetoo. Perchè è scritto "questo progetto è sp"
type textarea "x"
type textarea "Continua oil progetoo. Perchè è scritto "questo progetto è spe"
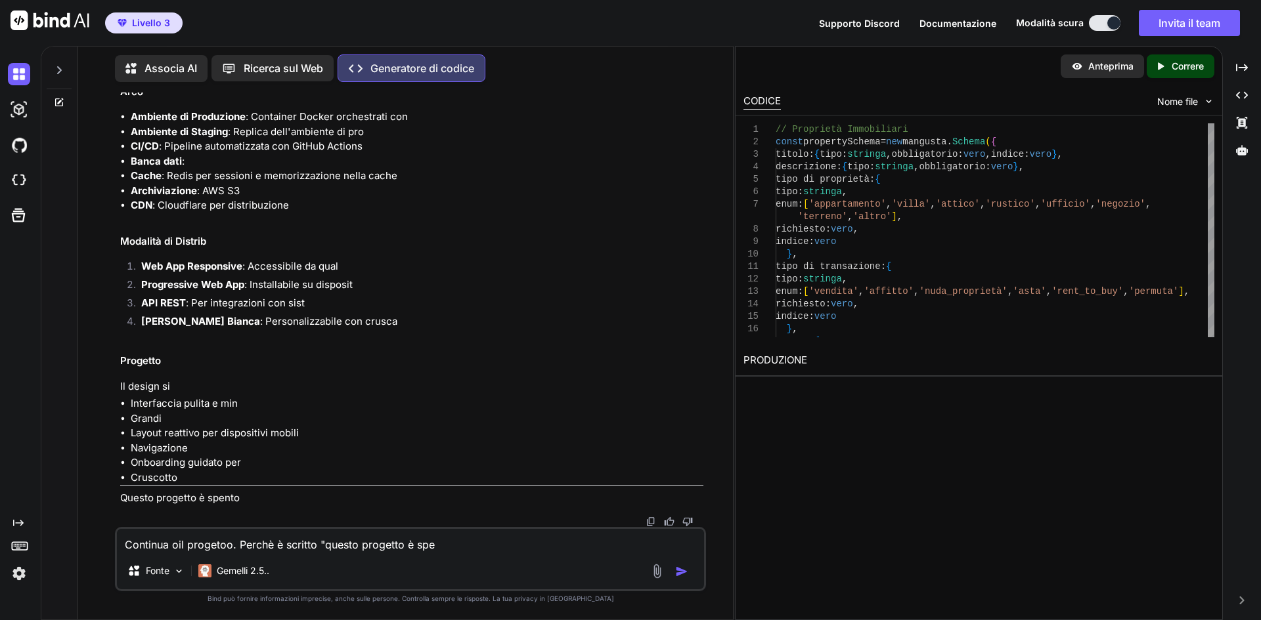
type textarea "x"
type textarea "Continua oil progetoo. Perchè è scritto "questo progetto è spen"
type textarea "x"
type textarea "Continua oil progetoo. Perchè è scritto "questo progetto è spent"
type textarea "x"
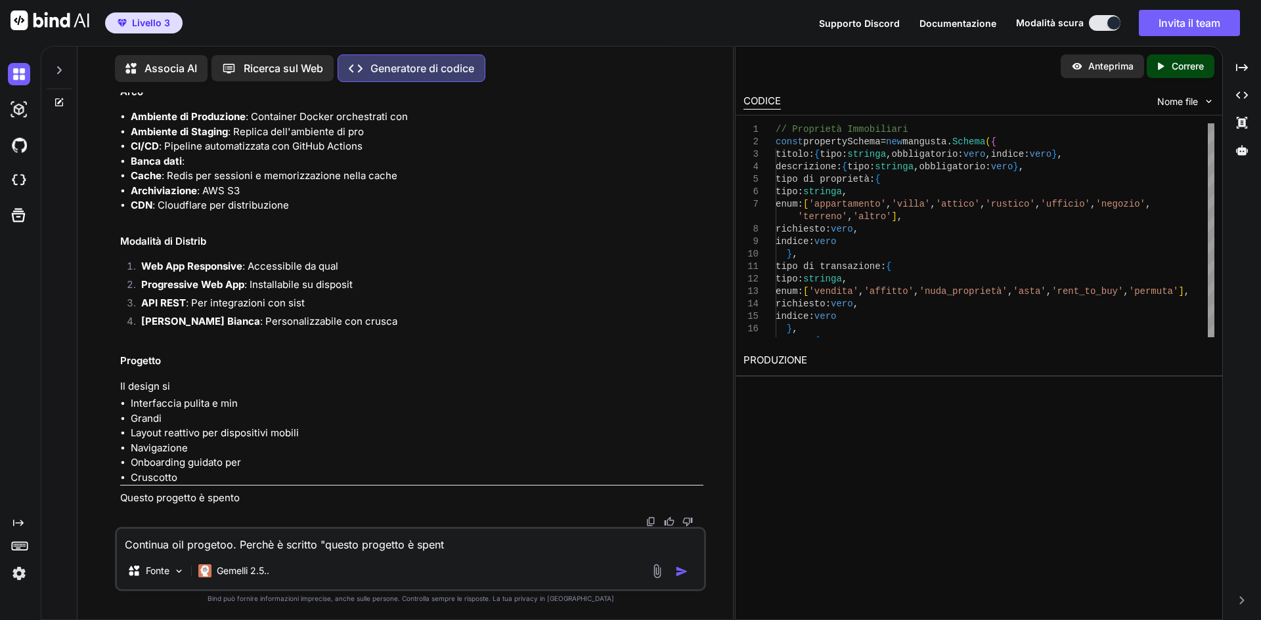
type textarea "Continua oil progetoo. Perchè è scritto "questo progetto è spento"
type textarea "x"
type textarea "Continua oil progetoo. Perchè è scritto "questo progetto è spento?"
type textarea "x"
type textarea "Continua oil progetoo. Perchè è scritto "questo progetto è spento"
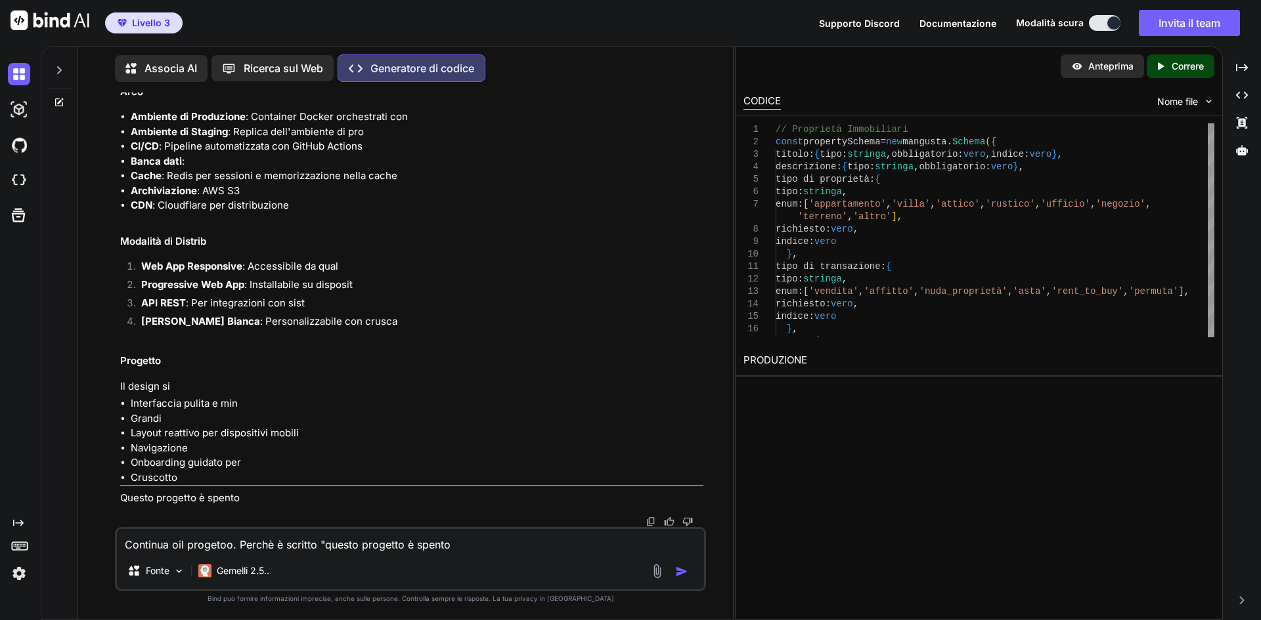
type textarea "x"
type textarea "Continua oil progetoo. Perchè è scritto "questo progetto è spento""
type textarea "x"
type textarea "Continua oil progetoo. Perchè è scritto "questo progetto è spento"?"
type textarea "x"
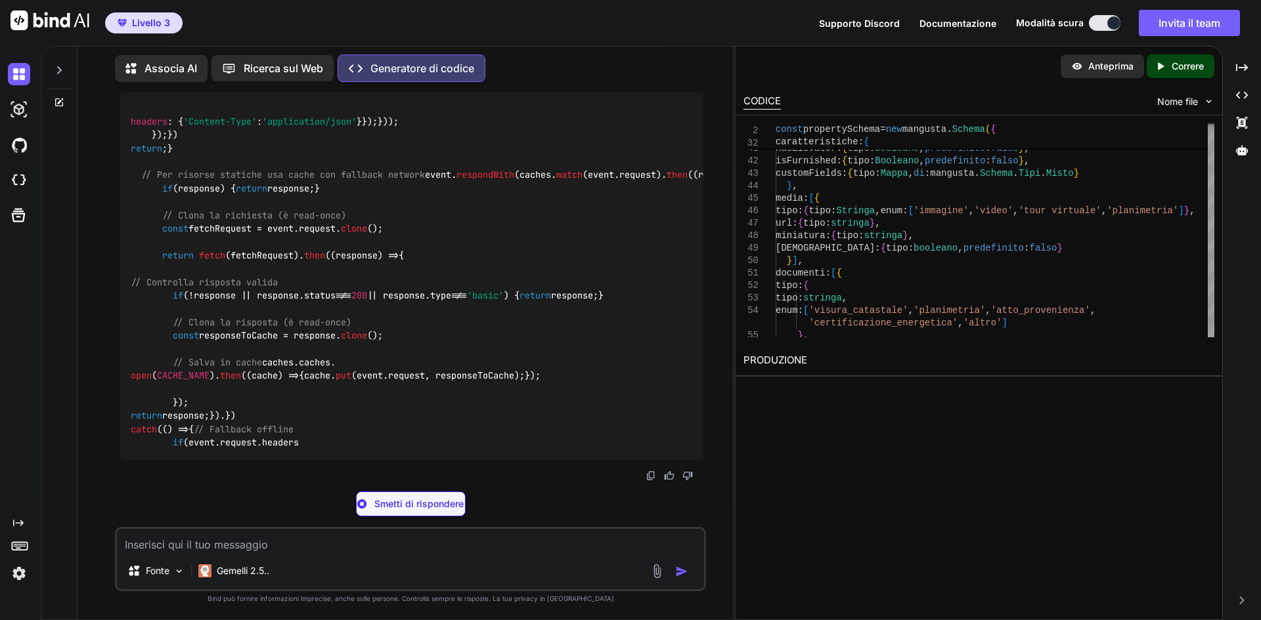
scroll to position [269499, 0]
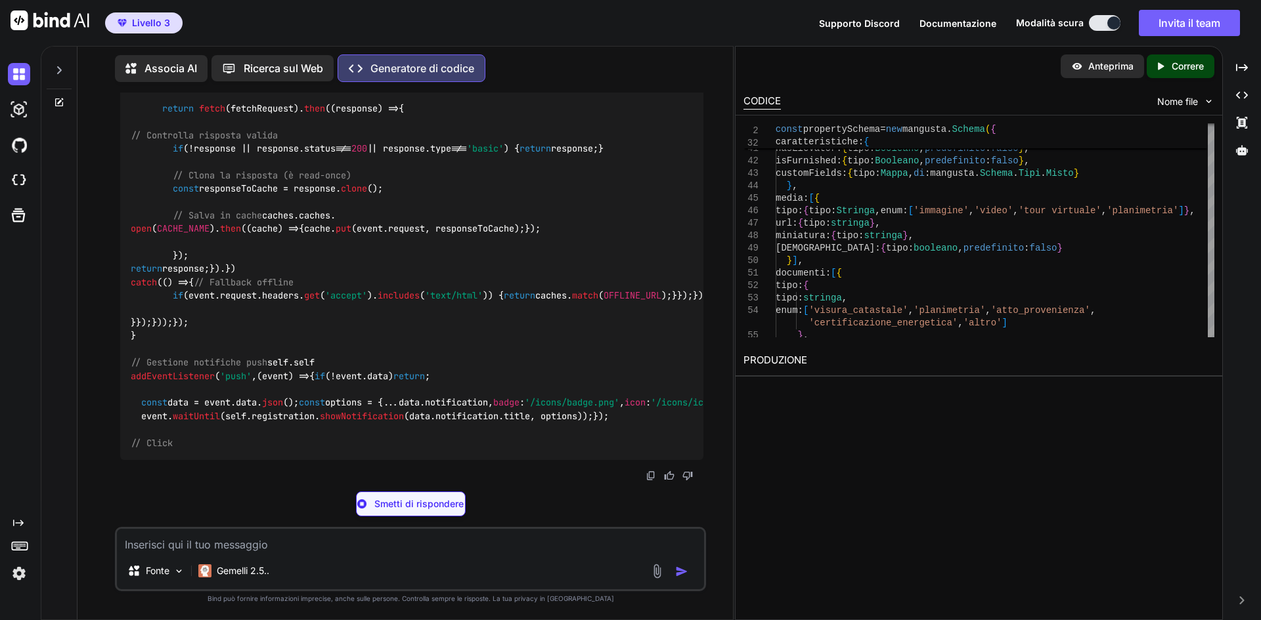
type textarea "x"
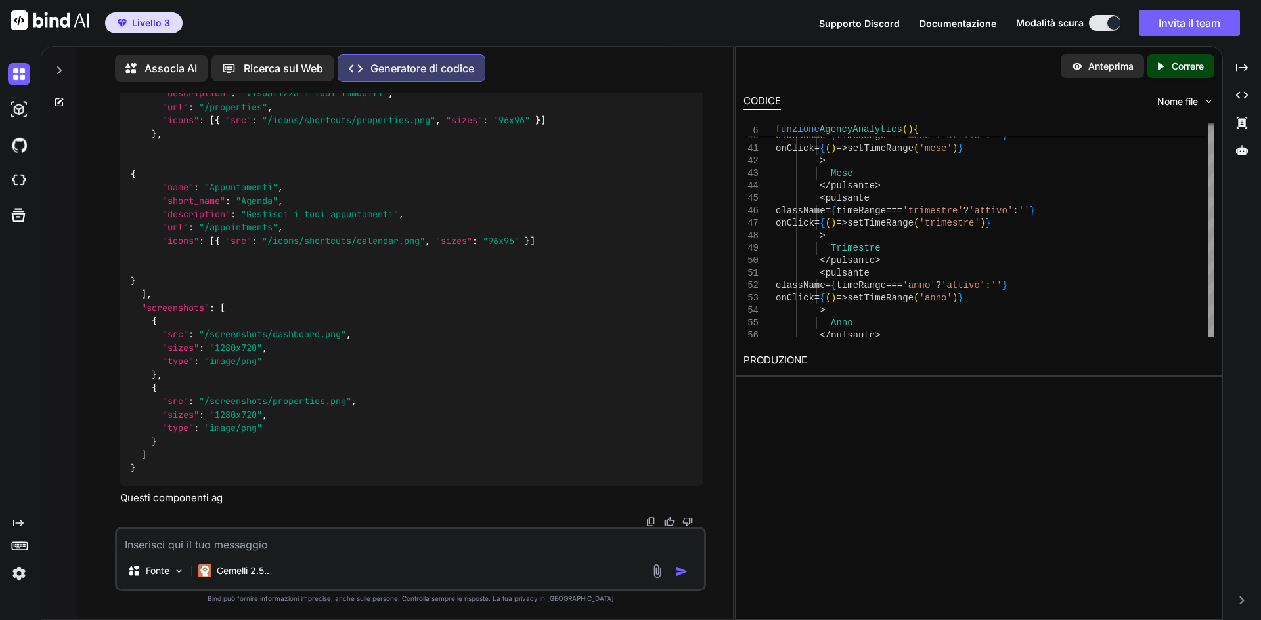
scroll to position [272113, 0]
drag, startPoint x: 1172, startPoint y: 67, endPoint x: 1026, endPoint y: 107, distance: 151.8
click at [1172, 67] on font "Correre" at bounding box center [1187, 65] width 32 height 11
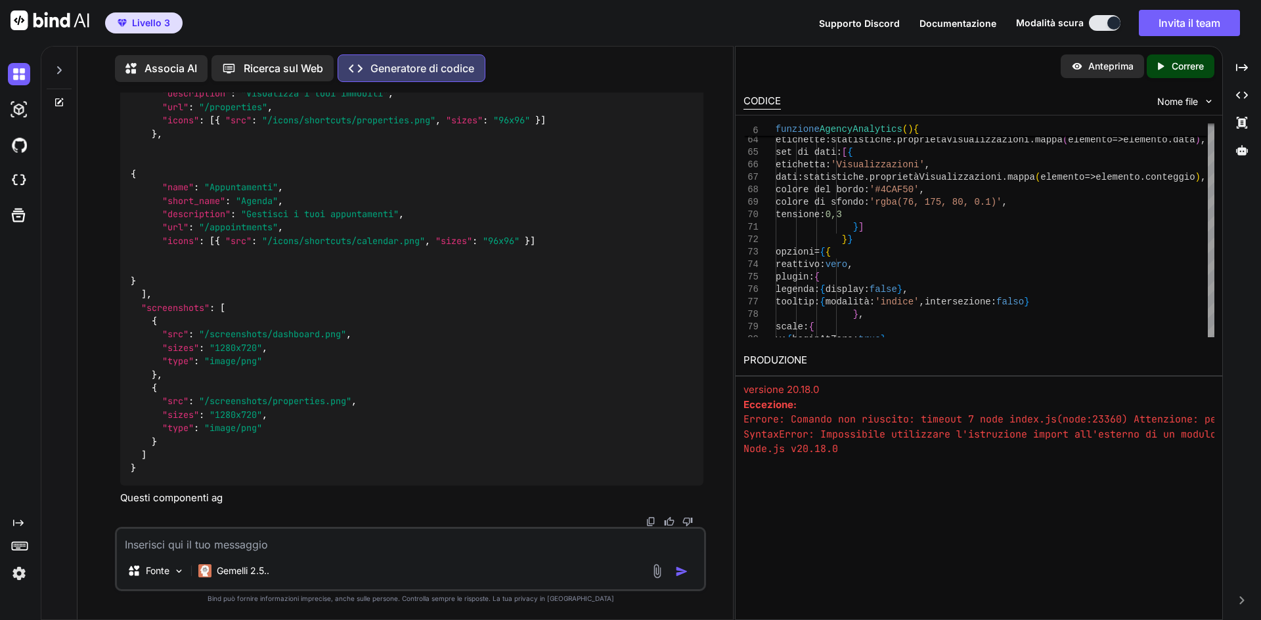
scroll to position [366, 0]
click at [307, 547] on textarea at bounding box center [410, 541] width 587 height 24
click at [1191, 70] on font "Correre" at bounding box center [1187, 65] width 32 height 11
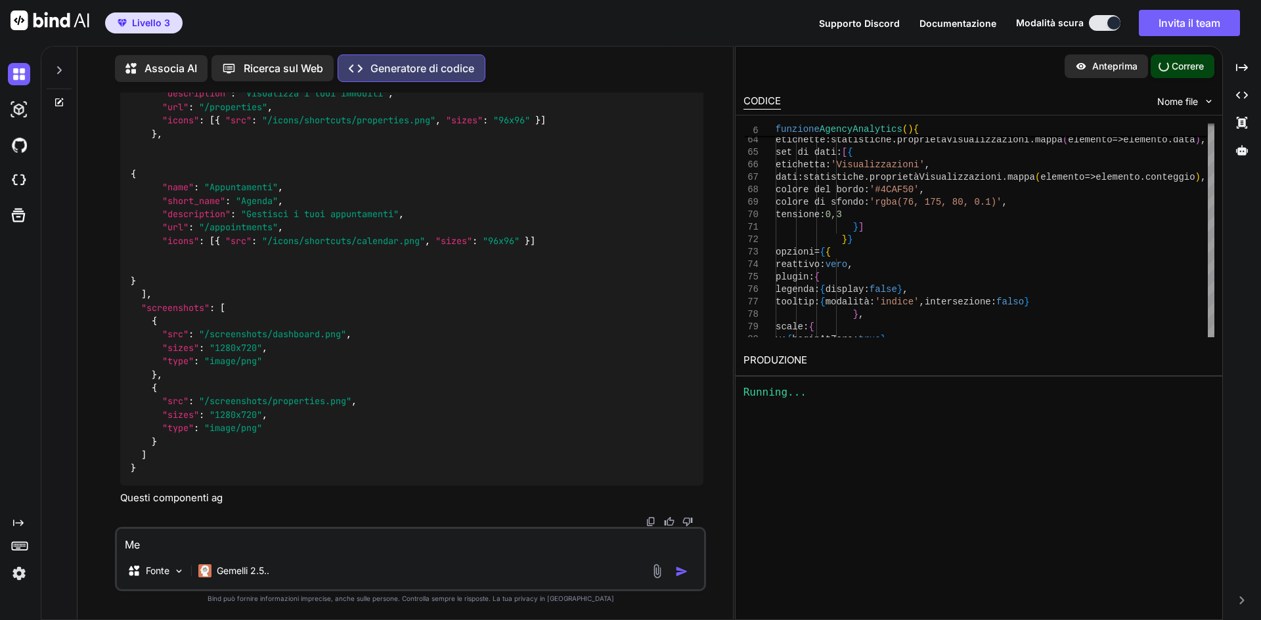
scroll to position [0, 0]
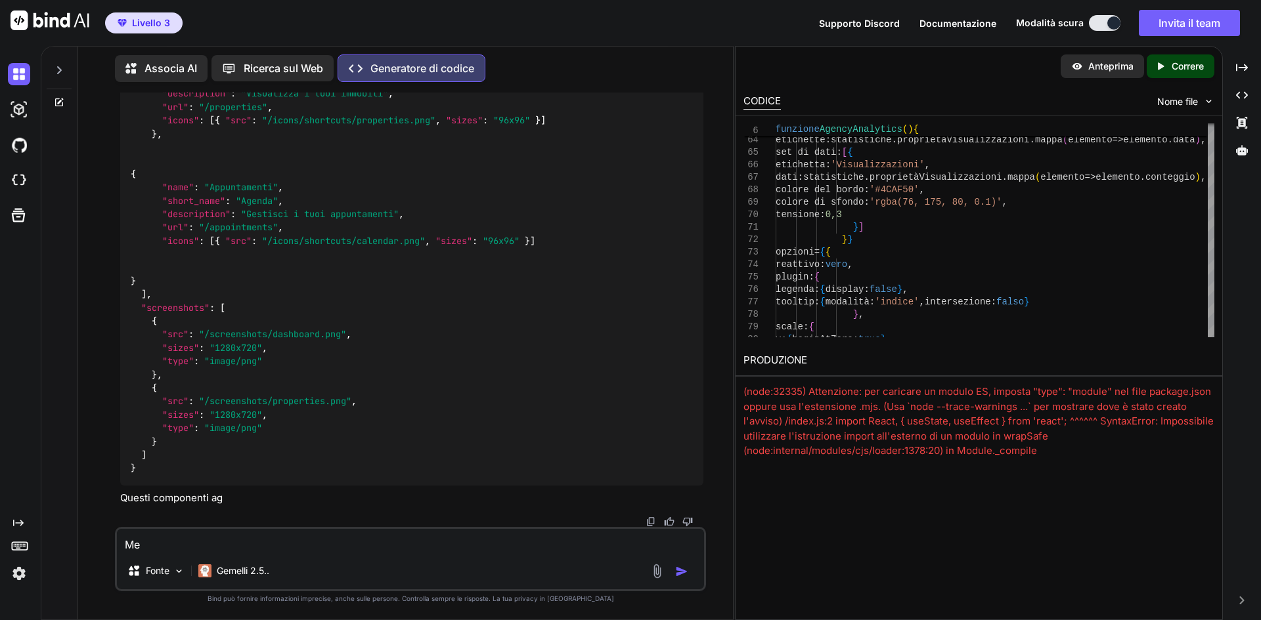
click at [194, 545] on textarea "Me" at bounding box center [410, 541] width 587 height 24
type textarea "M"
type textarea "Messo il codice in produzione da errori corregili per avere un primo MVP"
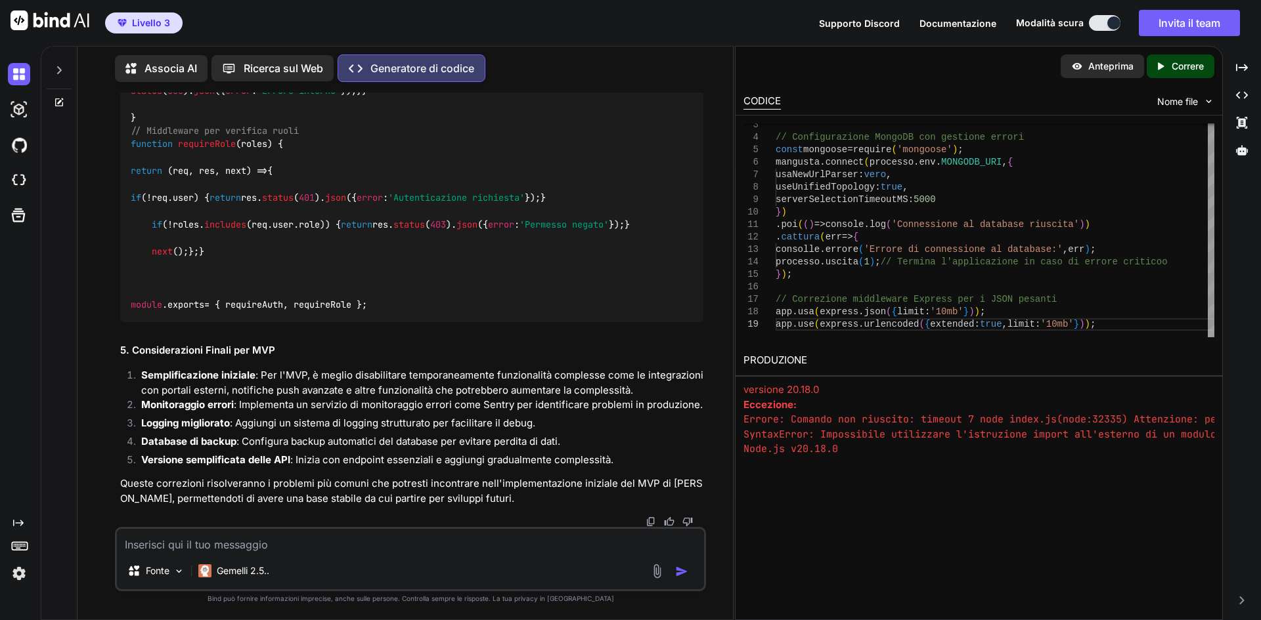
scroll to position [326233, 0]
click at [1175, 66] on font "Correre" at bounding box center [1187, 65] width 32 height 11
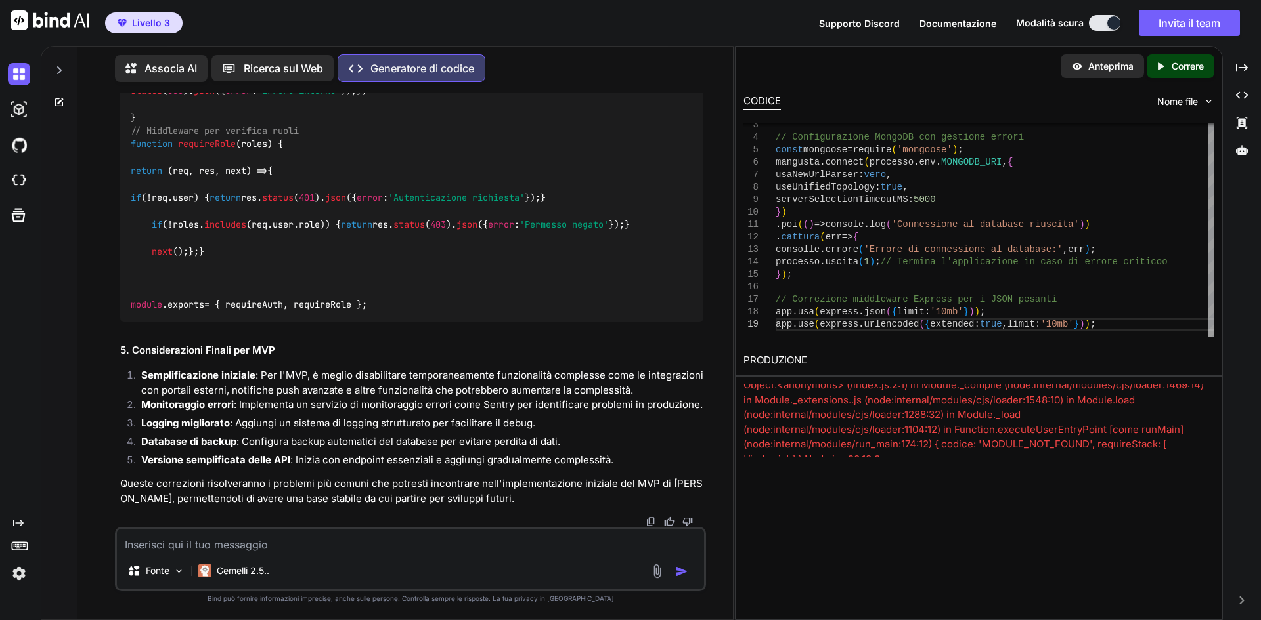
scroll to position [440, 0]
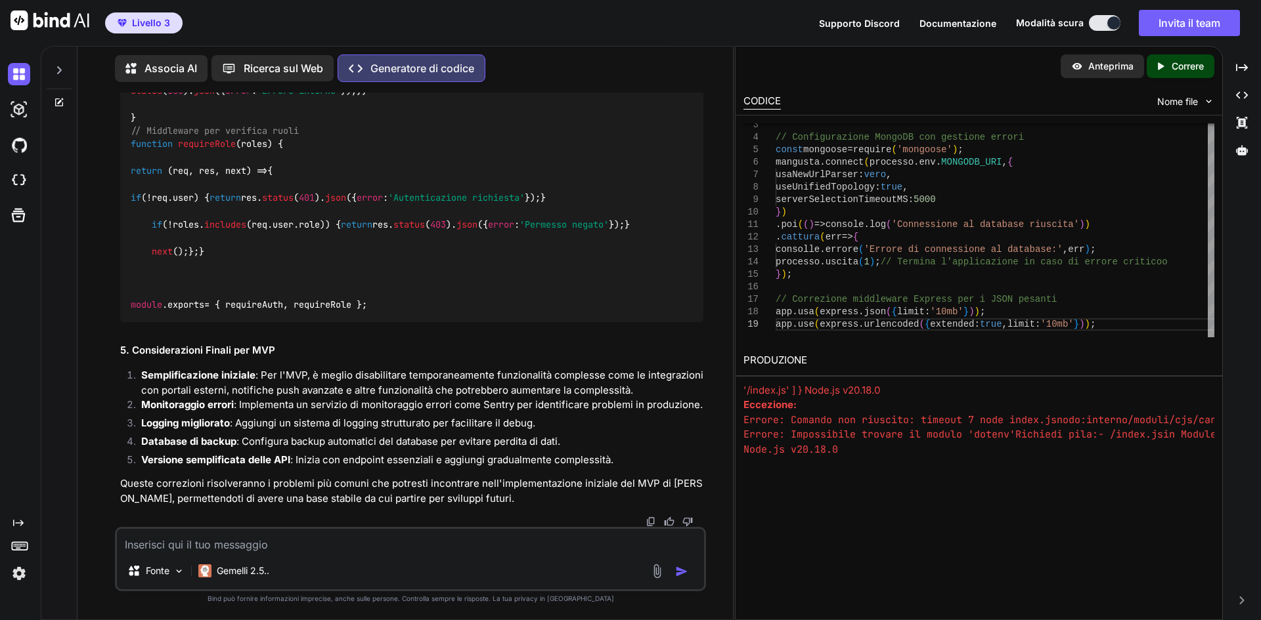
click at [857, 437] on pre "Errore: Comando non riuscito: timeout 7 node index.js nodo:interno/moduli/cjs/c…" at bounding box center [978, 435] width 471 height 45
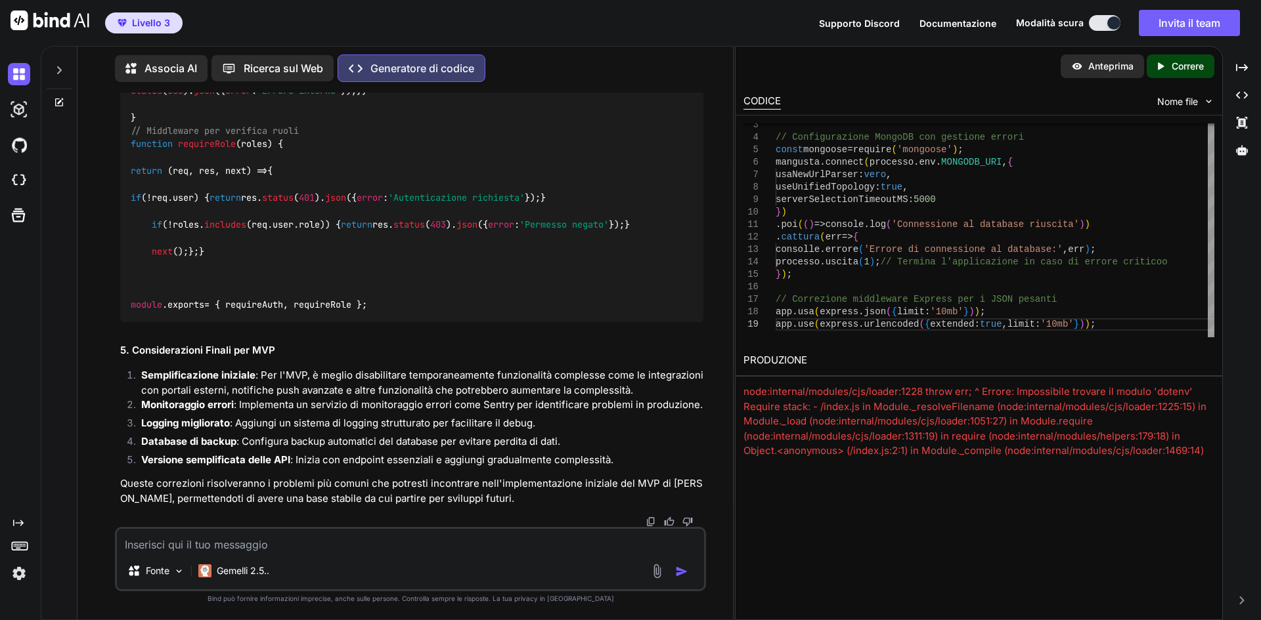
drag, startPoint x: 857, startPoint y: 437, endPoint x: 747, endPoint y: 372, distance: 127.8
click at [747, 372] on div "PRODUZIONE node:internal/modules/cjs/loader:1228 throw err; ^ Errore: Impossibi…" at bounding box center [978, 401] width 487 height 112
copy div "RODUZIONE node:internal/modules/cjs/loader:1228 throw err; ^ Errore: Impossibil…"
click at [216, 543] on textarea at bounding box center [410, 541] width 587 height 24
paste textarea "RODUZIONE node:internal/modules/cjs/loader:1228 throw err; ^ Errore: Impossibil…"
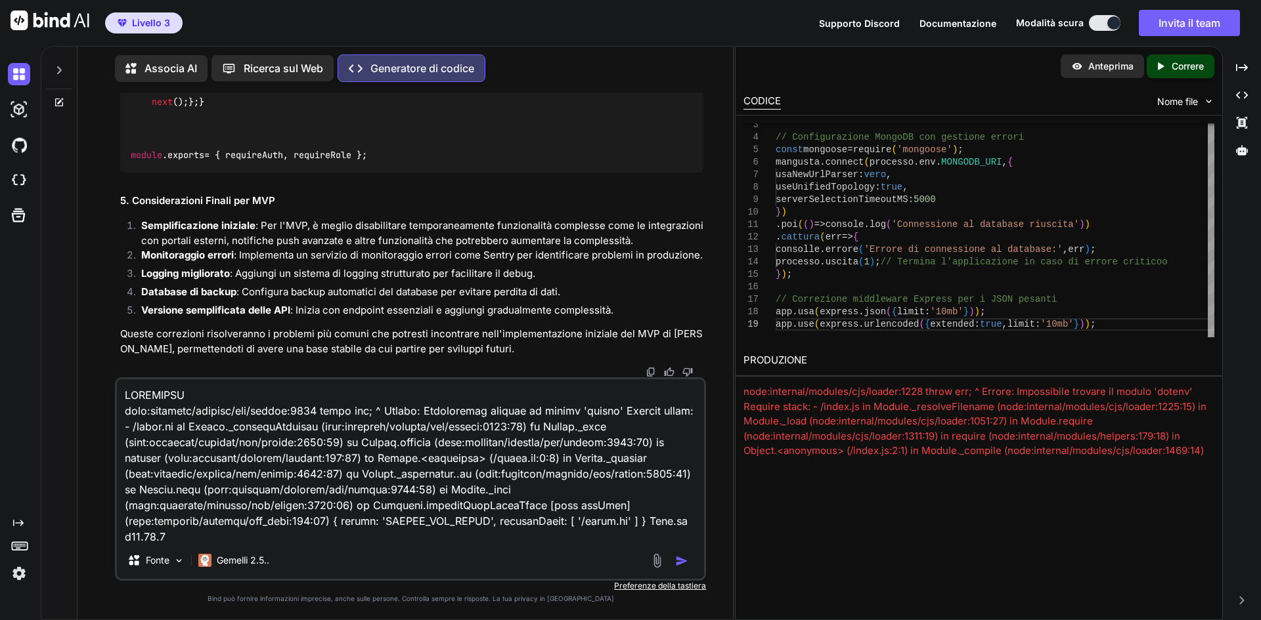
click at [125, 393] on textarea at bounding box center [410, 461] width 587 height 163
type textarea "PRODUZIONE node:internal/modules/cjs/loader:1228 throw err; ^ Errore: Impossibi…"
click at [123, 394] on textarea at bounding box center [410, 461] width 587 height 163
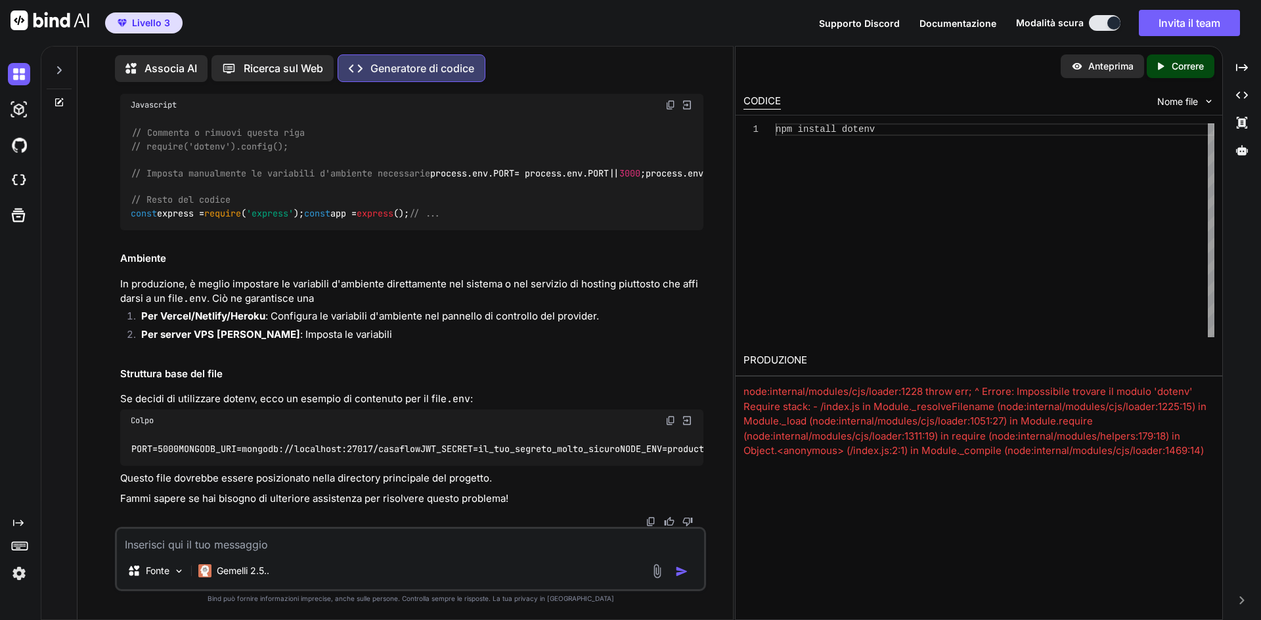
scroll to position [328485, 0]
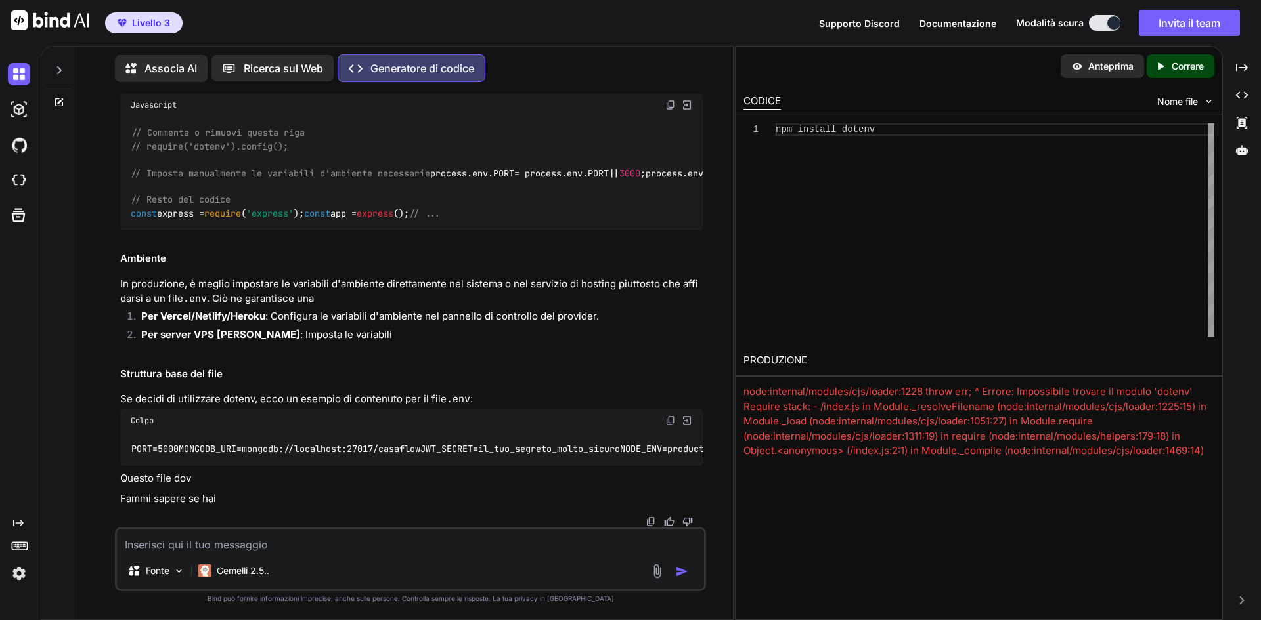
click at [153, 546] on textarea at bounding box center [410, 541] width 587 height 24
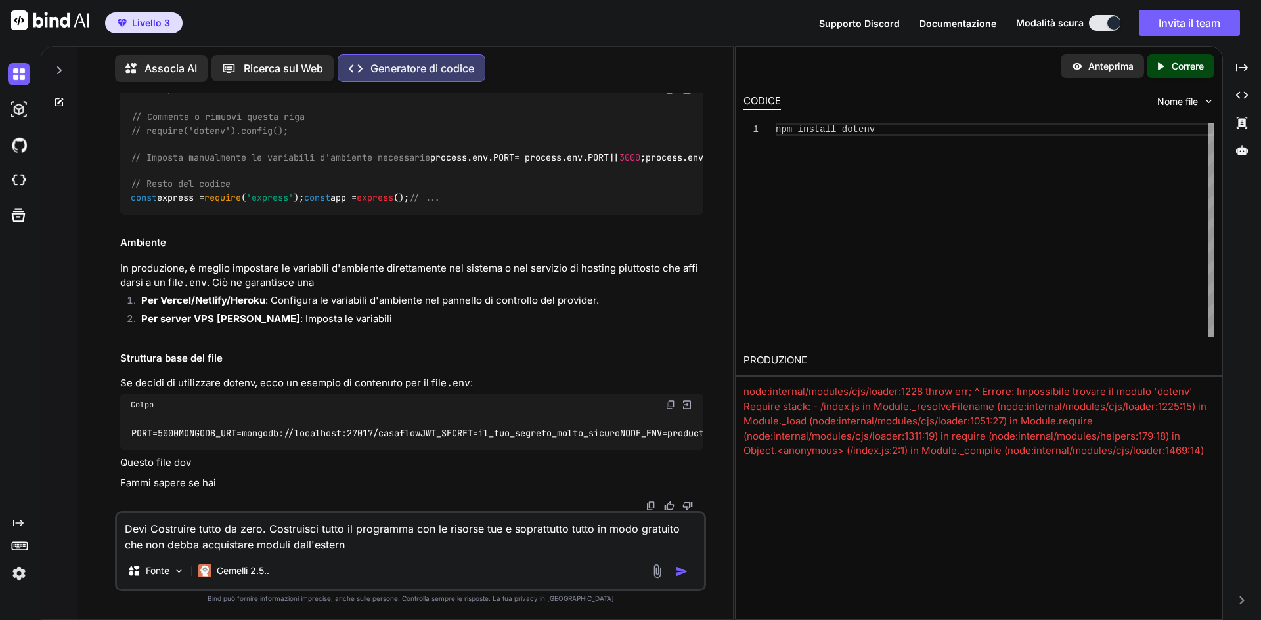
type textarea "Devi Costruire tutto da zero. Costruisci tutto il programma con le risorse tue …"
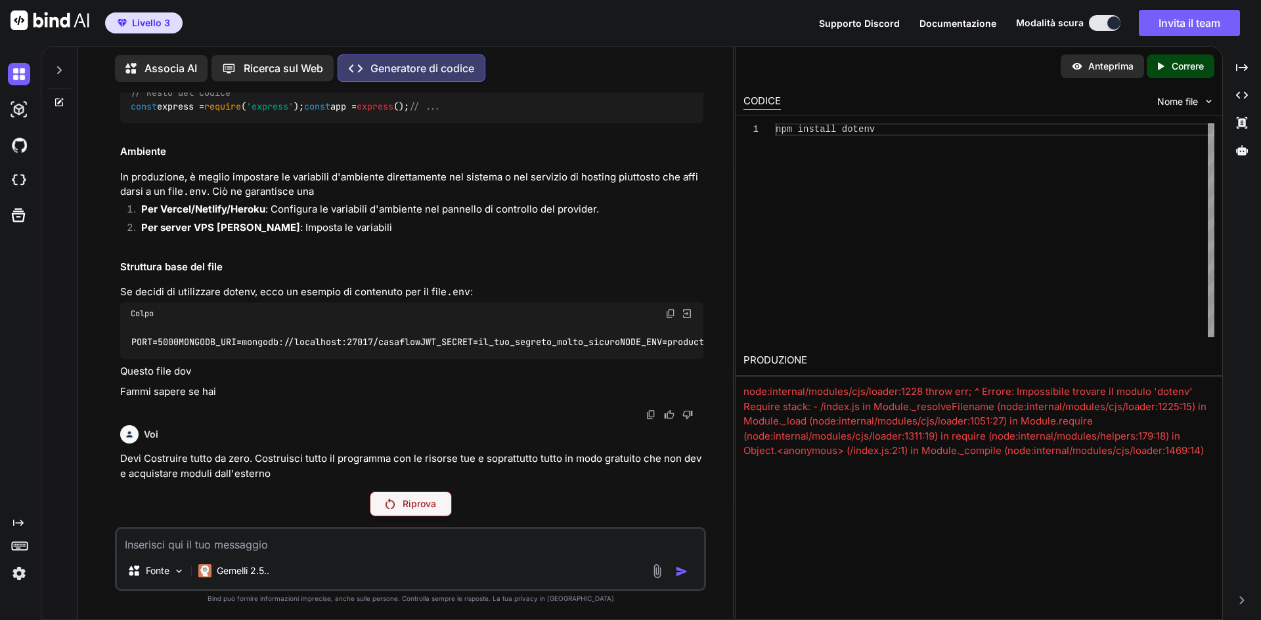
scroll to position [328592, 0]
click at [413, 505] on font "Riprova" at bounding box center [418, 503] width 33 height 11
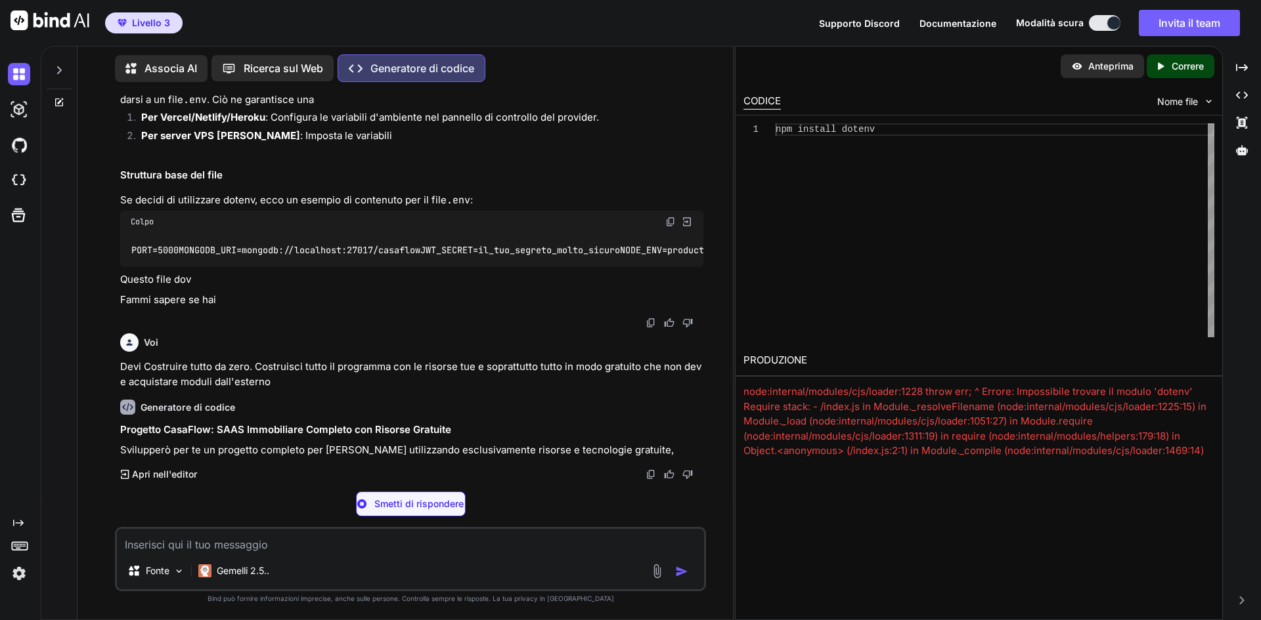
scroll to position [328684, 0]
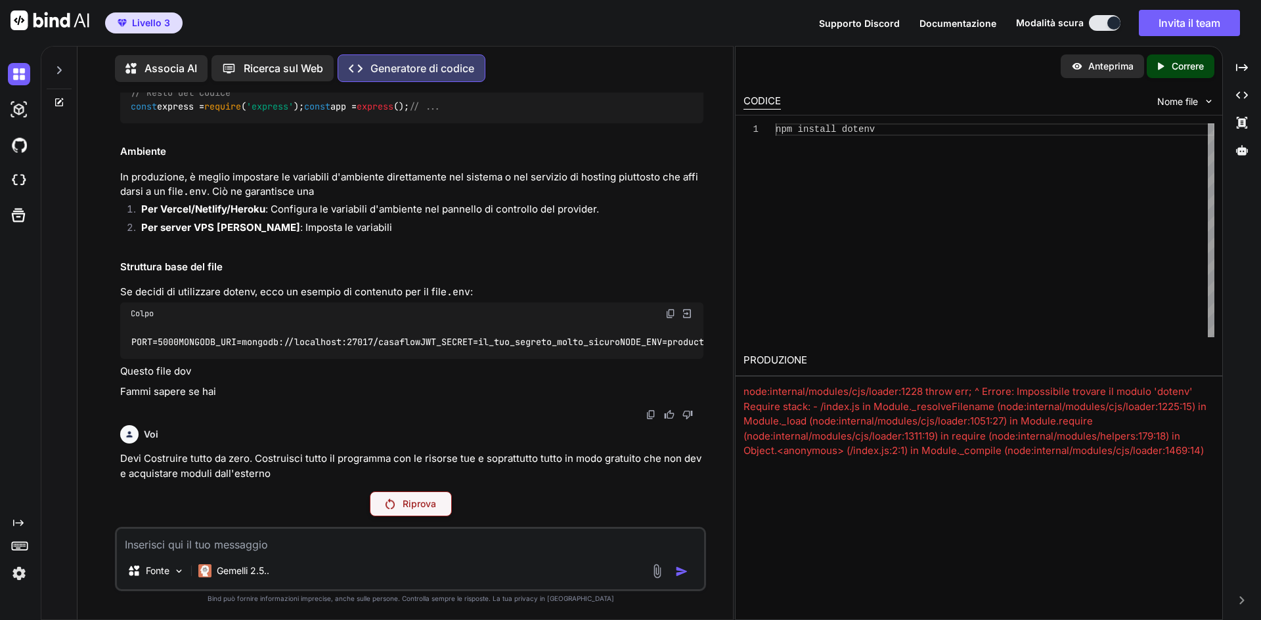
scroll to position [328592, 0]
click at [342, 542] on textarea at bounding box center [410, 541] width 587 height 24
type textarea "x"
type textarea "R"
type textarea "x"
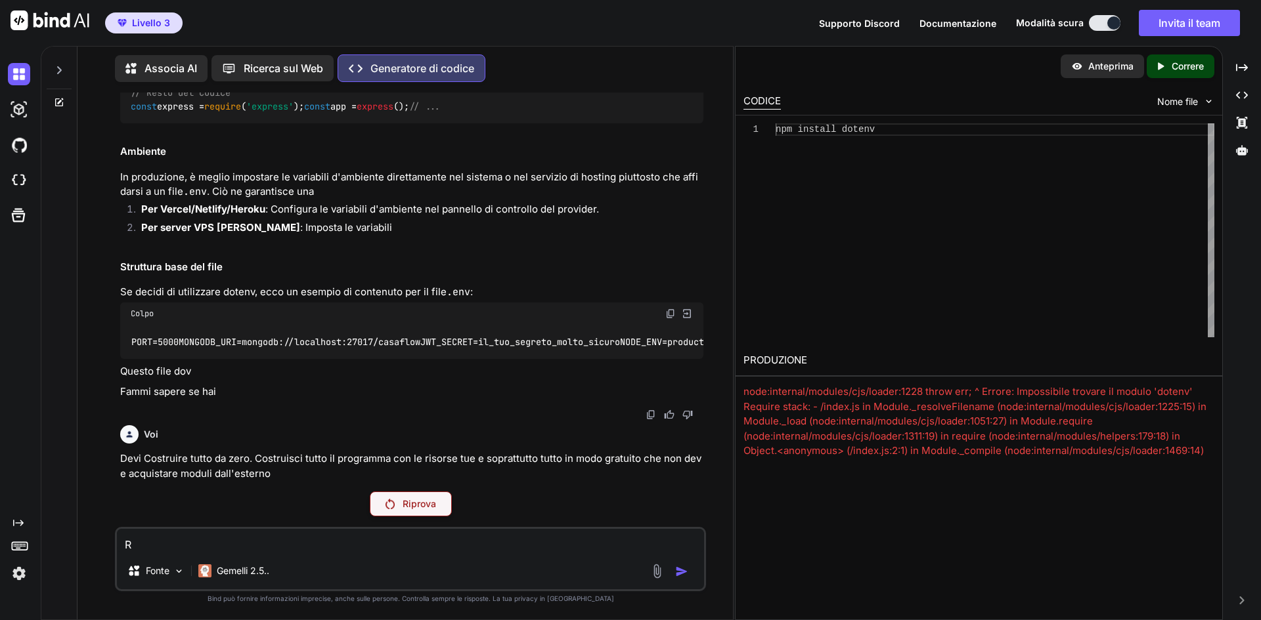
type textarea "Ri"
type textarea "x"
type textarea "Rip"
type textarea "x"
type textarea "Ripr"
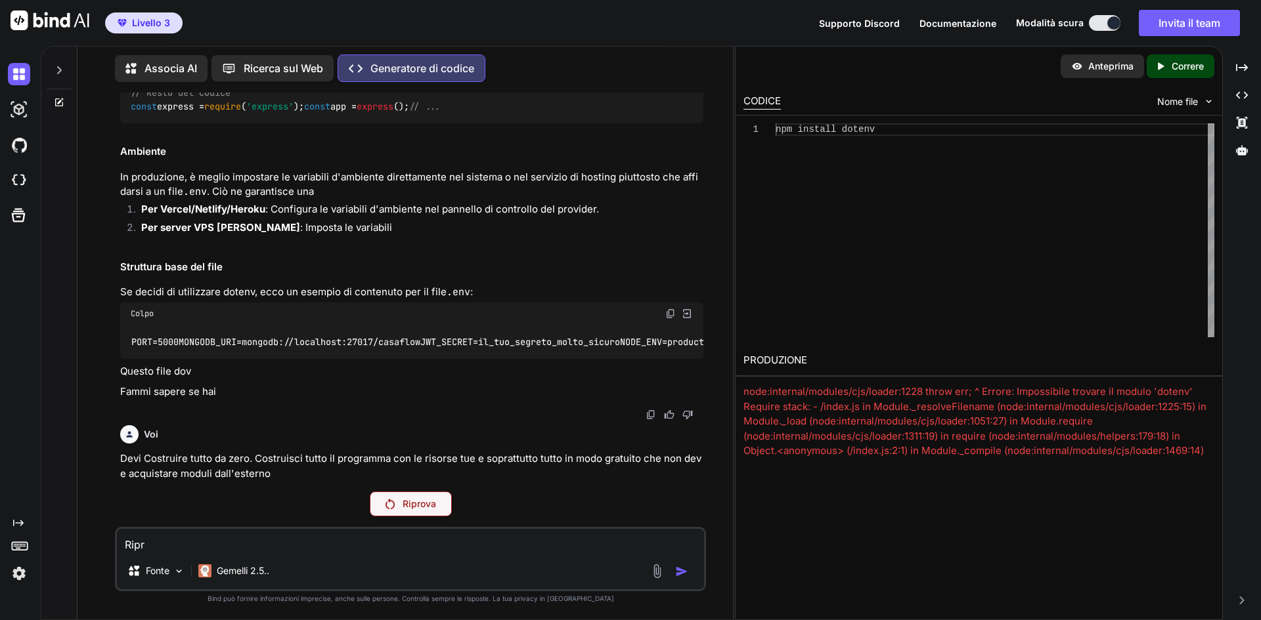
type textarea "x"
type textarea "Ripro"
type textarea "x"
type textarea "Riprov"
type textarea "x"
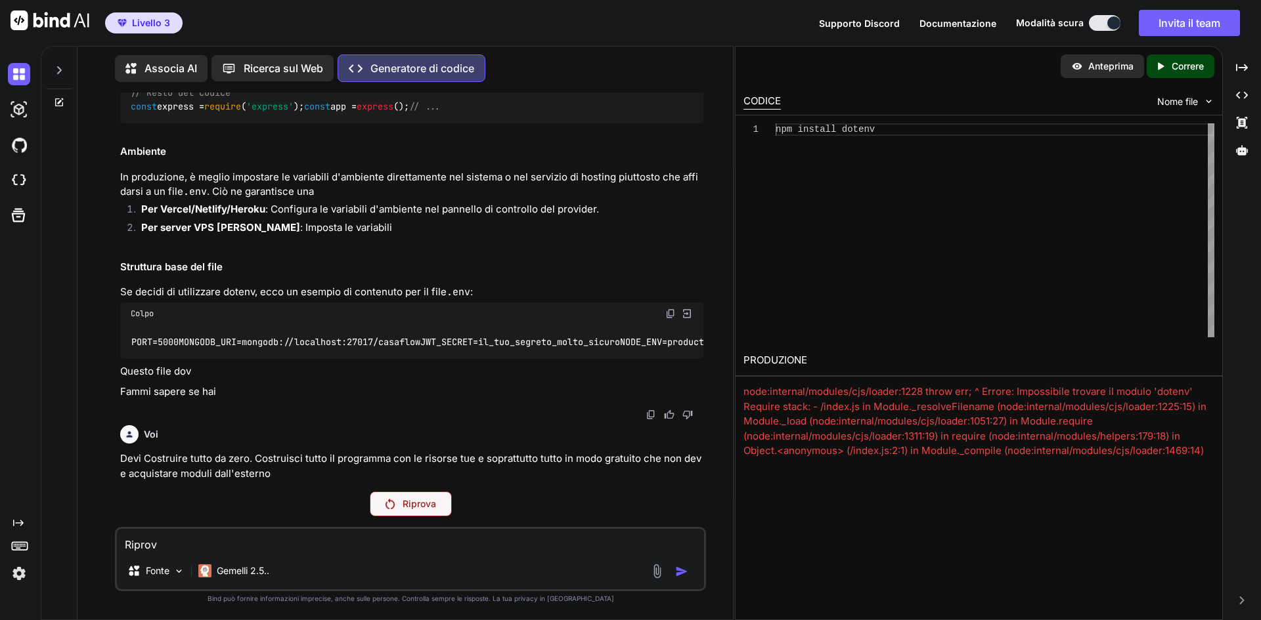
type textarea "Riprova"
type textarea "x"
type textarea "Riprova"
type textarea "x"
type textarea "Riprova e"
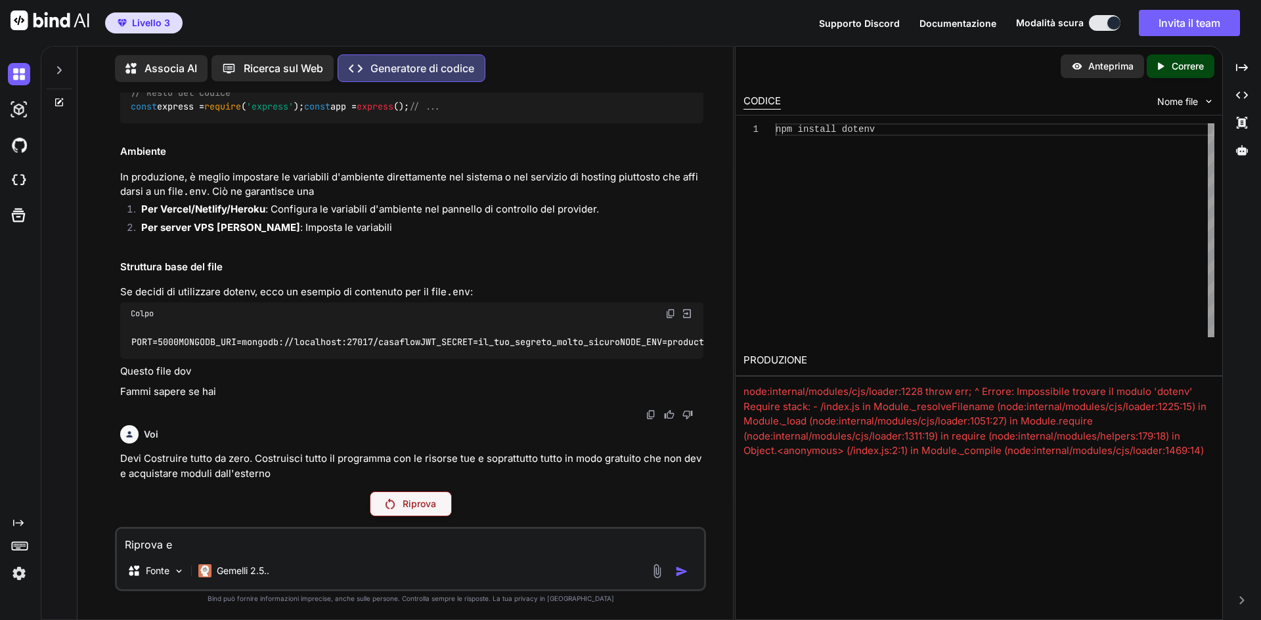
type textarea "x"
type textarea "Riprova e"
type textarea "x"
type textarea "Riprova e r"
type textarea "x"
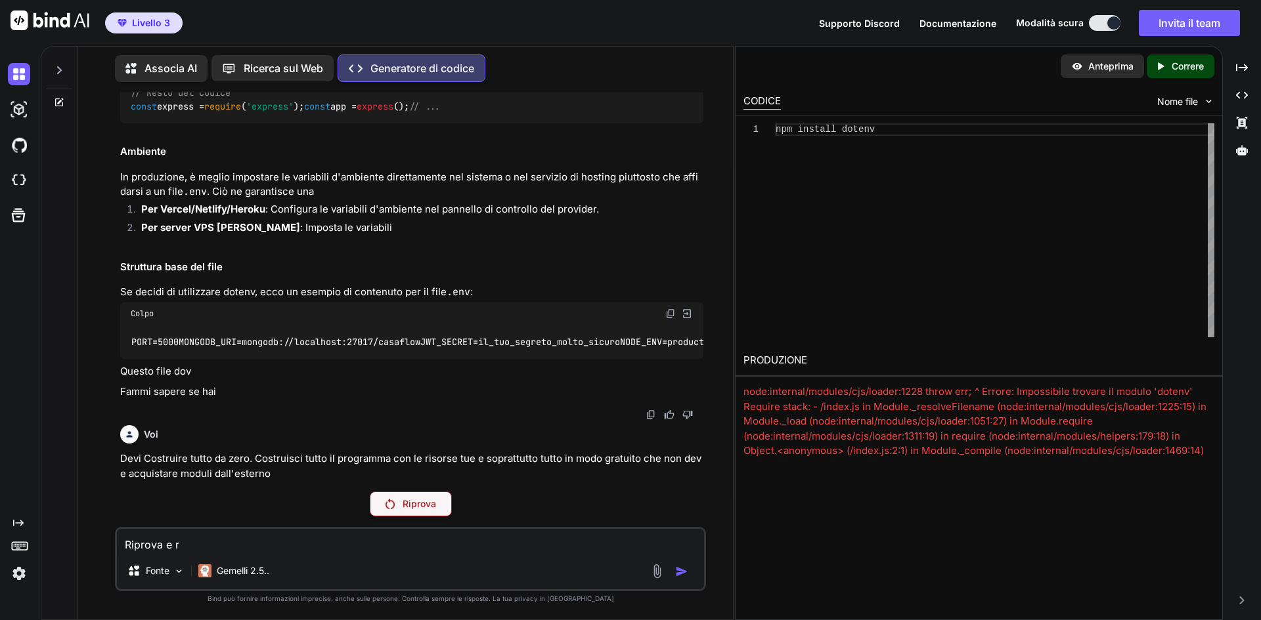
type textarea "Riprova e ri"
type textarea "x"
type textarea "Riprova e ris"
type textarea "x"
type textarea "Riprova e riso"
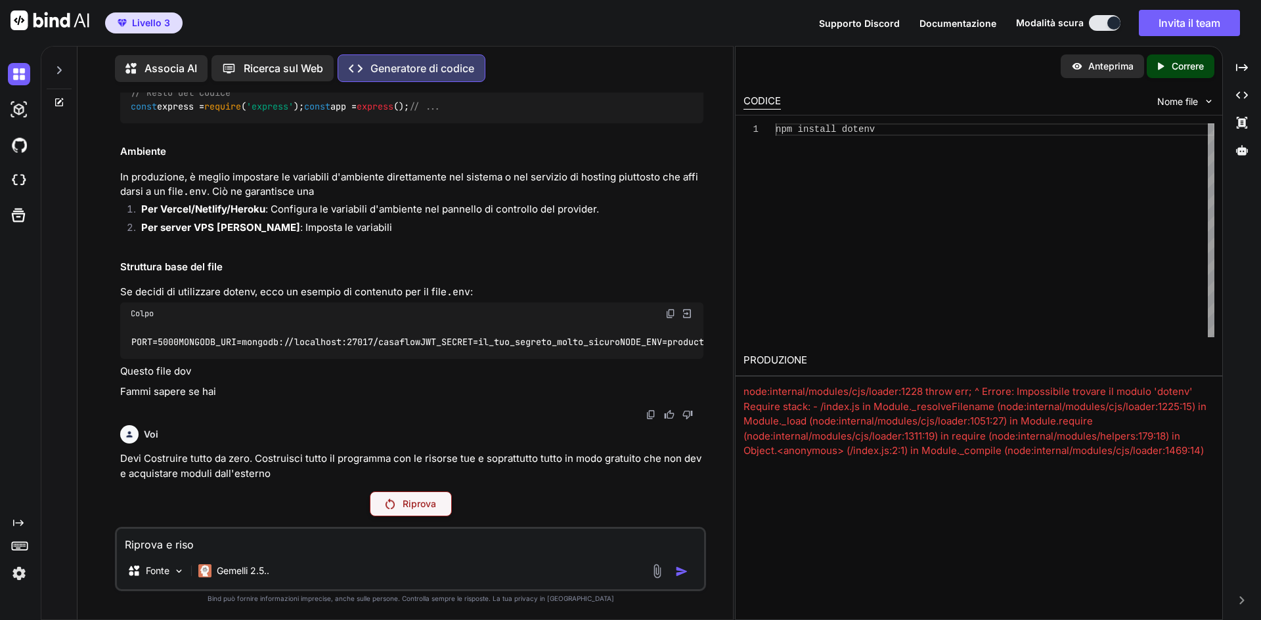
type textarea "x"
type textarea "Riprova e risol"
type textarea "x"
type textarea "Riprova e risolv"
type textarea "x"
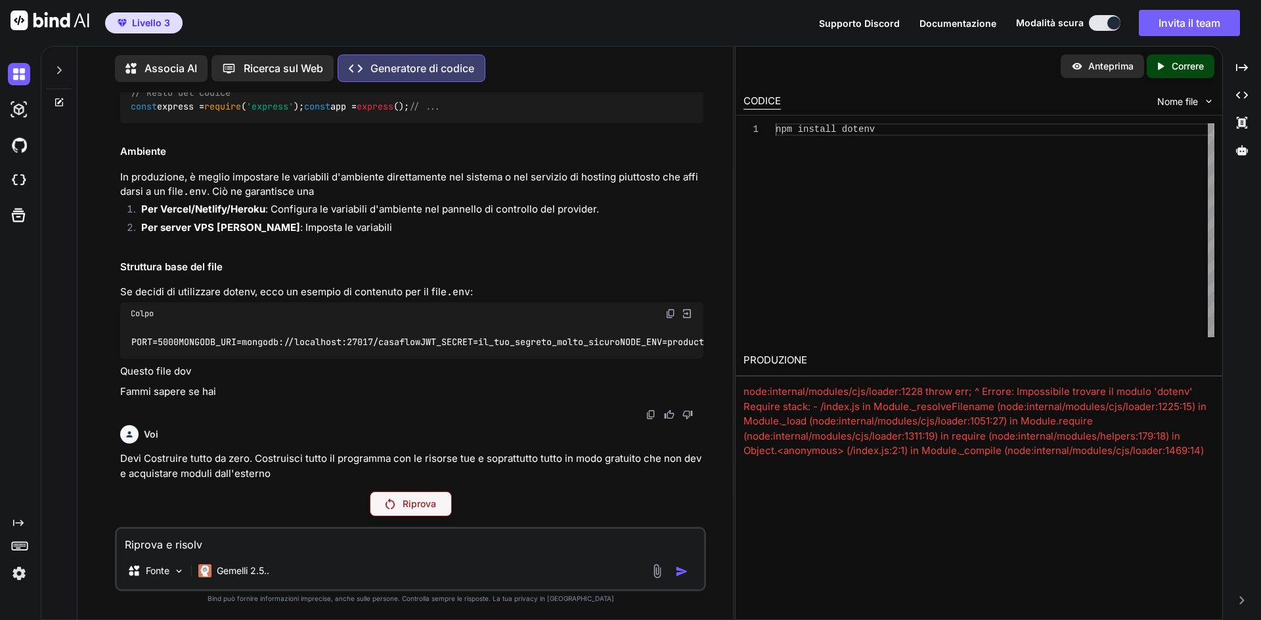
type textarea "Riprova e risolvi"
type textarea "x"
type textarea "Riprova e risolvi"
type textarea "x"
type textarea "Riprova e risolvi g"
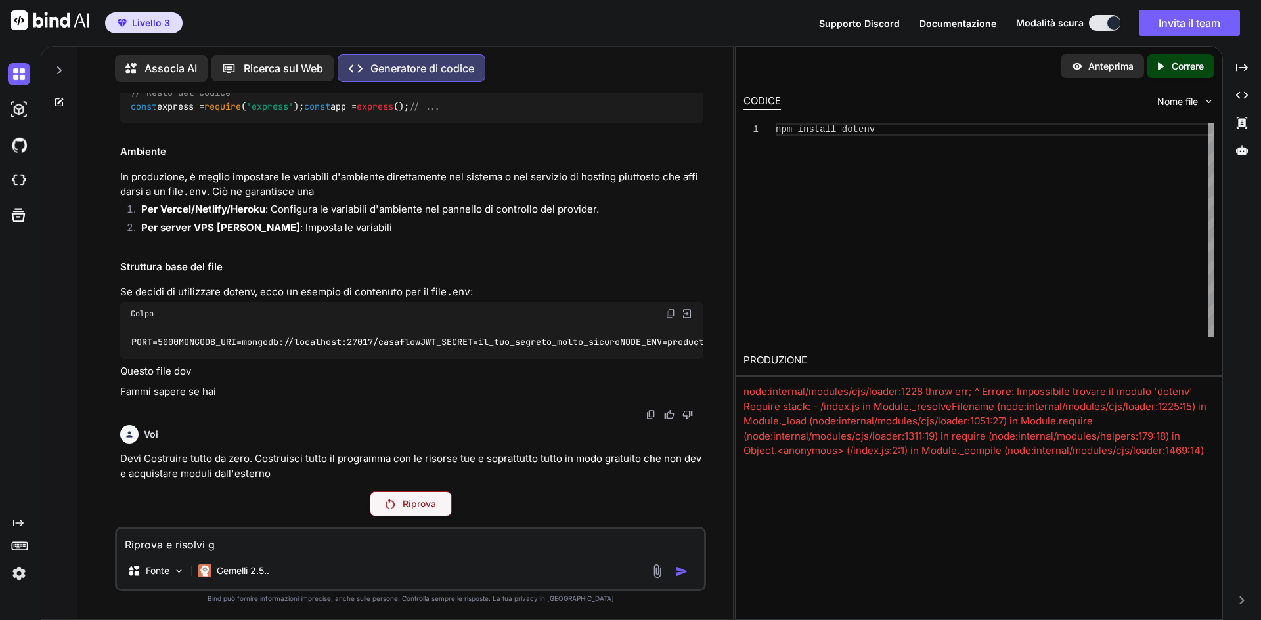
type textarea "x"
type textarea "Riprova e risolvi"
type textarea "x"
type textarea "Riprova e risolvi i"
type textarea "x"
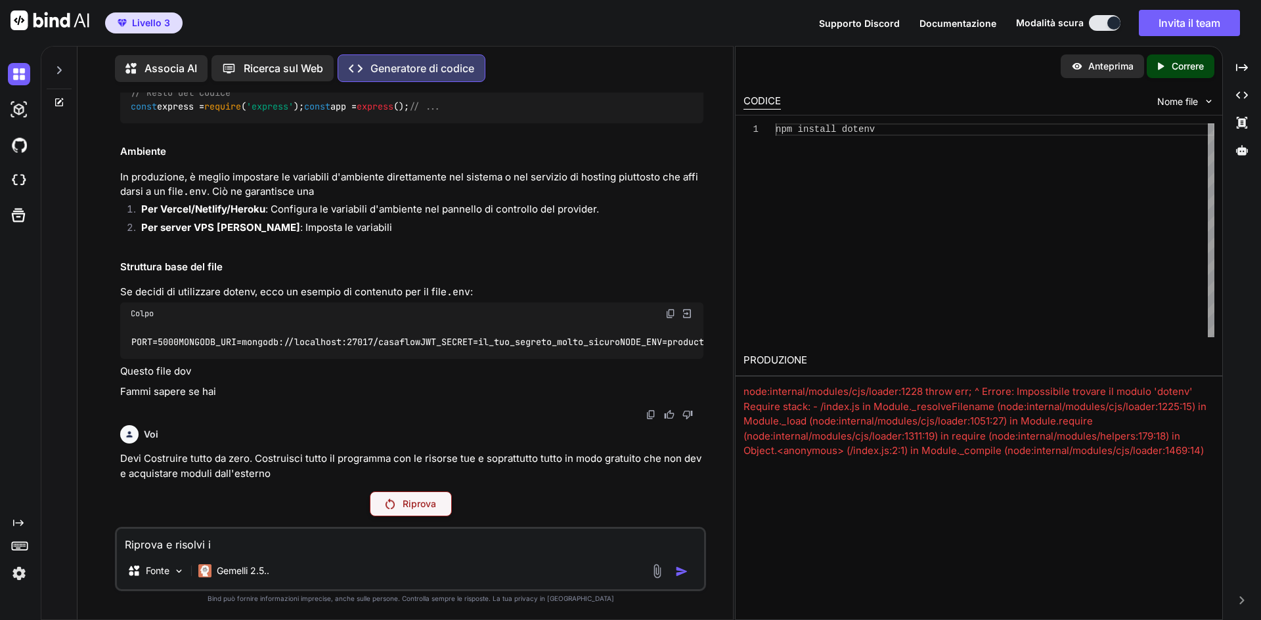
type textarea "Riprova e risolvi i"
type textarea "x"
type textarea "Riprova e risolvi i p"
type textarea "x"
type textarea "Riprova e risolvi i pr"
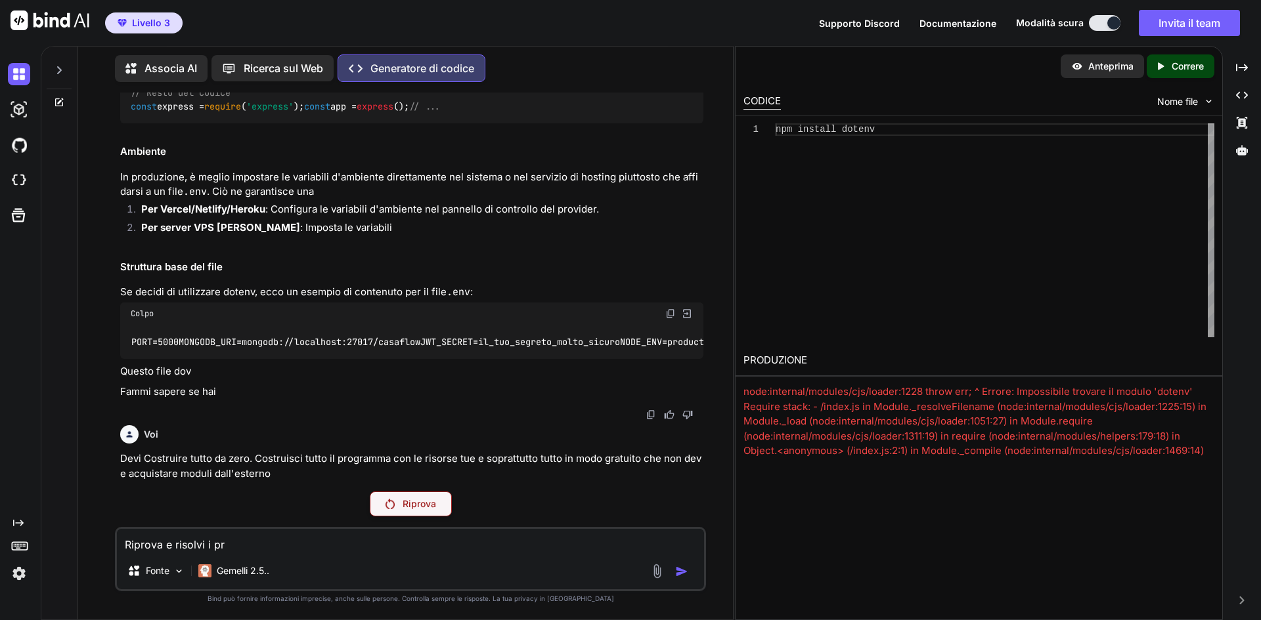
type textarea "x"
type textarea "Riprova e risolvi i pro"
type textarea "x"
type textarea "Riprova e risolvi i prob"
type textarea "x"
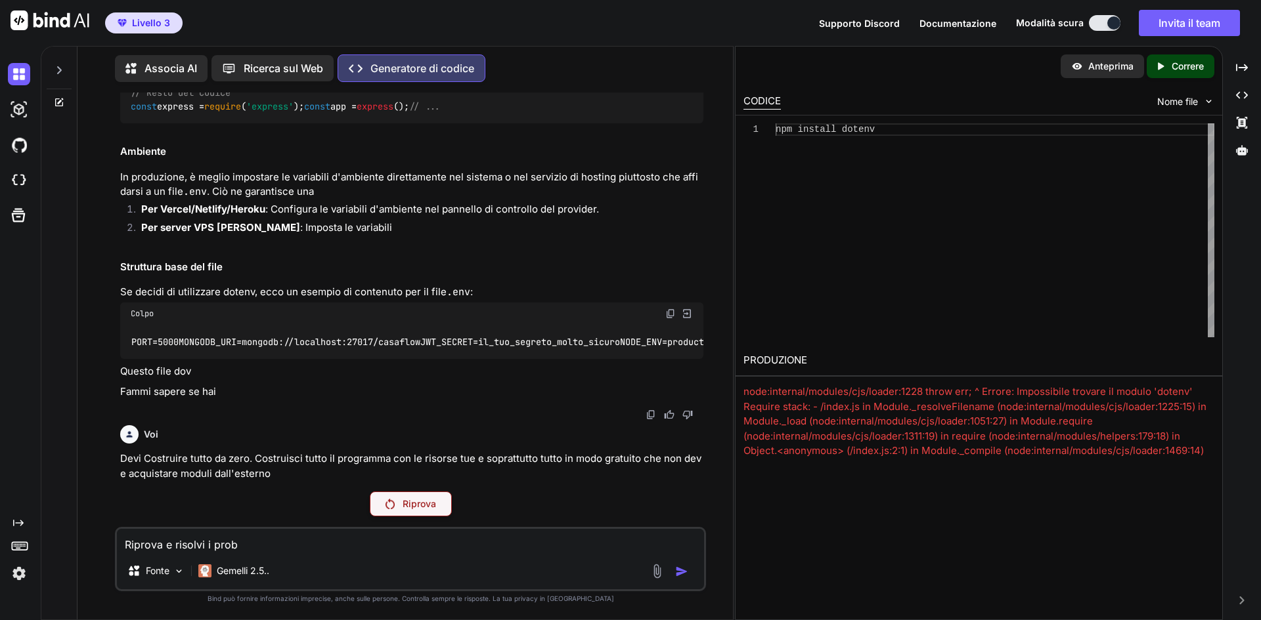
type textarea "Riprova e risolvi i probl"
type textarea "x"
type textarea "Riprova e risolvi i proble"
type textarea "x"
type textarea "Riprova e risolvi i problem"
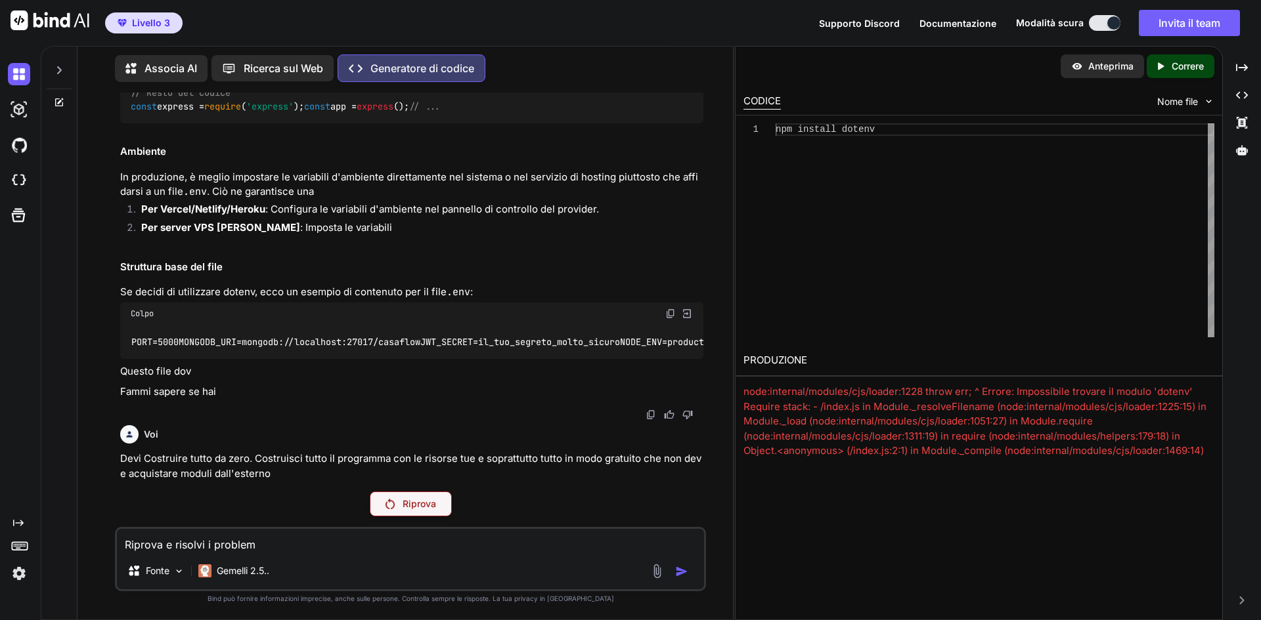
type textarea "x"
type textarea "Riprova e risolvi i problemi"
type textarea "x"
type textarea "Riprova e risolvi i problemi"
type textarea "x"
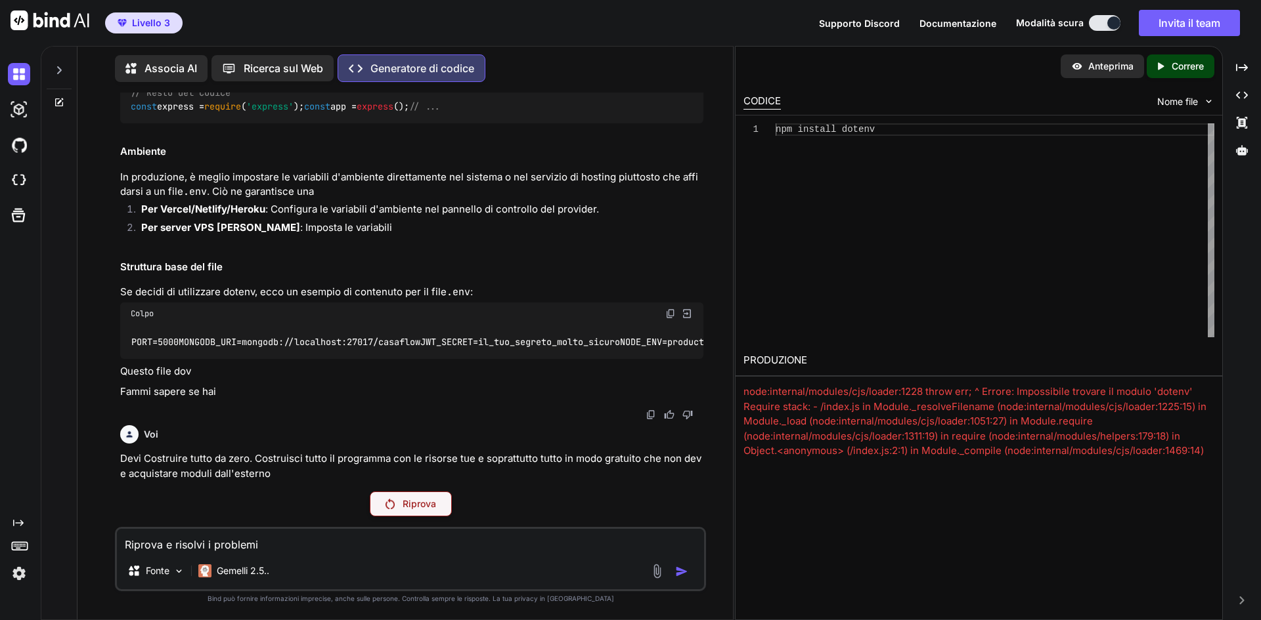
type textarea "Riprova e risolvi i problemi c"
type textarea "x"
type textarea "Riprova e risolvi i problemi ch"
type textarea "x"
type textarea "Riprova e risolvi i problemi che"
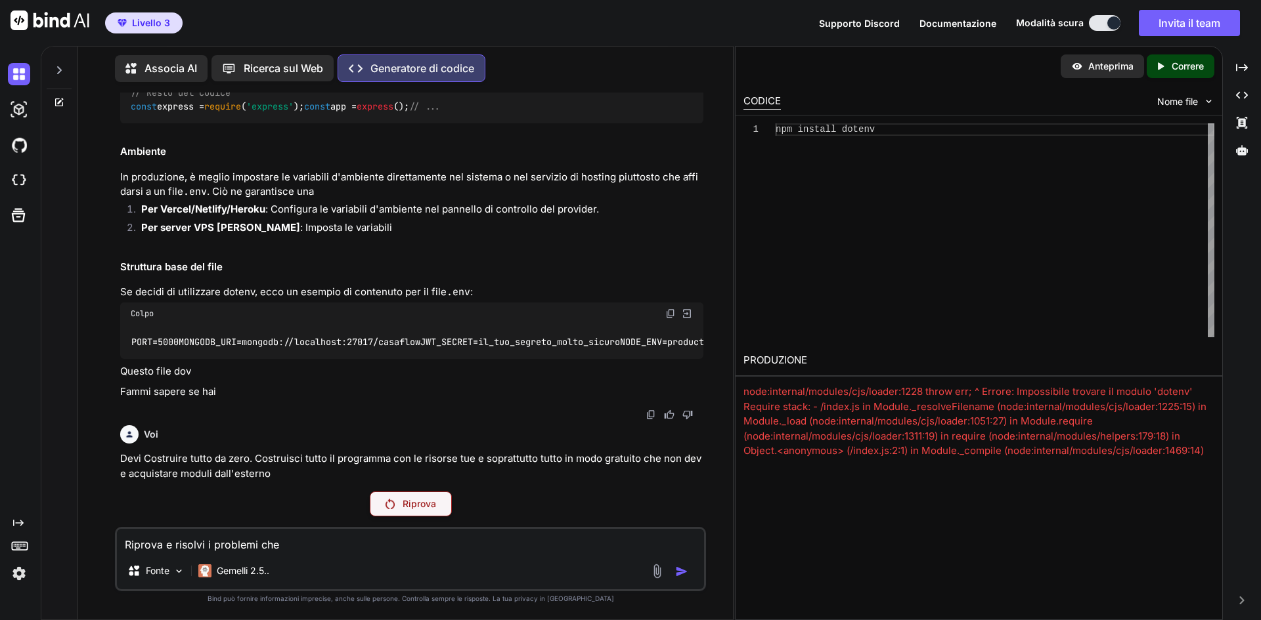
type textarea "x"
type textarea "Riprova e risolvi i problemi che"
type textarea "x"
type textarea "Riprova e risolvi i problemi che n"
type textarea "x"
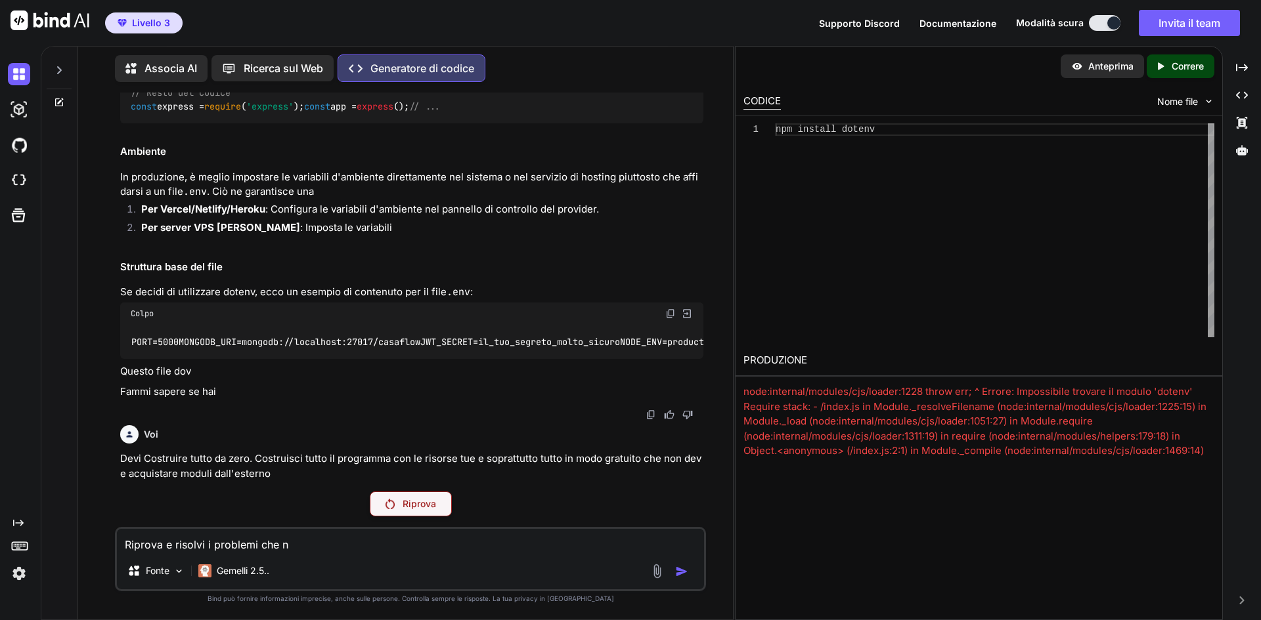
type textarea "Riprova e risolvi i problemi che no"
type textarea "x"
type textarea "Riprova e risolvi i problemi che non"
type textarea "x"
type textarea "Riprova e risolvi i problemi che non"
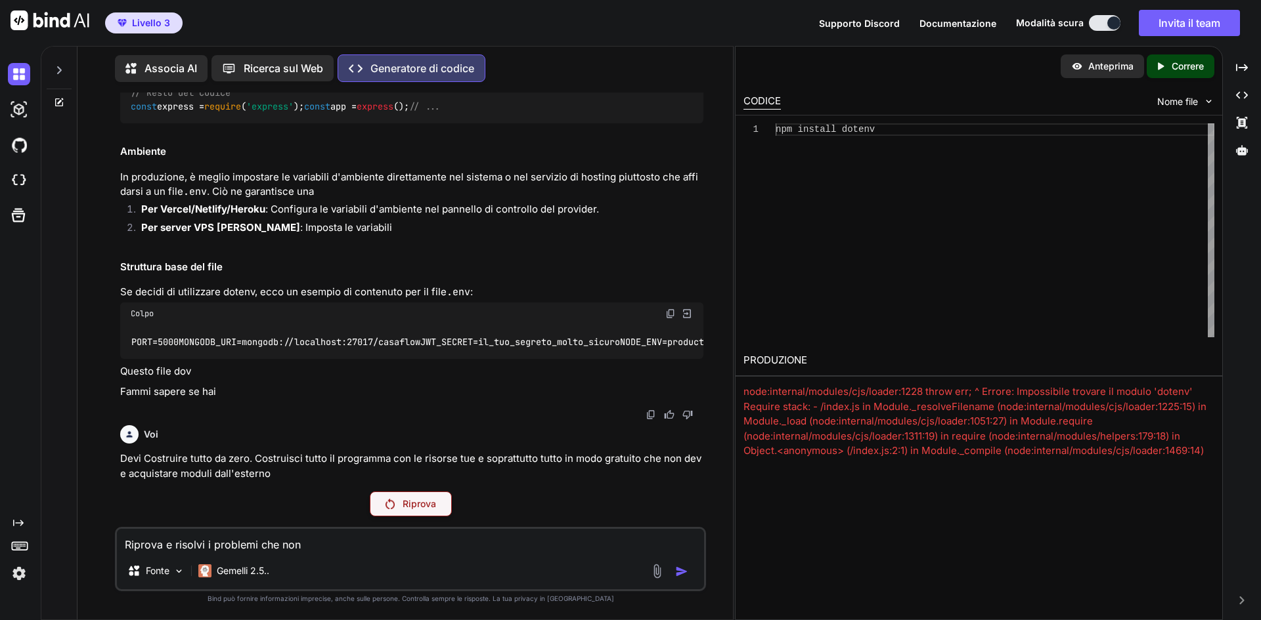
type textarea "x"
type textarea "Riprova e risolvi i problemi che non t"
type textarea "x"
type textarea "Riprova e risolvi i problemi che non ti"
type textarea "x"
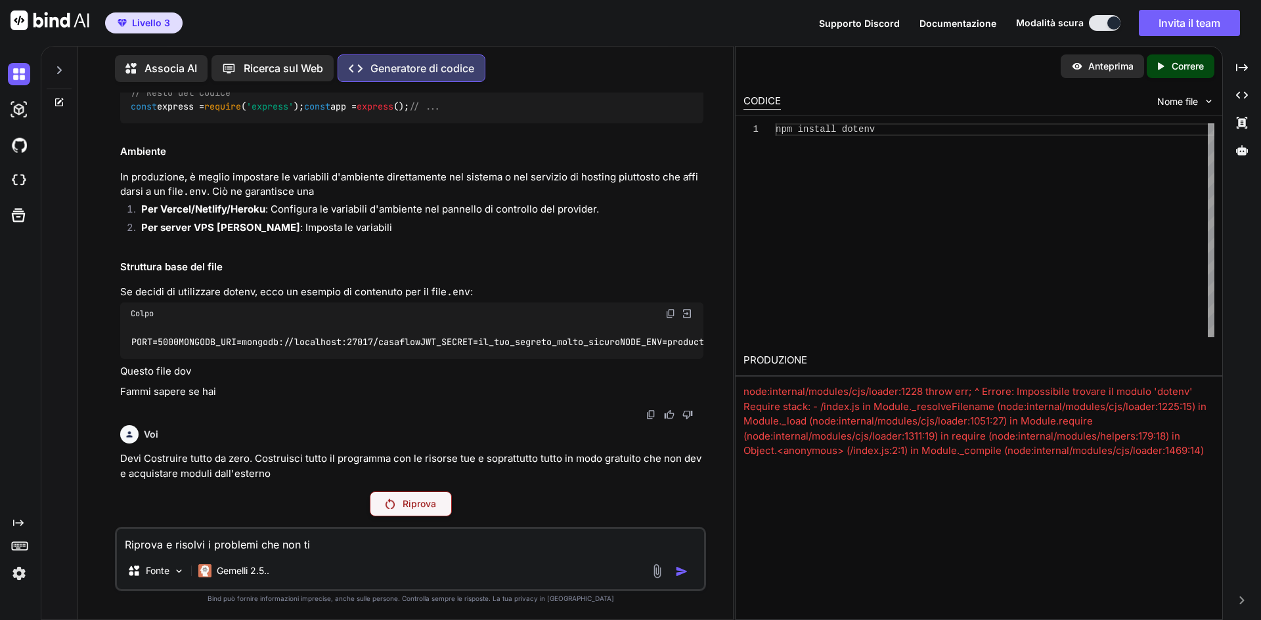
type textarea "Riprova e risolvi i problemi che non ti"
type textarea "x"
type textarea "Riprova e risolvi i problemi che non ti p"
type textarea "x"
type textarea "Riprova e risolvi i problemi che non ti pe"
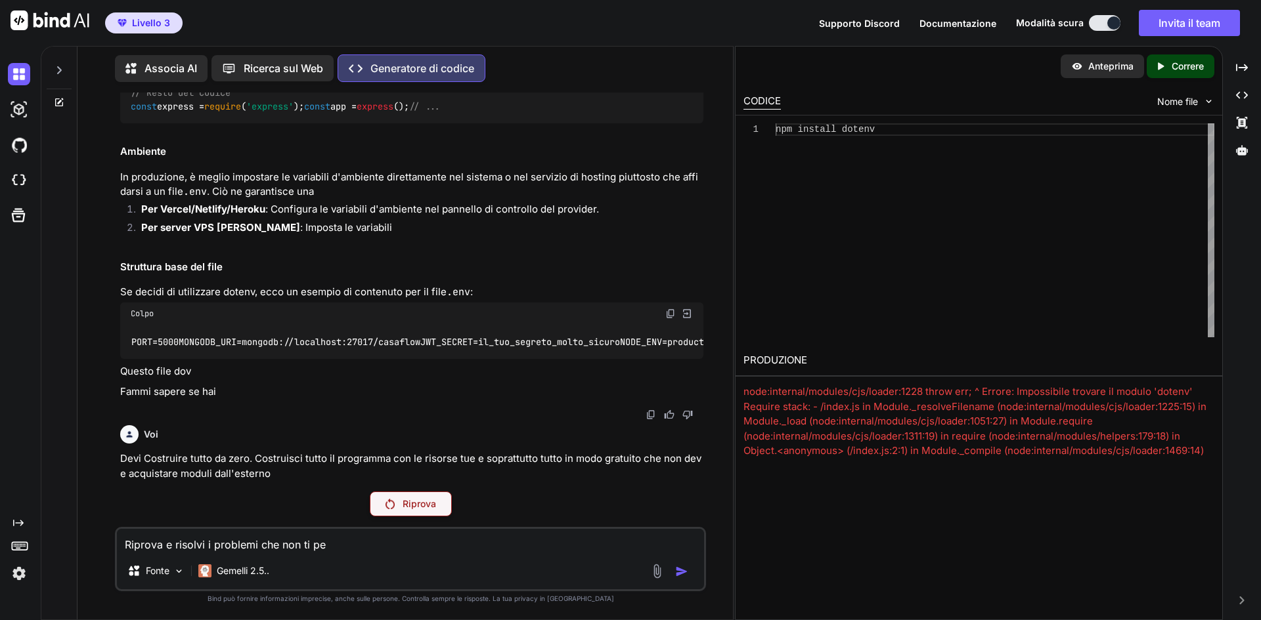
type textarea "x"
type textarea "Riprova e risolvi i problemi che non ti per"
type textarea "x"
type textarea "Riprova e risolvi i problemi che non ti perm"
type textarea "x"
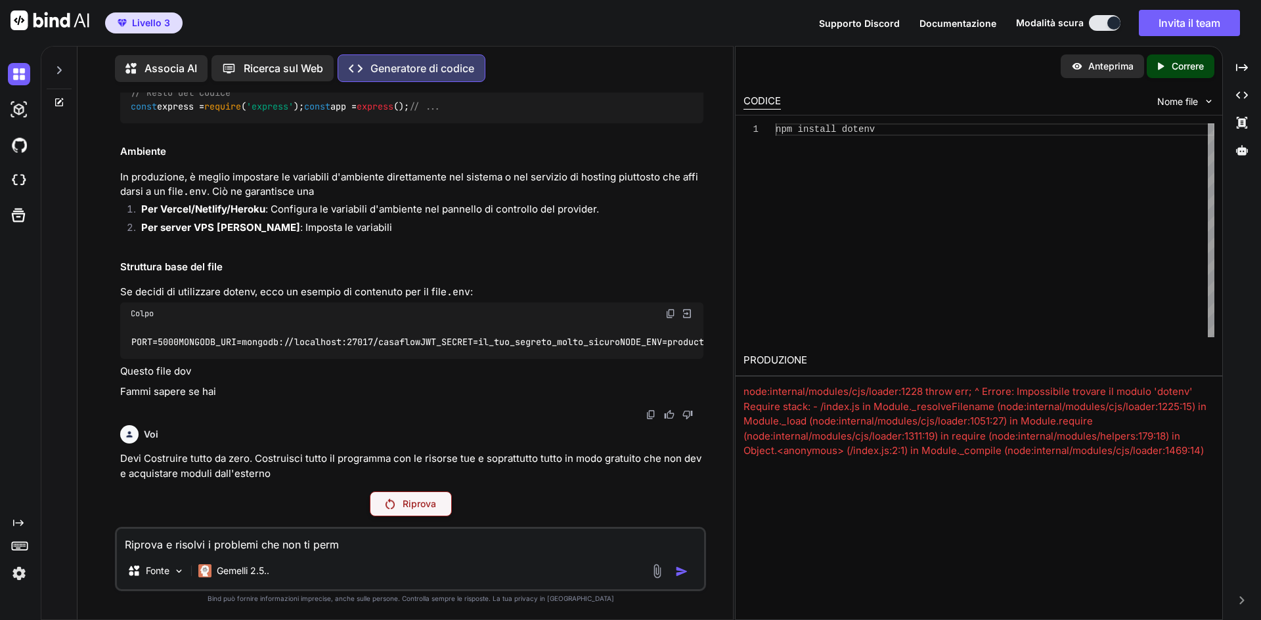
type textarea "Riprova e risolvi i problemi che non ti perme"
type textarea "x"
type textarea "Riprova e risolvi i problemi che non ti permet"
type textarea "x"
type textarea "Riprova e risolvi i problemi che non ti permett"
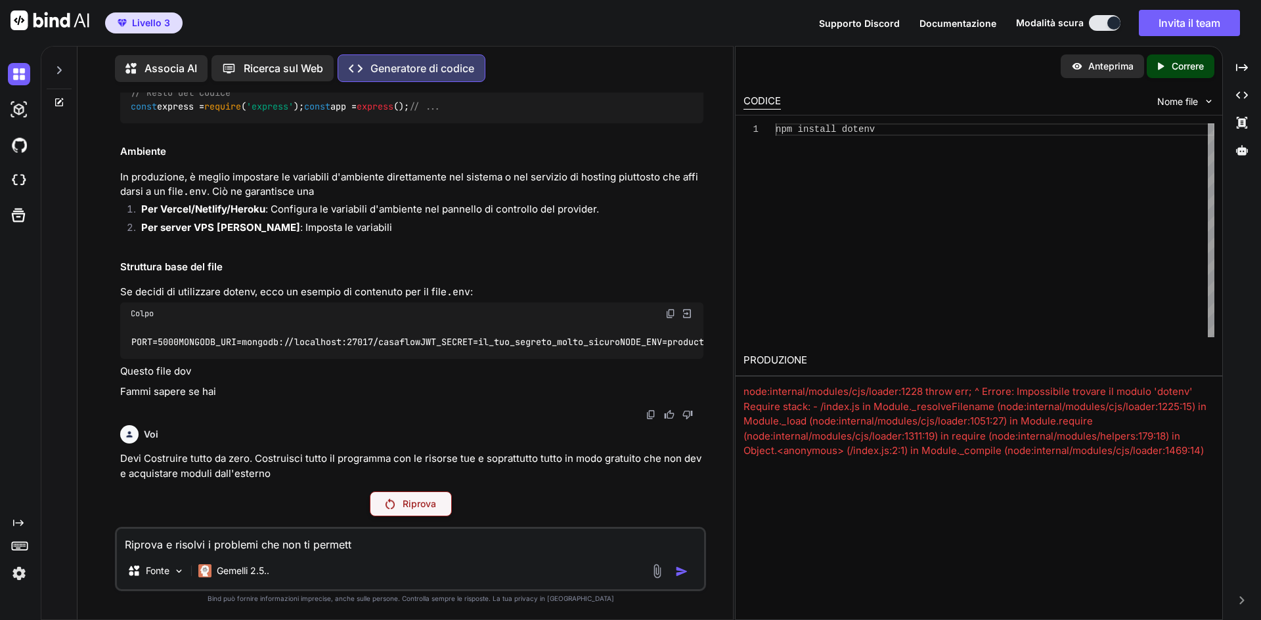
type textarea "x"
type textarea "Riprova e risolvi i problemi che non ti permetto"
type textarea "x"
type textarea "Riprova e risolvi i problemi che non ti permetton"
type textarea "x"
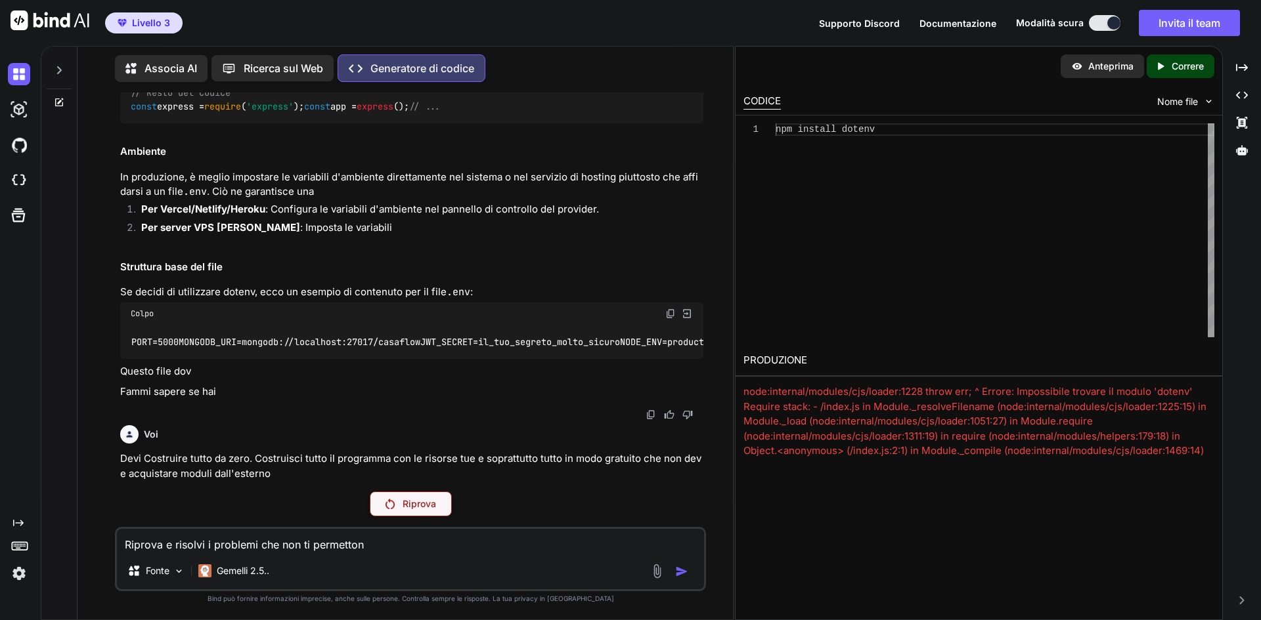
type textarea "Riprova e risolvi i problemi che non ti permettono"
type textarea "x"
type textarea "Riprova e risolvi i problemi che non ti permettono"
type textarea "x"
type textarea "Riprova e risolvi i problemi che non ti permettono d"
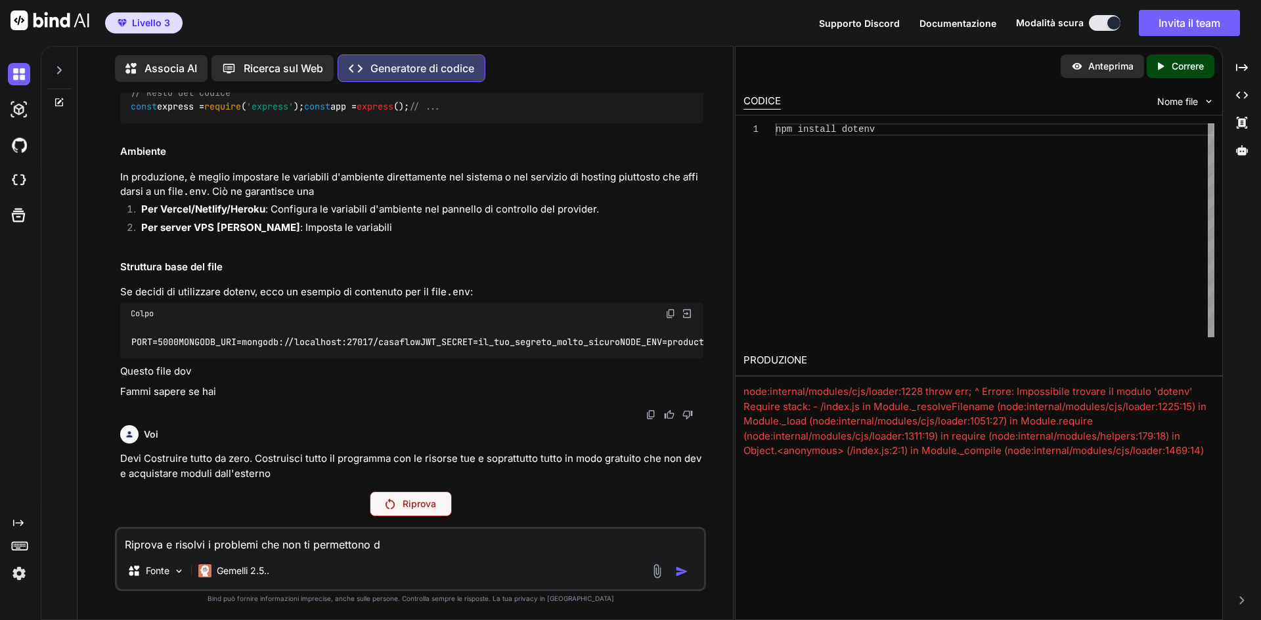
type textarea "x"
type textarea "Riprova e risolvi i problemi che non ti permettono di"
type textarea "x"
type textarea "Riprova e risolvi i problemi che non ti permettono di"
type textarea "x"
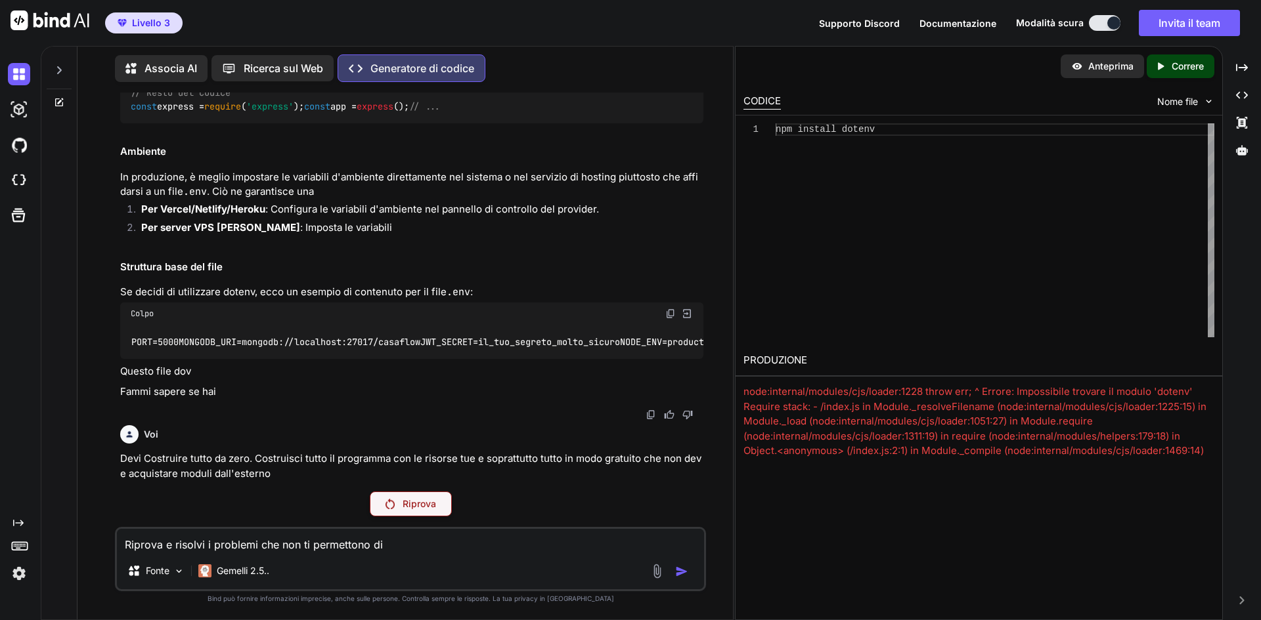
type textarea "Riprova e risolvi i problemi che non ti permettono di p"
type textarea "x"
type textarea "Riprova e risolvi i problemi che non ti permettono di pr"
type textarea "x"
type textarea "Riprova e risolvi i problemi che non ti permettono di pro"
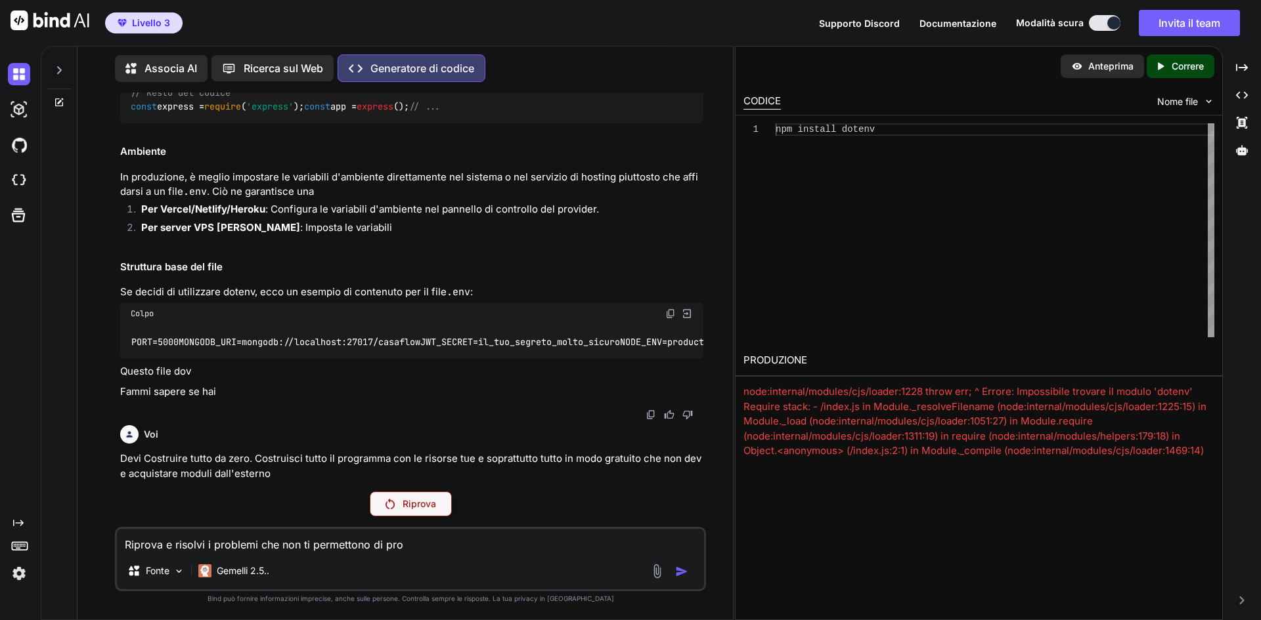
type textarea "x"
type textarea "Riprova e risolvi i problemi che non ti permettono di pros"
type textarea "x"
type textarea "Riprova e risolvi i problemi che non ti permettono di prose"
type textarea "x"
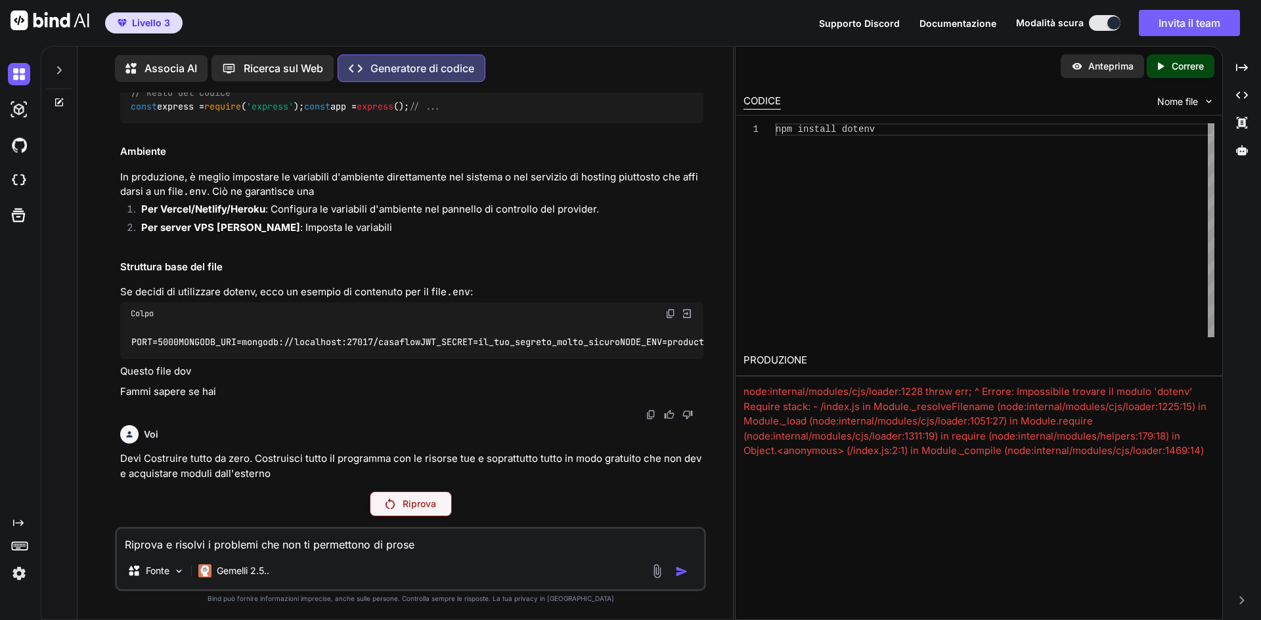
type textarea "Riprova e risolvi i problemi che non ti permettono di proseg"
type textarea "x"
type textarea "Riprova e risolvi i problemi che non ti permettono di prosegu"
type textarea "x"
type textarea "Riprova e risolvi i problemi che non ti permettono di prosegui"
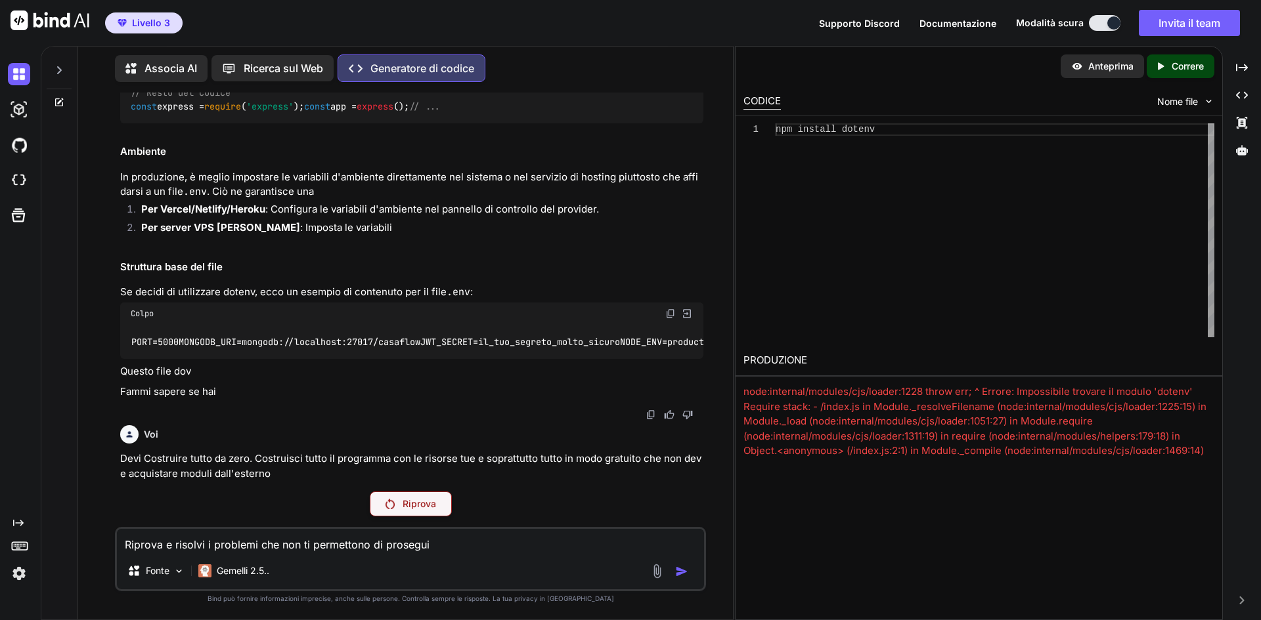
type textarea "x"
type textarea "Riprova e risolvi i problemi che non ti permettono di proseguir"
type textarea "x"
type textarea "Riprova e risolvi i problemi che non ti permettono di proseguire"
type textarea "x"
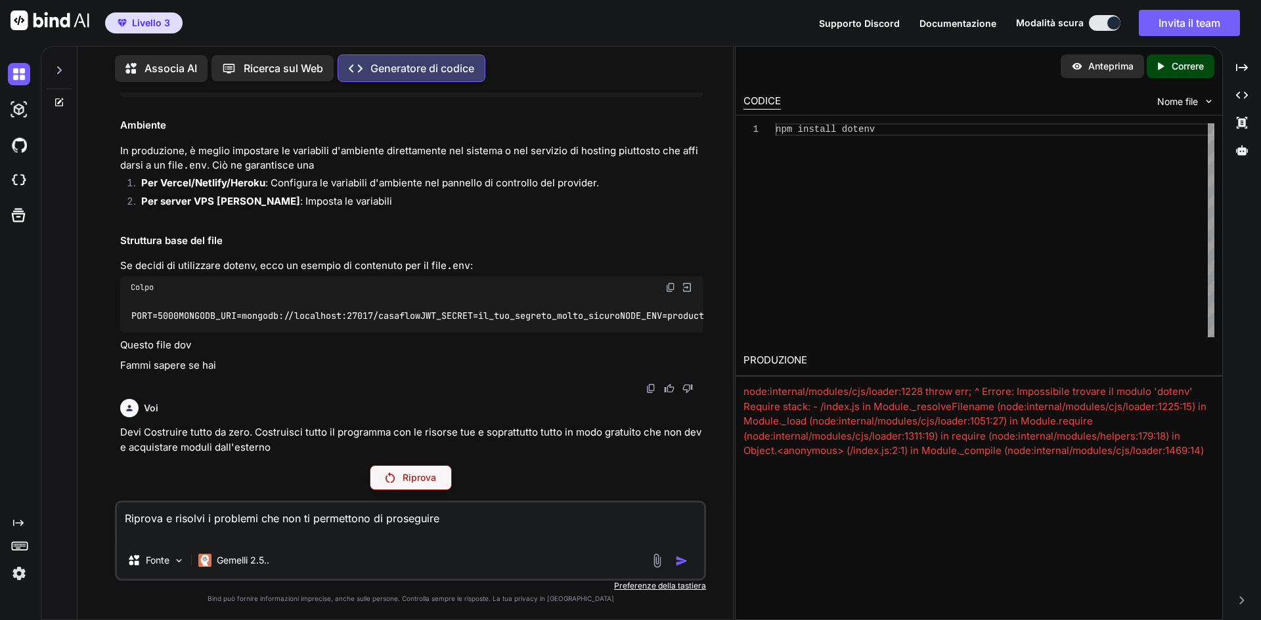
scroll to position [328618, 0]
type textarea "Riprova e risolvi i problemi che non ti permettono di proseguire"
click at [426, 485] on div "Riprova" at bounding box center [411, 478] width 82 height 25
click at [266, 454] on p "Devi Costruire tutto da zero. Costruisci tutto il programma con le risorse tue …" at bounding box center [411, 440] width 583 height 30
click at [426, 491] on div "Voi Generatore di codice CasaFlow: Pi Panoramica del Progetto C Architettura Te…" at bounding box center [410, 356] width 591 height 527
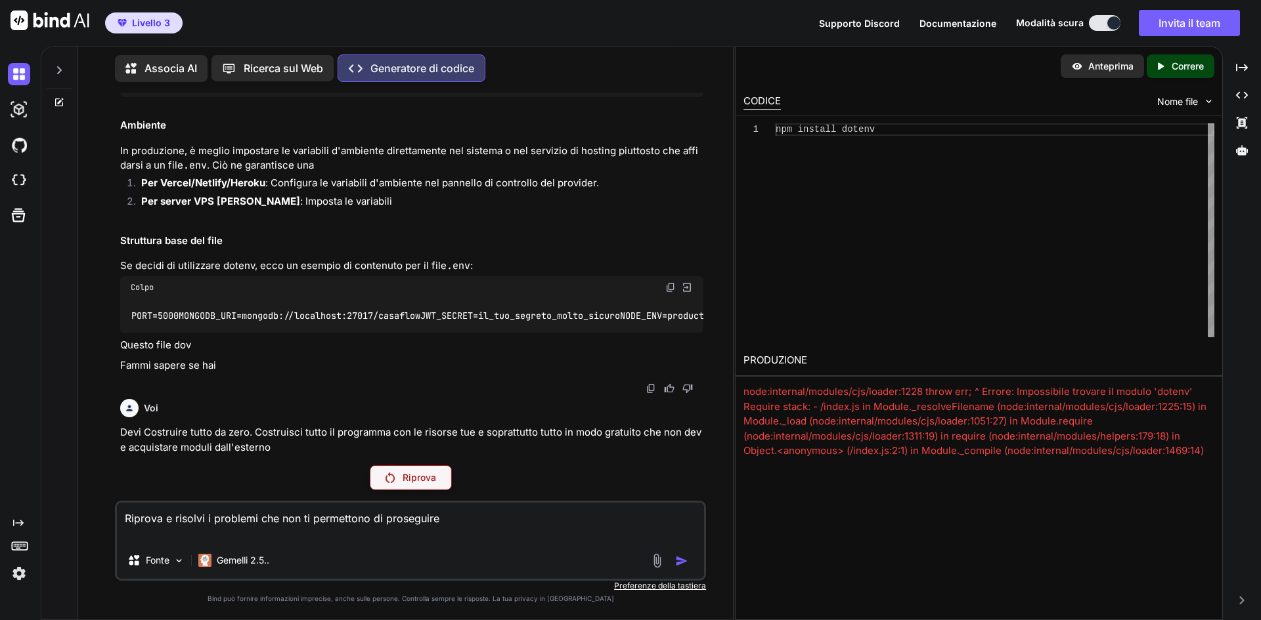
click at [422, 482] on font "Riprova" at bounding box center [418, 477] width 33 height 11
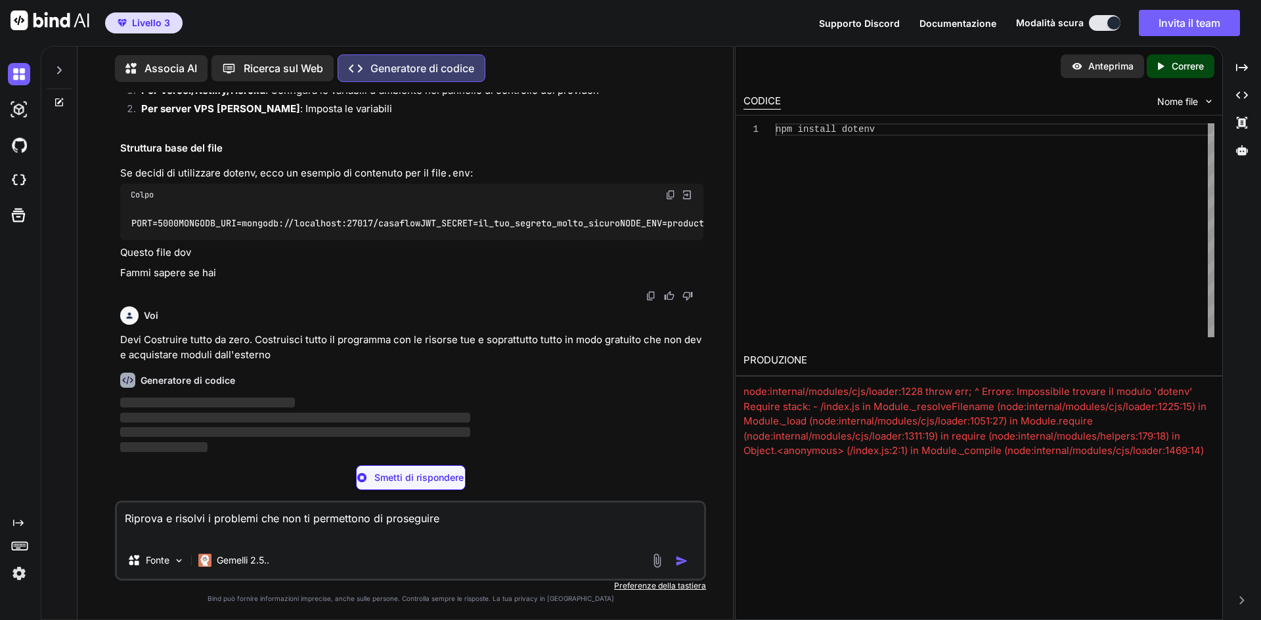
scroll to position [328711, 0]
click at [427, 481] on font "Smetti di rispondere" at bounding box center [418, 477] width 89 height 11
type textarea "x"
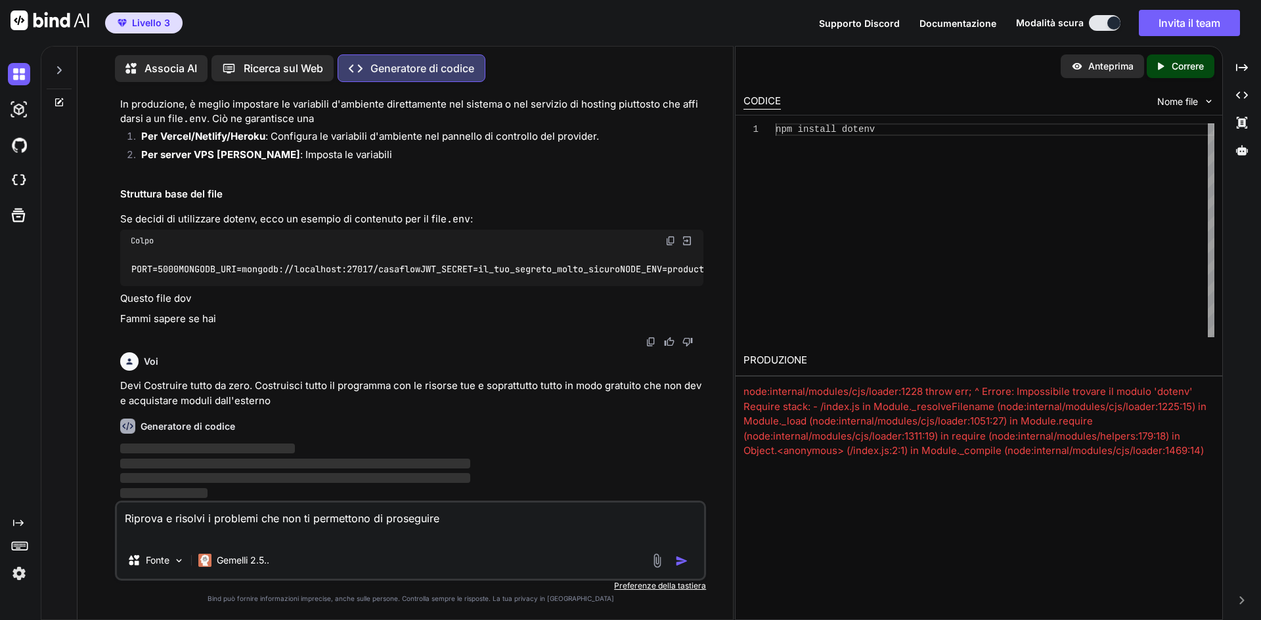
scroll to position [328665, 0]
click at [446, 523] on textarea "Riprova e risolvi i problemi che non ti permettono di proseguire" at bounding box center [410, 522] width 587 height 39
type textarea "Riprova e risolvi i problemi che non ti permettono di proseguire."
type textarea "x"
type textarea "Riprova e risolvi i problemi che non ti permettono di proseguire."
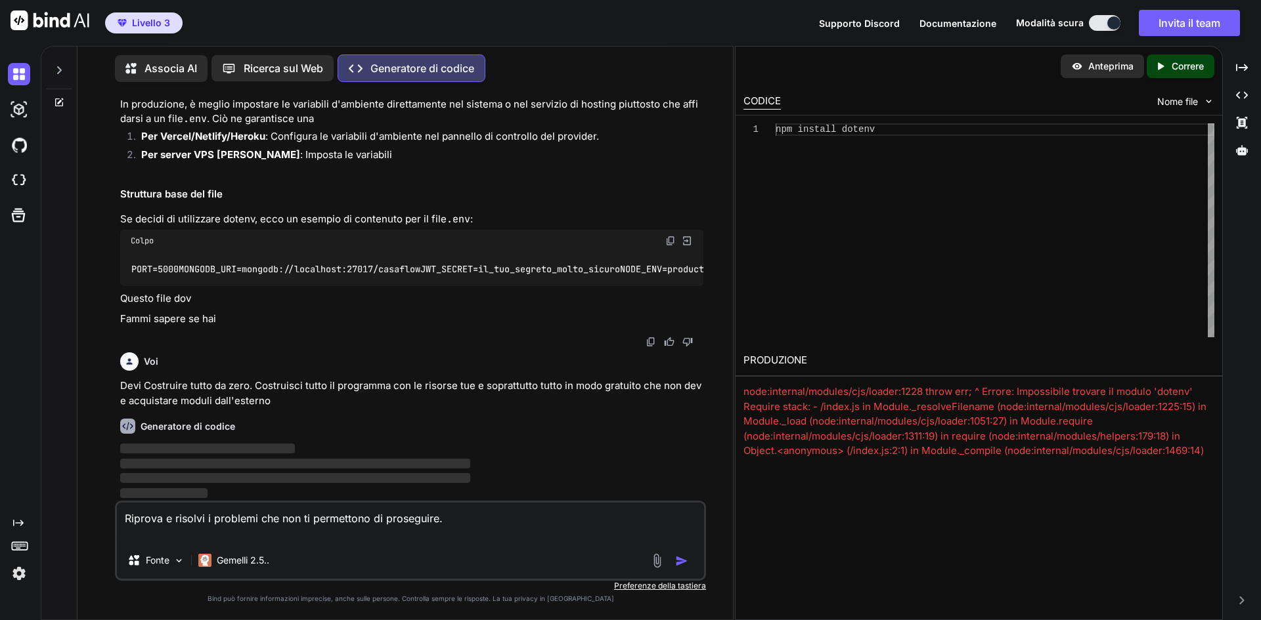
type textarea "x"
type textarea "Riprova e risolvi i problemi che non ti permettono di proseguire. G"
type textarea "x"
type textarea "Riprova e risolvi i problemi che non ti permettono di proseguire. Gl"
type textarea "x"
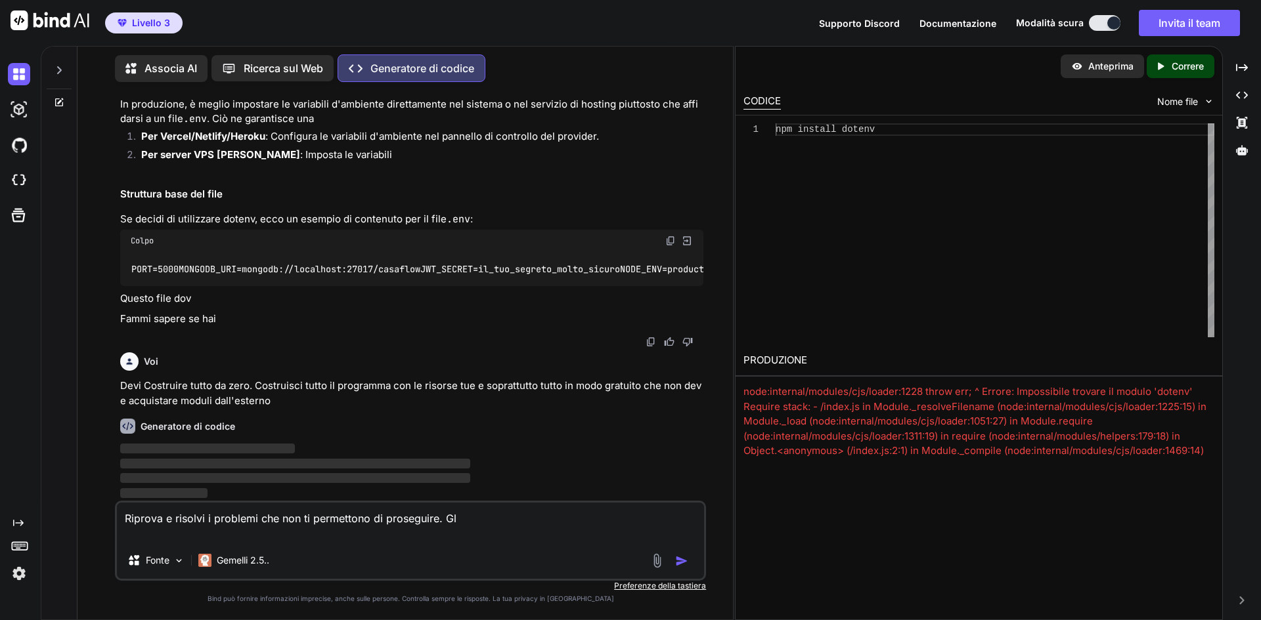
type textarea "Riprova e risolvi i problemi che non ti permettono di proseguire. Gli"
type textarea "x"
type textarea "Riprova e risolvi i problemi che non ti permettono di proseguire. Gli"
type textarea "x"
type textarea "Riprova e risolvi i problemi che non ti permettono di proseguire. Gli e"
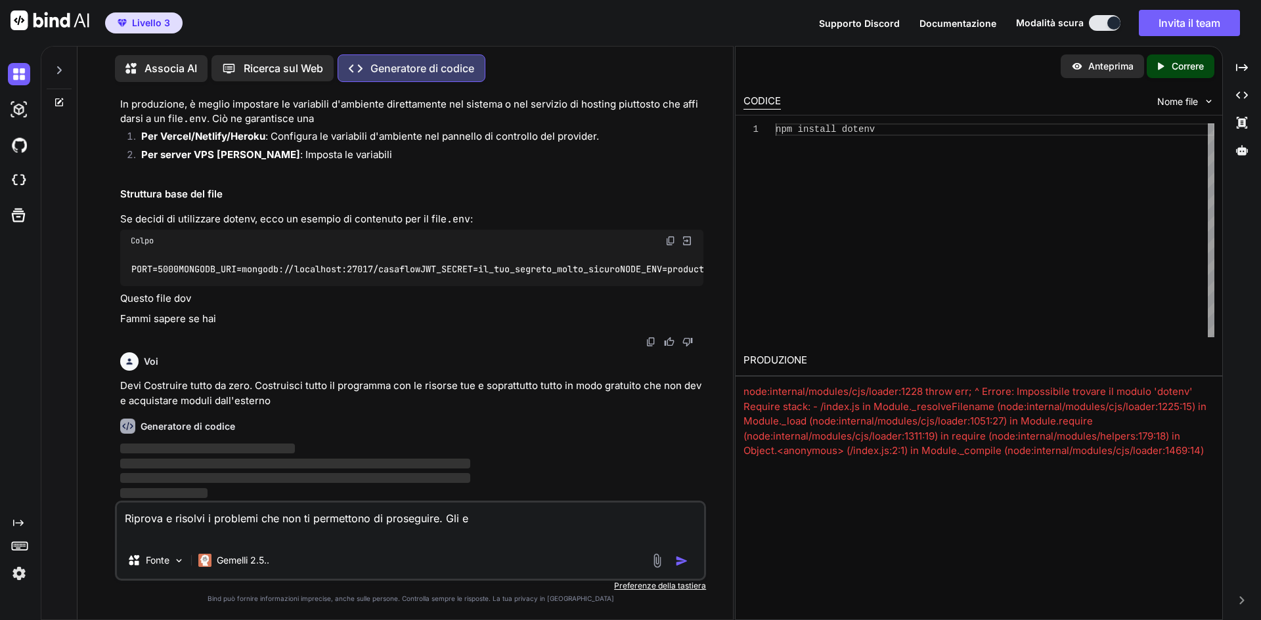
type textarea "x"
type textarea "Riprova e risolvi i problemi che non ti permettono di proseguire. Gli ev"
type textarea "x"
type textarea "Riprova e risolvi i problemi che non ti permettono di proseguire. Gli eve"
type textarea "x"
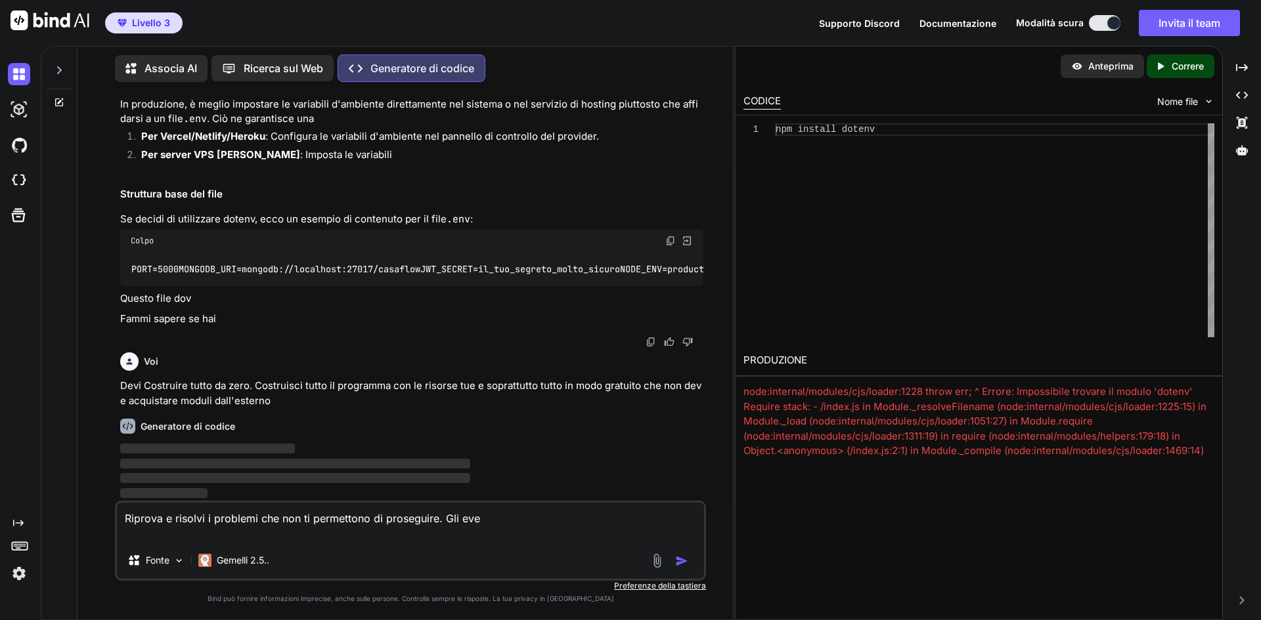
type textarea "Riprova e risolvi i problemi che non ti permettono di proseguire. Gli even"
type textarea "x"
type textarea "Riprova e risolvi i problemi che non ti permettono di proseguire. Gli event"
type textarea "x"
type textarea "Riprova e risolvi i problemi che non ti permettono di proseguire. Gli eventu"
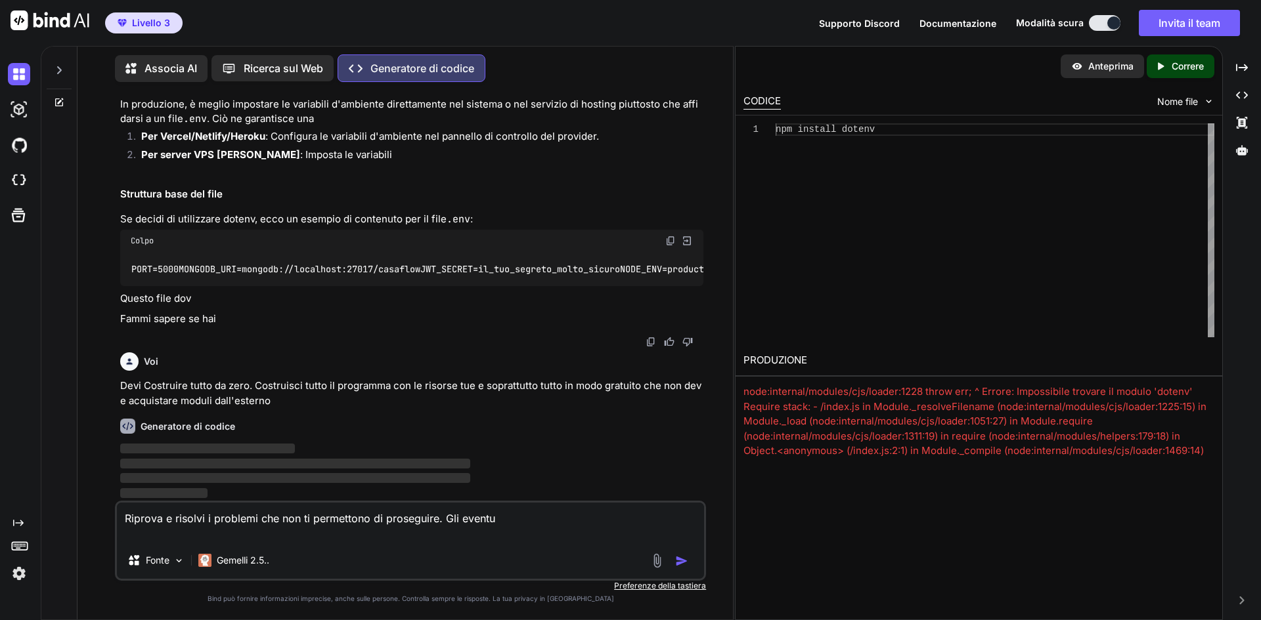
type textarea "x"
type textarea "Riprova e risolvi i problemi che non ti permettono di proseguire. Gli eventua"
type textarea "x"
type textarea "Riprova e risolvi i problemi che non ti permettono di proseguire. Gli eventual"
type textarea "x"
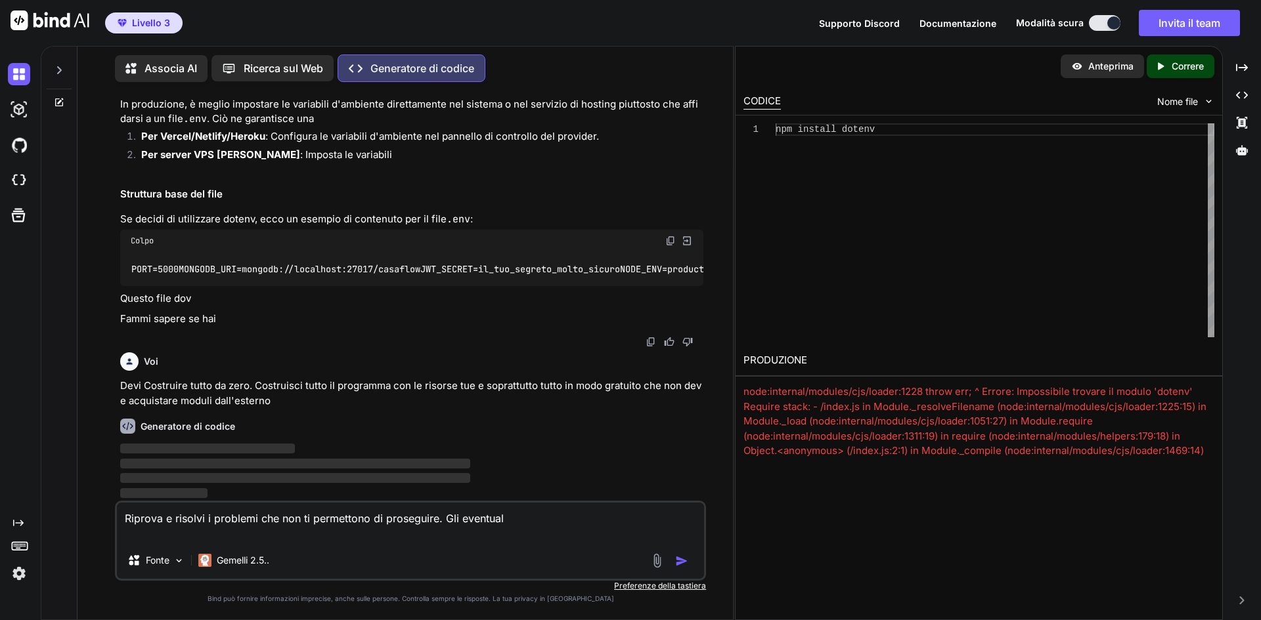
type textarea "Riprova e risolvi i problemi che non ti permettono di proseguire. Gli eventuali"
type textarea "x"
type textarea "Riprova e risolvi i problemi che non ti permettono di proseguire. Gli eventuali"
type textarea "x"
type textarea "Riprova e risolvi i problemi che non ti permettono di proseguire. Gli eventuali…"
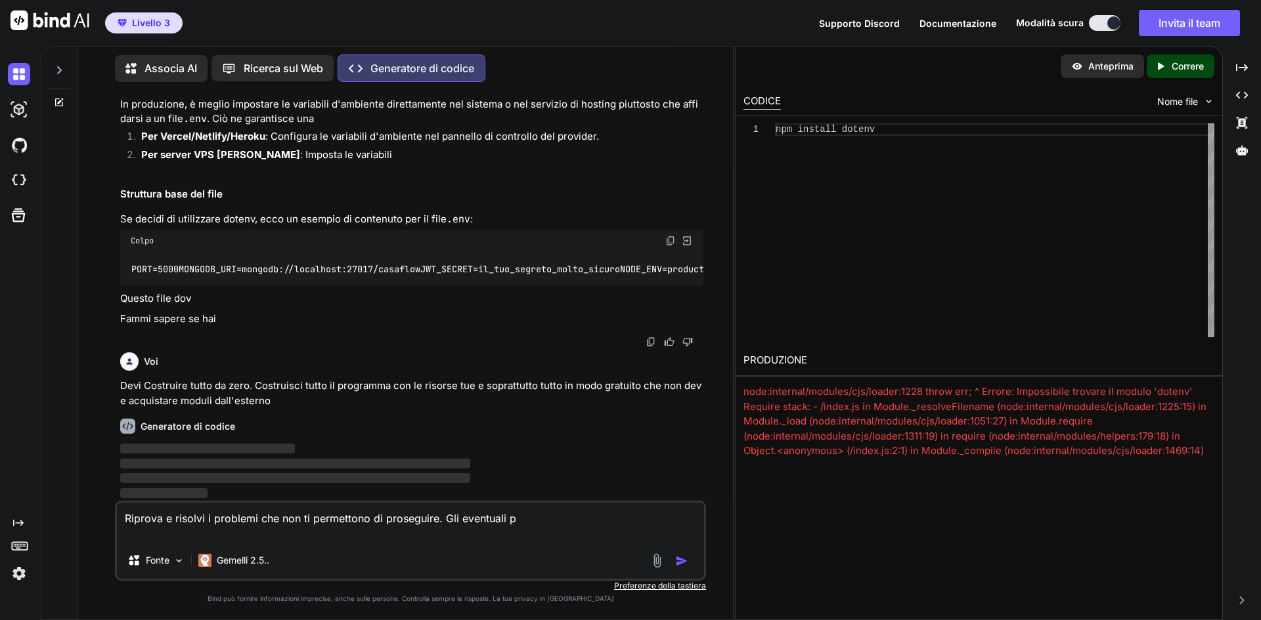
type textarea "x"
type textarea "Riprova e risolvi i problemi che non ti permettono di proseguire. Gli eventuali…"
type textarea "x"
type textarea "Riprova e risolvi i problemi che non ti permettono di proseguire. Gli eventuali…"
type textarea "x"
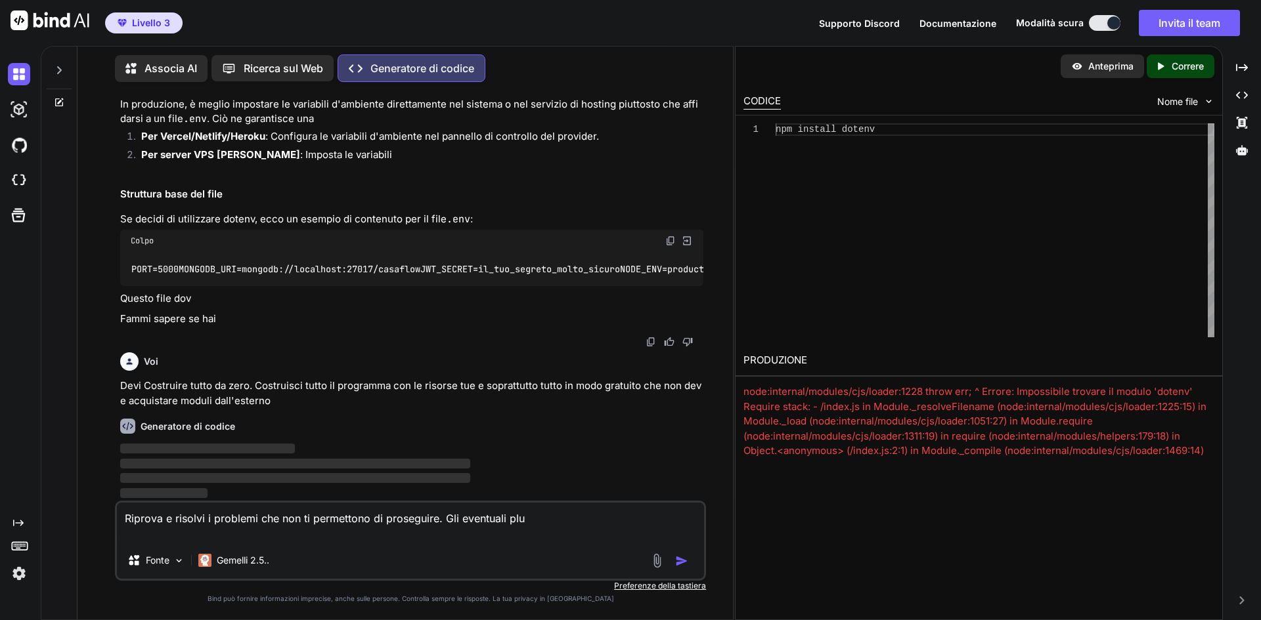
type textarea "Riprova e risolvi i problemi che non ti permettono di proseguire. Gli eventuali…"
type textarea "x"
type textarea "Riprova e risolvi i problemi che non ti permettono di proseguire. Gli eventuali…"
type textarea "x"
type textarea "Riprova e risolvi i problemi che non ti permettono di proseguire. Gli eventuali…"
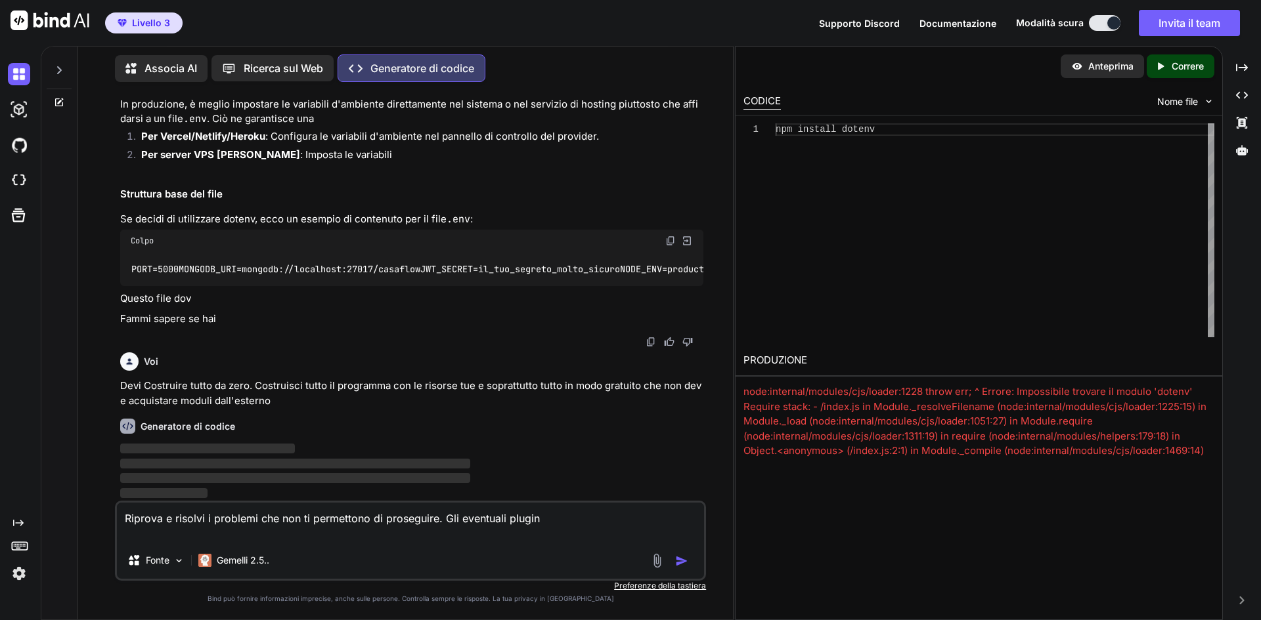
type textarea "x"
type textarea "Riprova e risolvi i problemi che non ti permettono di proseguire. Gli eventuali…"
type textarea "x"
type textarea "Riprova e risolvi i problemi che non ti permettono di proseguire. Gli eventuali…"
type textarea "x"
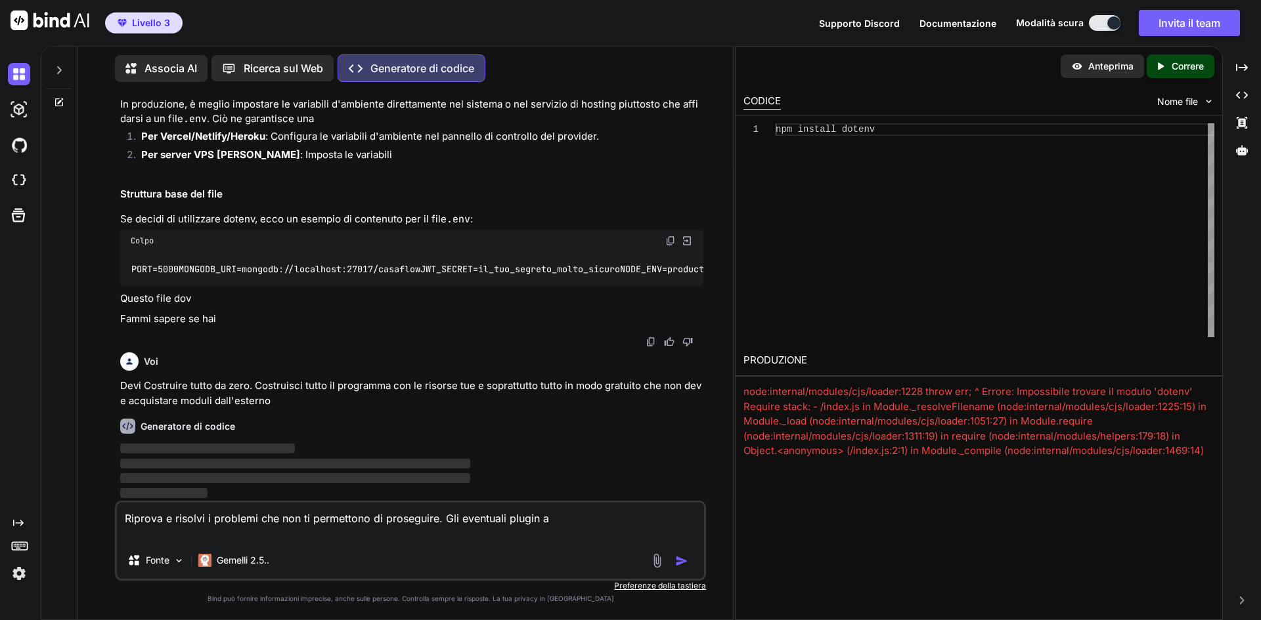
type textarea "Riprova e risolvi i problemi che non ti permettono di proseguire. Gli eventuali…"
type textarea "x"
type textarea "Riprova e risolvi i problemi che non ti permettono di proseguire. Gli eventuali…"
type textarea "x"
type textarea "Riprova e risolvi i problemi che non ti permettono di proseguire. Gli eventuali…"
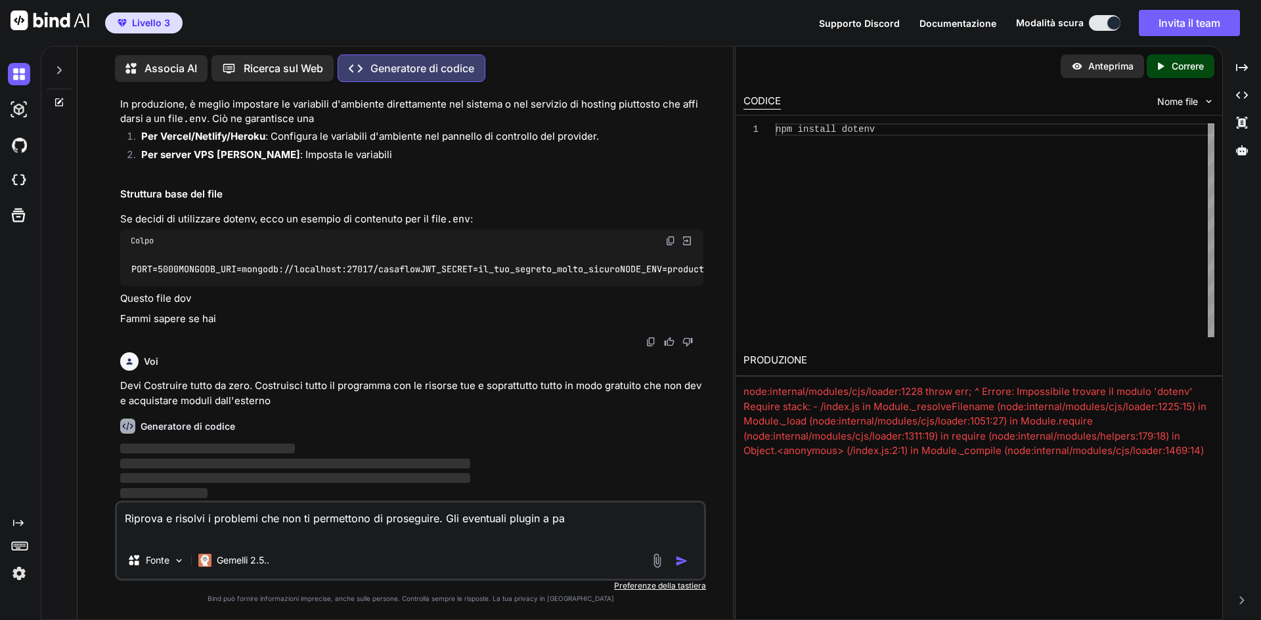
type textarea "x"
type textarea "Riprova e risolvi i problemi che non ti permettono di proseguire. Gli eventuali…"
type textarea "x"
type textarea "Riprova e risolvi i problemi che non ti permettono di proseguire. Gli eventuali…"
type textarea "x"
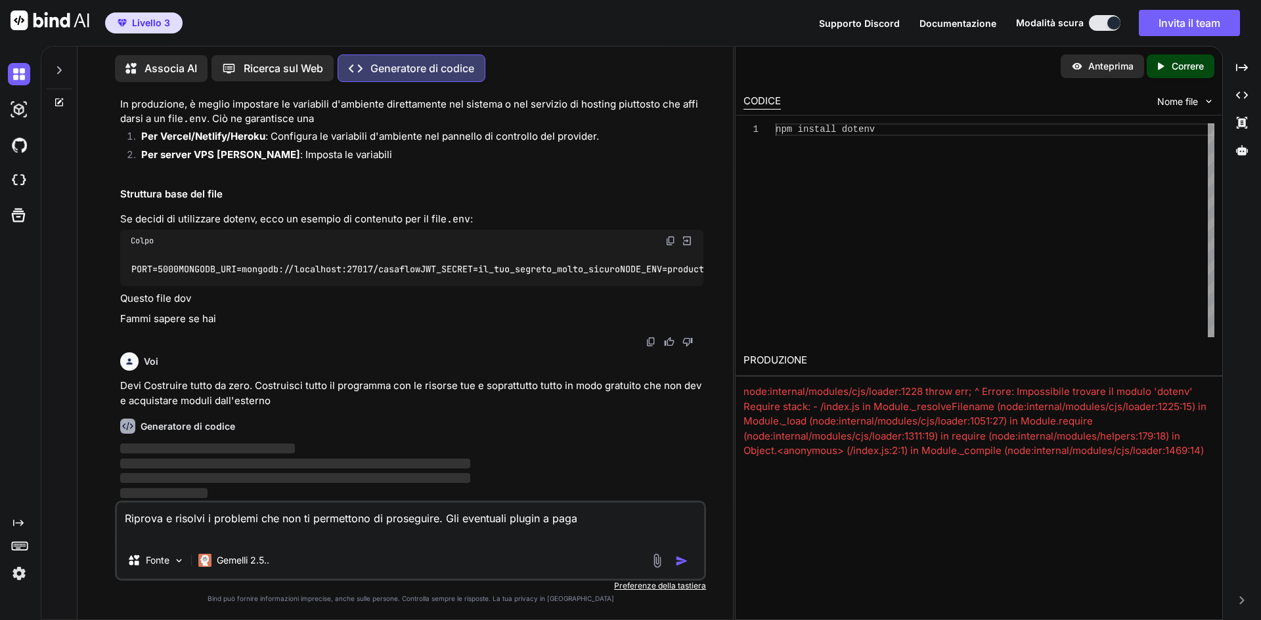
type textarea "Riprova e risolvi i problemi che non ti permettono di proseguire. Gli eventuali…"
type textarea "x"
type textarea "Riprova e risolvi i problemi che non ti permettono di proseguire. Gli eventuali…"
type textarea "x"
type textarea "Riprova e risolvi i problemi che non ti permettono di proseguire. Gli eventuali…"
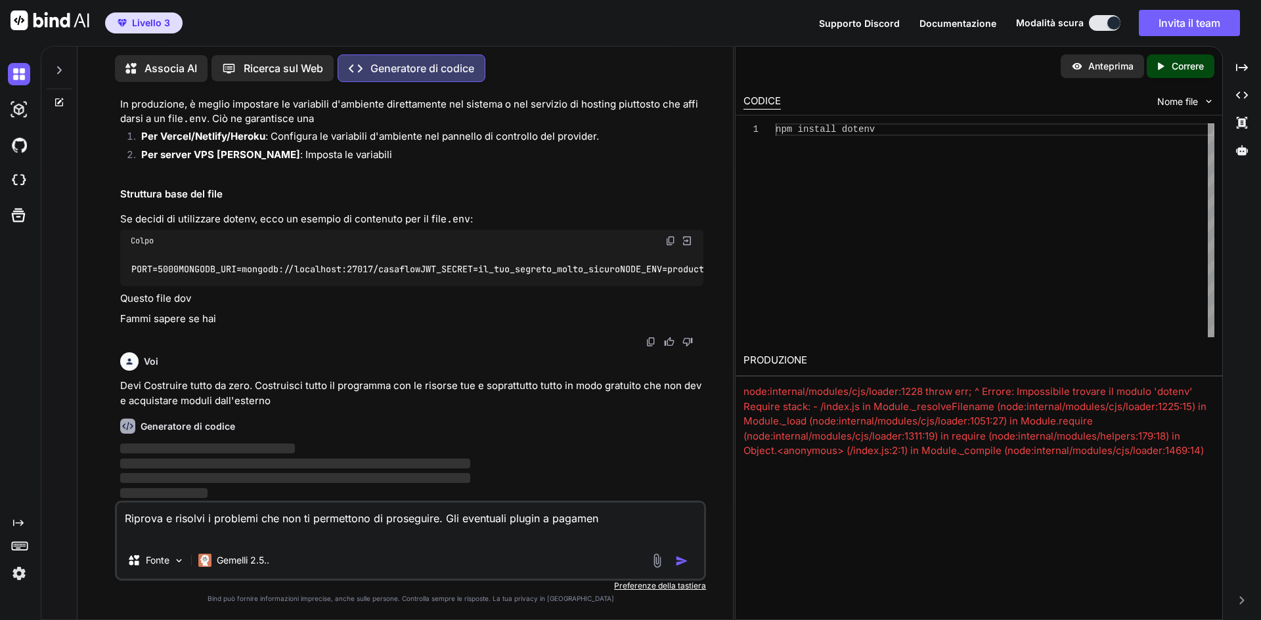
type textarea "x"
type textarea "Riprova e risolvi i problemi che non ti permettono di proseguire. Gli eventuali…"
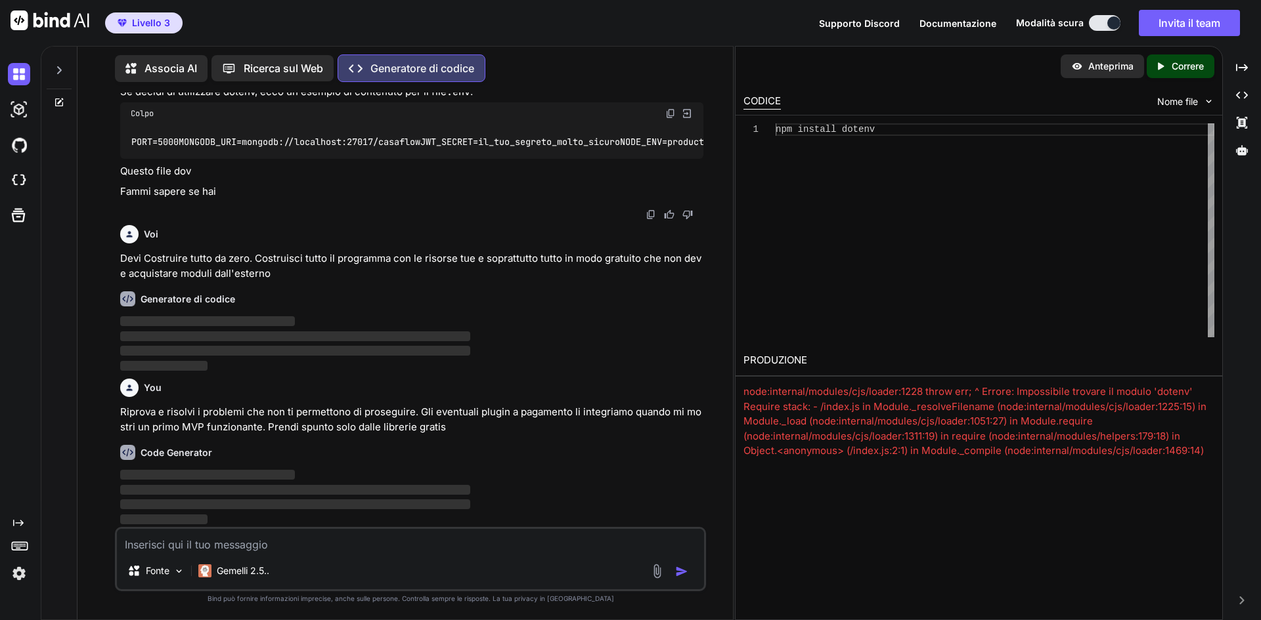
scroll to position [328792, 0]
